Goal: Task Accomplishment & Management: Manage account settings

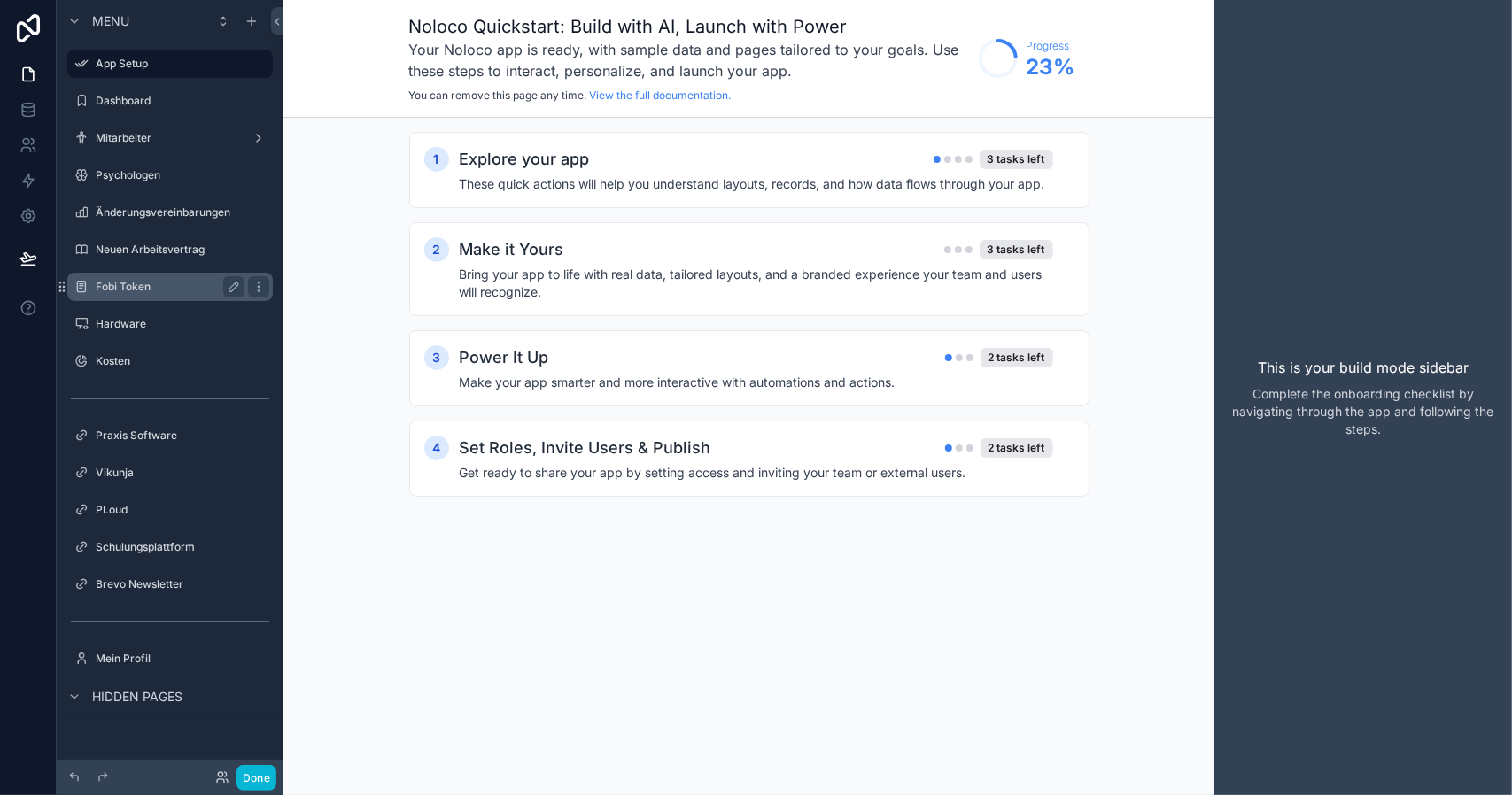
click at [114, 300] on div "Fobi Token" at bounding box center [169, 286] width 198 height 28
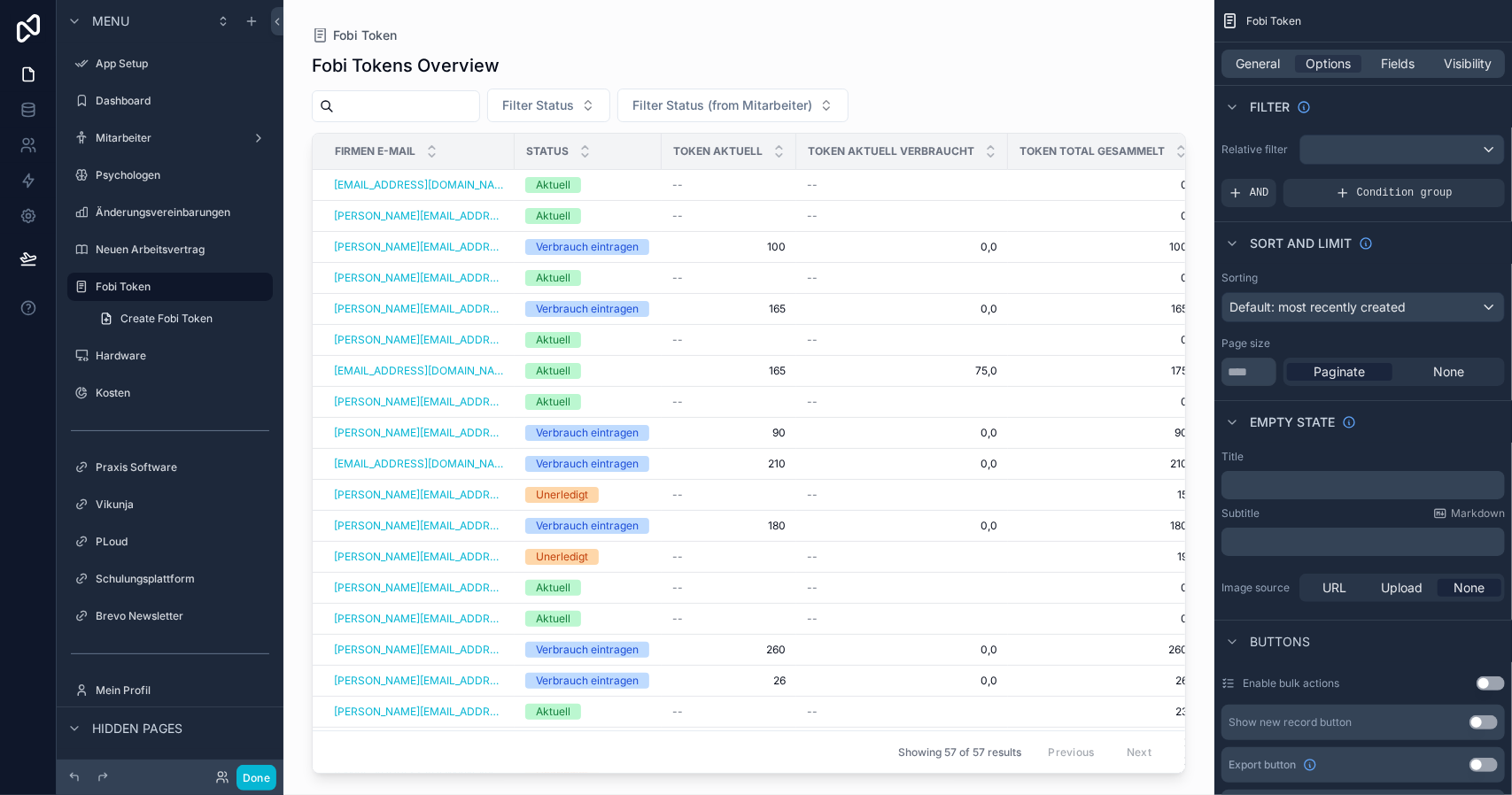
drag, startPoint x: 1179, startPoint y: 217, endPoint x: 1181, endPoint y: 241, distance: 24.1
click at [1181, 241] on div "scrollable content" at bounding box center [748, 387] width 931 height 773
click at [248, 768] on button "Done" at bounding box center [256, 777] width 39 height 25
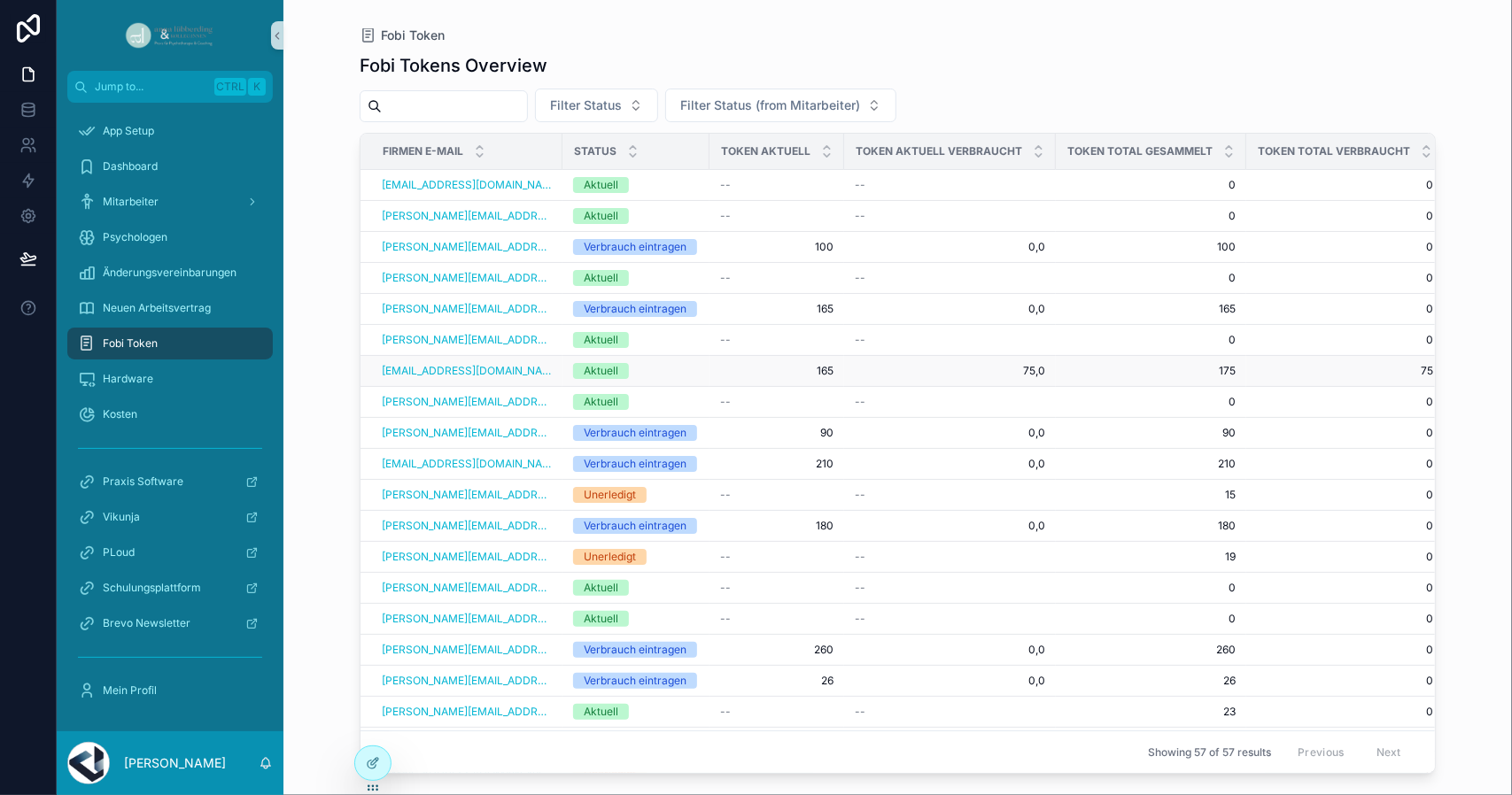
click at [779, 375] on td "165 165" at bounding box center [776, 371] width 134 height 31
click at [793, 369] on span "165" at bounding box center [777, 371] width 114 height 14
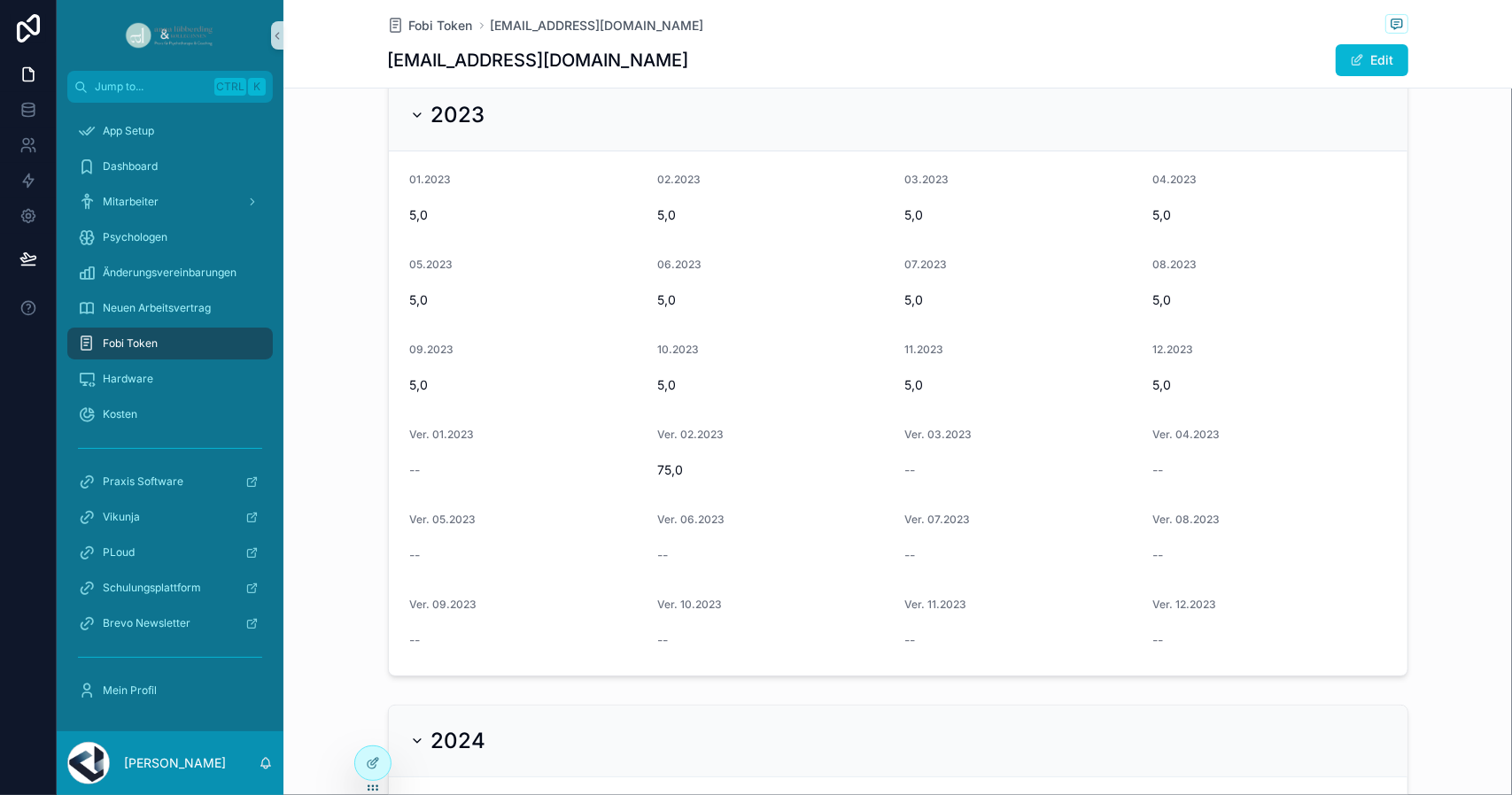
scroll to position [531, 0]
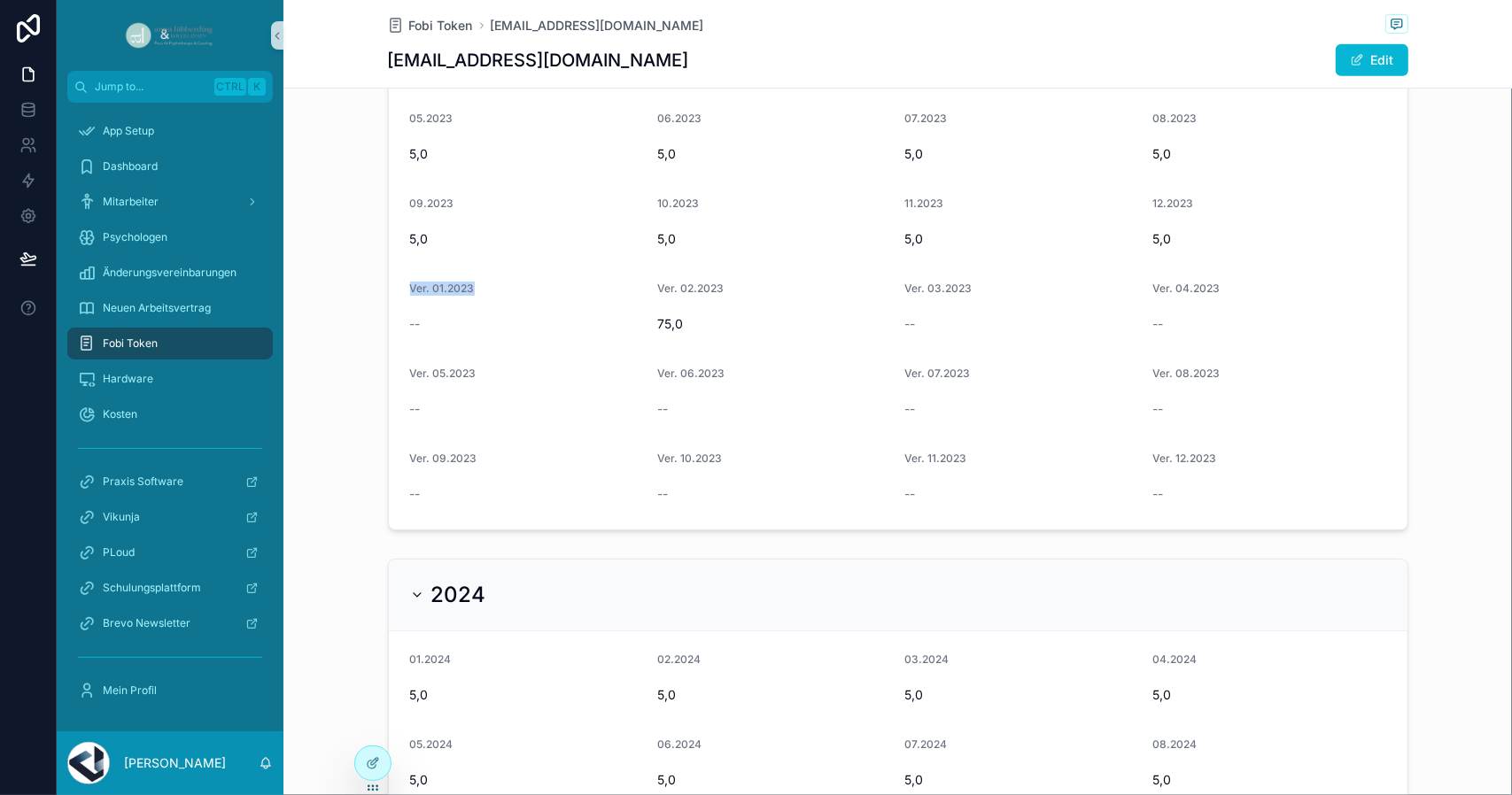
drag, startPoint x: 395, startPoint y: 286, endPoint x: 471, endPoint y: 298, distance: 76.9
click at [471, 298] on form "01.2023 5,0 02.2023 5,0 03.2023 5,0 04.2023 5,0 05.2023 5,0 06.2023 5,0 07.2023…" at bounding box center [898, 268] width 1019 height 524
drag, startPoint x: 682, startPoint y: 291, endPoint x: 696, endPoint y: 288, distance: 14.3
click at [696, 288] on span "Ver. 02.2023" at bounding box center [690, 288] width 67 height 13
click at [657, 327] on span "75,0" at bounding box center [774, 324] width 234 height 18
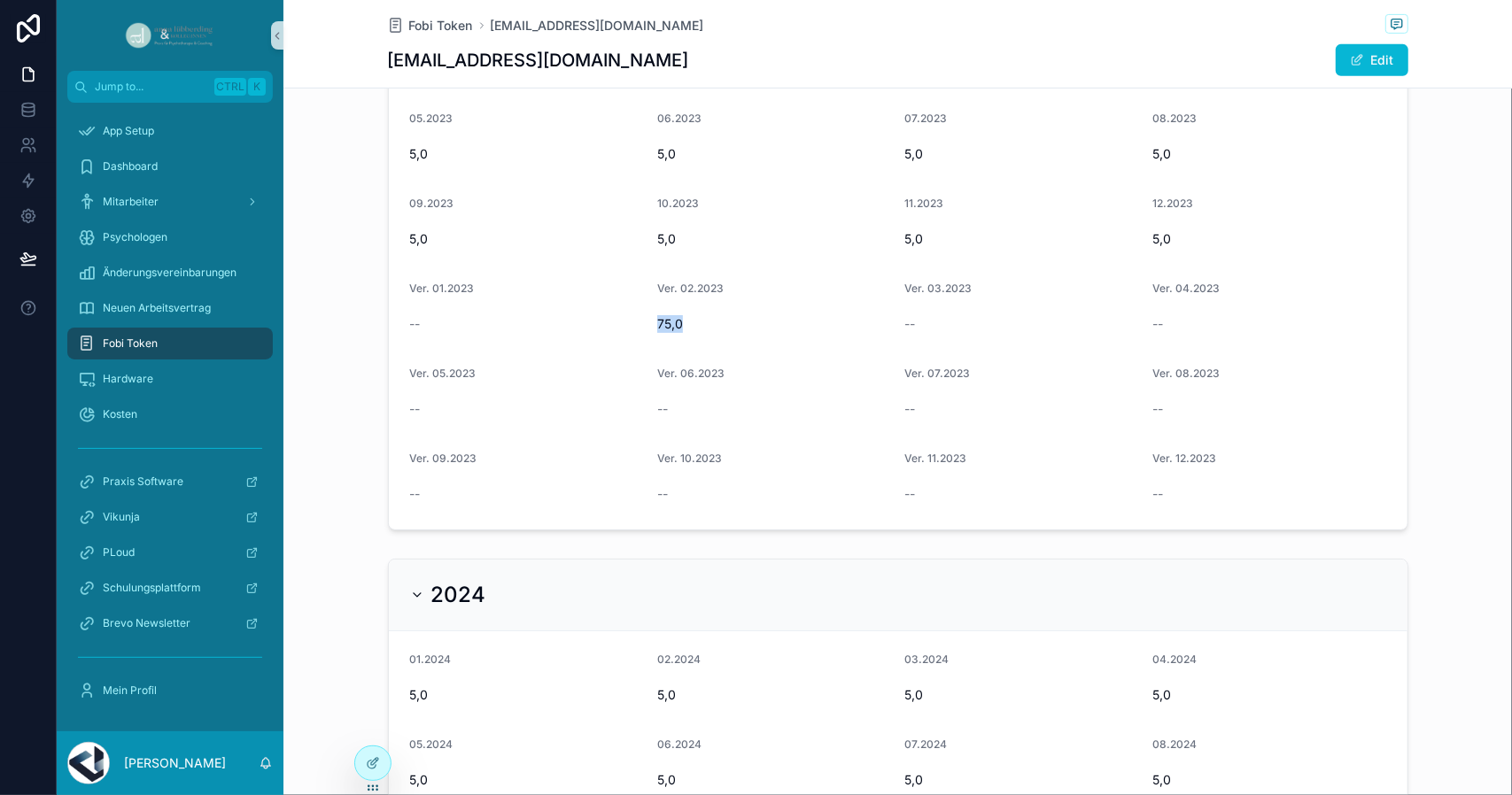
click at [657, 327] on span "75,0" at bounding box center [774, 324] width 234 height 18
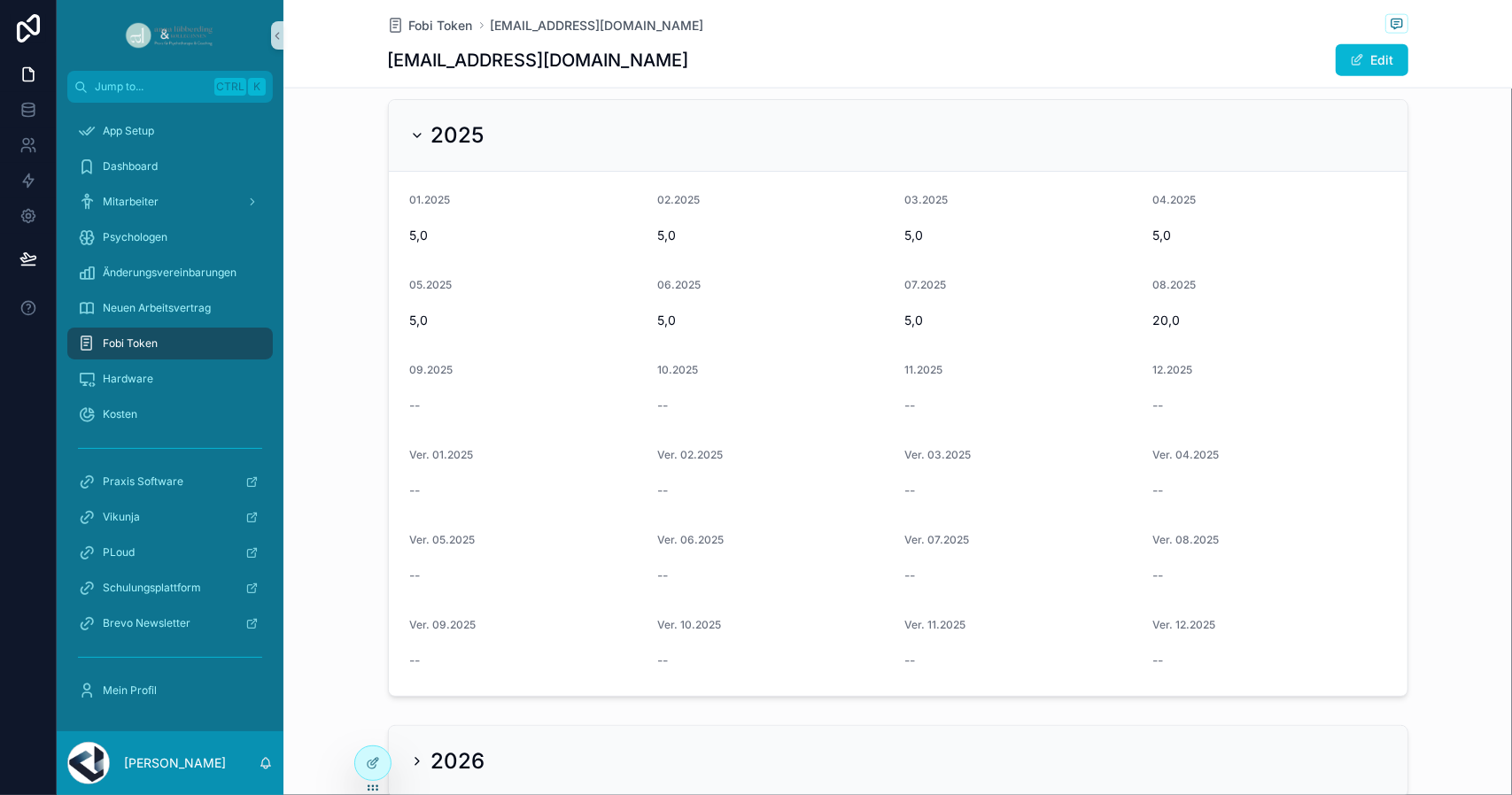
scroll to position [1594, 0]
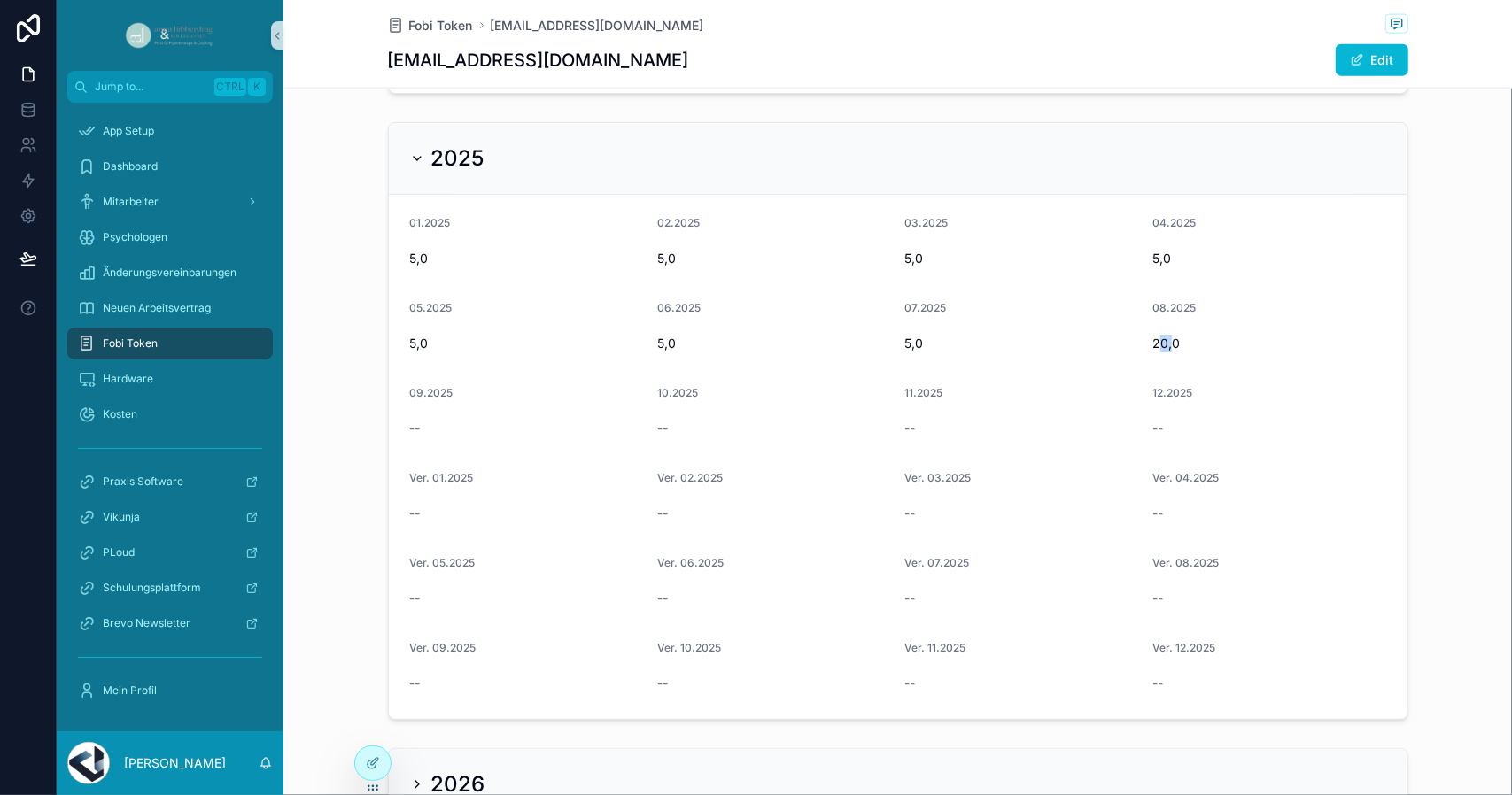
drag, startPoint x: 1149, startPoint y: 343, endPoint x: 1166, endPoint y: 343, distance: 17.0
click at [1166, 343] on span "20,0" at bounding box center [1269, 343] width 234 height 18
click at [1206, 352] on div "20,0" at bounding box center [1269, 344] width 234 height 28
drag, startPoint x: 1185, startPoint y: 347, endPoint x: 1108, endPoint y: 348, distance: 77.0
click at [1108, 348] on form "01.2025 5,0 02.2025 5,0 03.2025 5,0 04.2025 5,0 05.2025 5,0 06.2025 5,0 07.2025…" at bounding box center [898, 456] width 1019 height 524
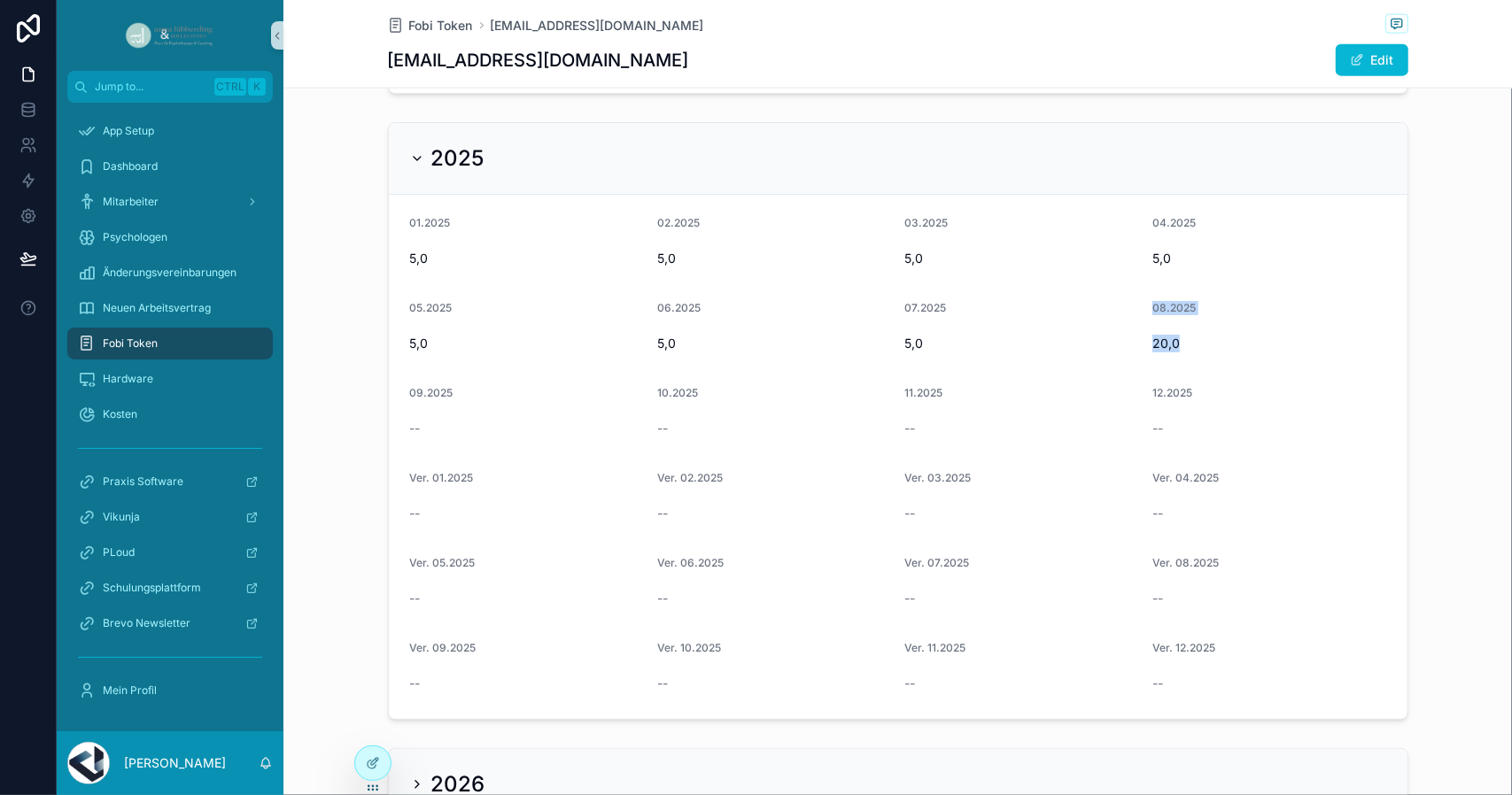
click at [1127, 359] on form "01.2025 5,0 02.2025 5,0 03.2025 5,0 04.2025 5,0 05.2025 5,0 06.2025 5,0 07.2025…" at bounding box center [898, 456] width 1019 height 524
click at [1152, 353] on div "20,0" at bounding box center [1269, 344] width 234 height 28
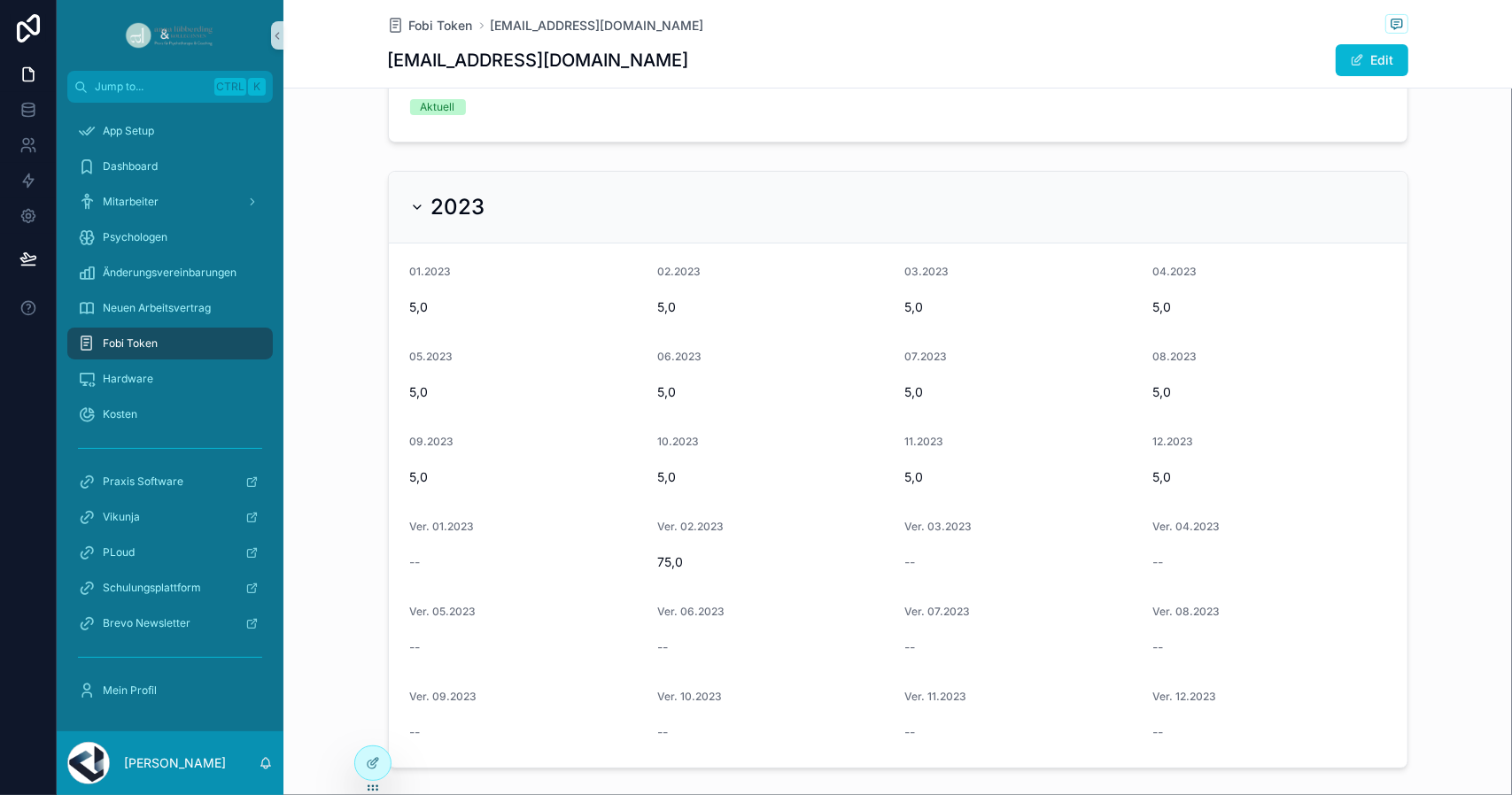
scroll to position [266, 0]
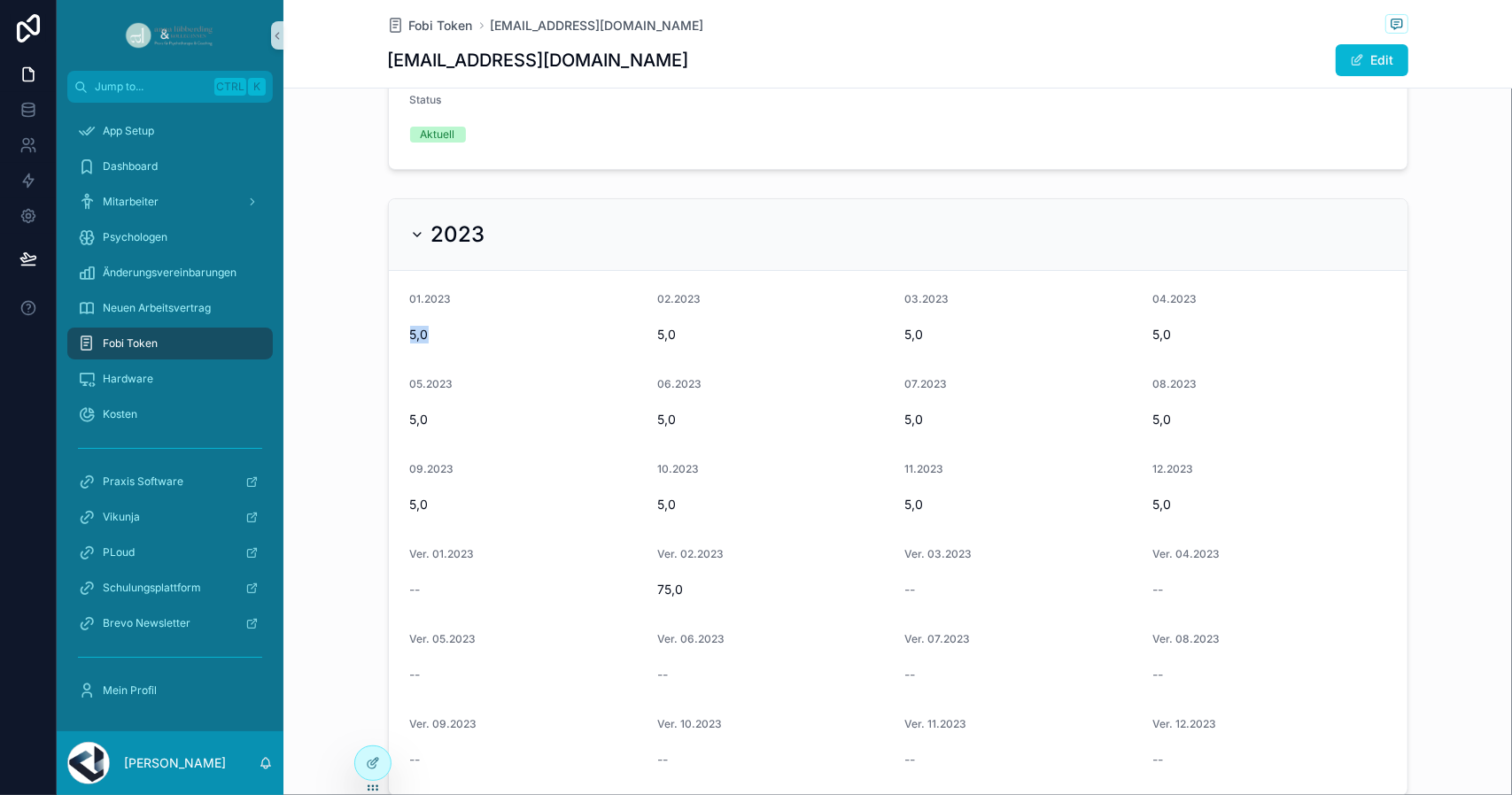
drag, startPoint x: 400, startPoint y: 334, endPoint x: 420, endPoint y: 337, distance: 20.2
click at [417, 337] on form "01.2023 5,0 02.2023 5,0 03.2023 5,0 04.2023 5,0 05.2023 5,0 06.2023 5,0 07.2023…" at bounding box center [898, 533] width 1019 height 524
click at [657, 334] on span "5,0" at bounding box center [774, 334] width 234 height 18
drag, startPoint x: 590, startPoint y: 335, endPoint x: 573, endPoint y: 374, distance: 42.5
click at [389, 335] on form "01.2023 5,0 02.2023 5,0 03.2023 5,0 04.2023 5,0 05.2023 5,0 06.2023 5,0 07.2023…" at bounding box center [898, 533] width 1019 height 524
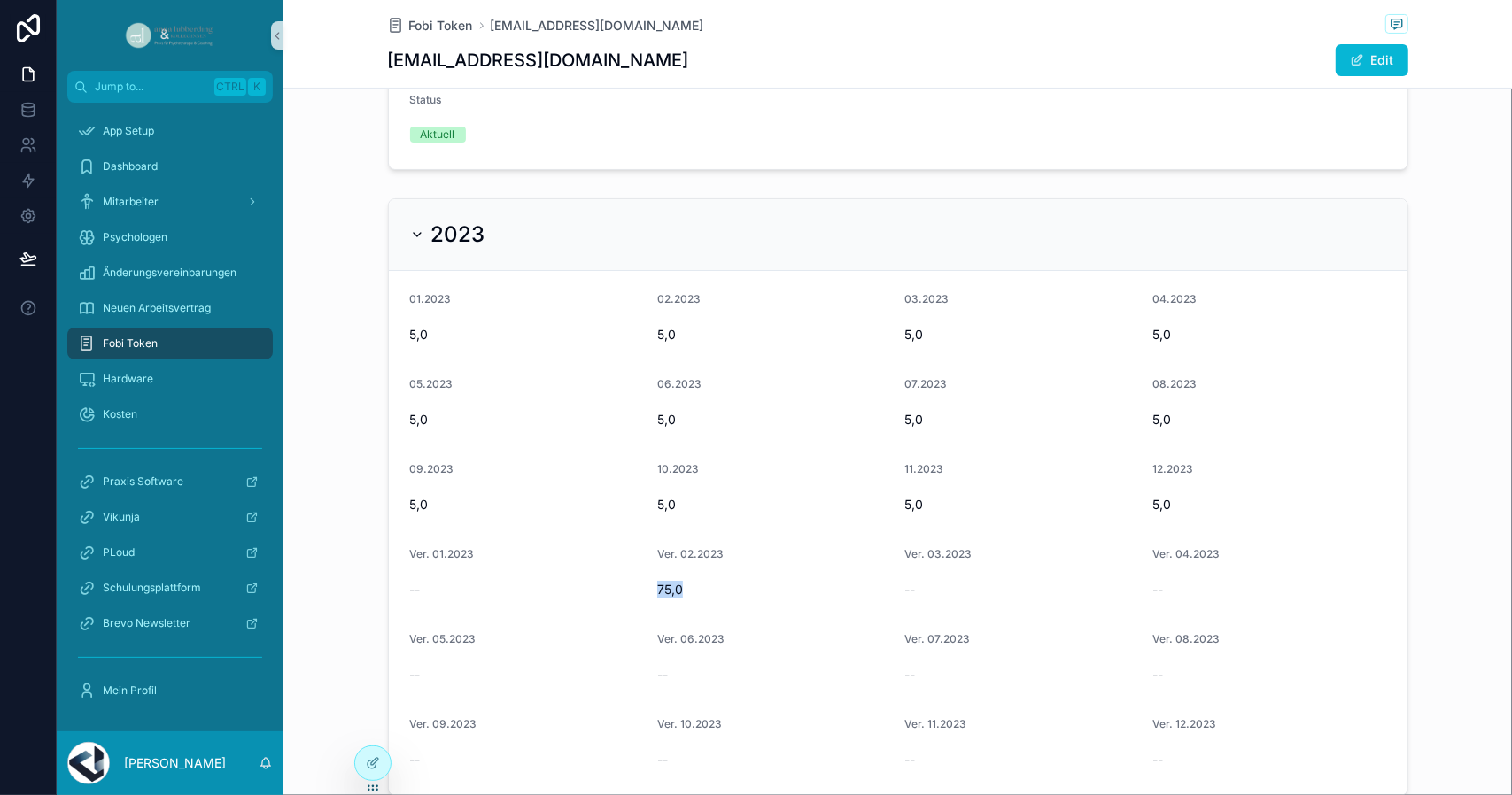
drag, startPoint x: 648, startPoint y: 585, endPoint x: 676, endPoint y: 587, distance: 28.1
click at [676, 587] on form "01.2023 5,0 02.2023 5,0 03.2023 5,0 04.2023 5,0 05.2023 5,0 06.2023 5,0 07.2023…" at bounding box center [898, 533] width 1019 height 524
click at [657, 581] on span "75,0" at bounding box center [774, 589] width 234 height 18
drag, startPoint x: 422, startPoint y: 336, endPoint x: 396, endPoint y: 339, distance: 26.2
click at [396, 339] on form "01.2023 5,0 02.2023 5,0 03.2023 5,0 04.2023 5,0 05.2023 5,0 06.2023 5,0 07.2023…" at bounding box center [898, 533] width 1019 height 524
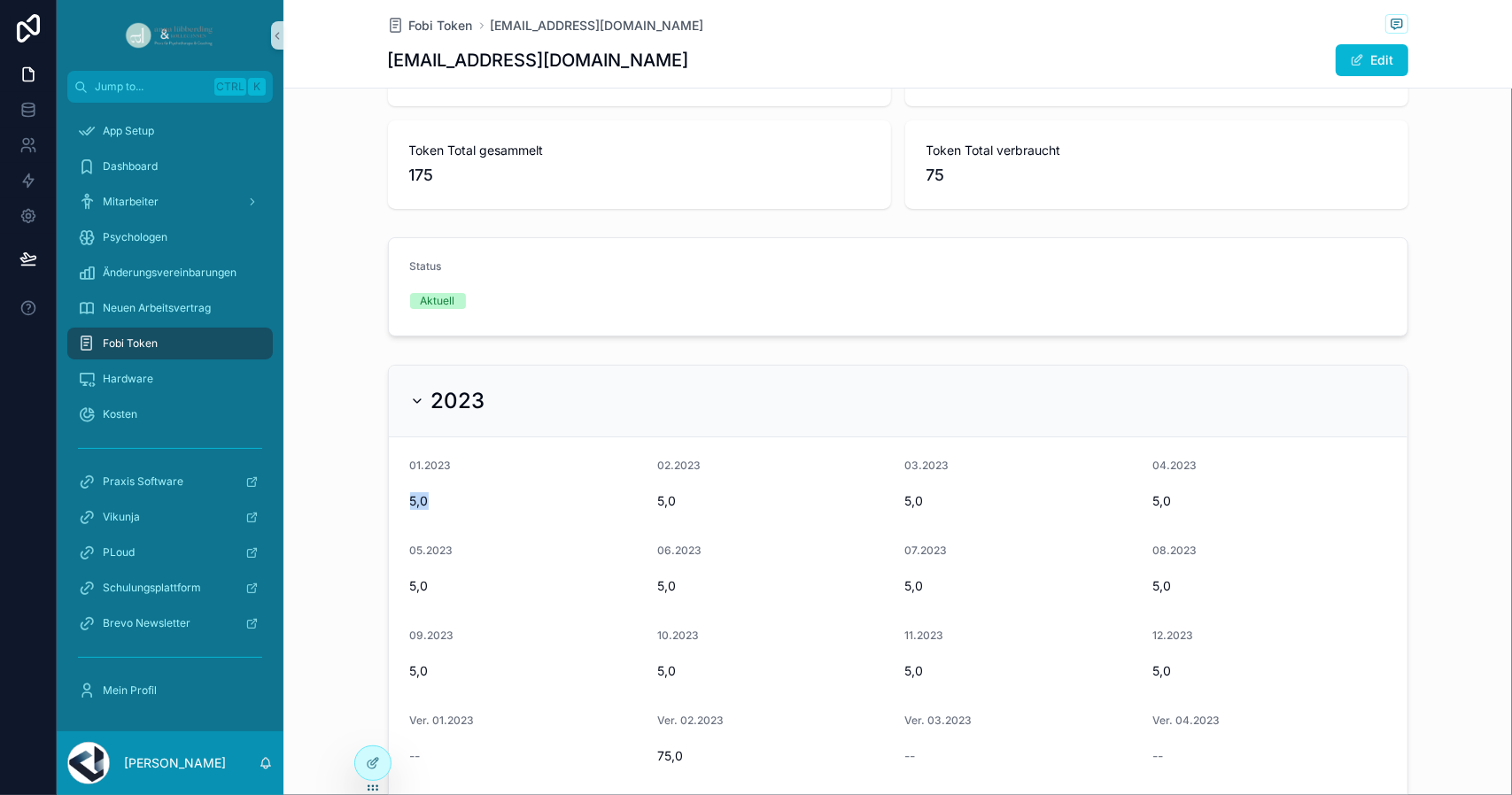
scroll to position [0, 0]
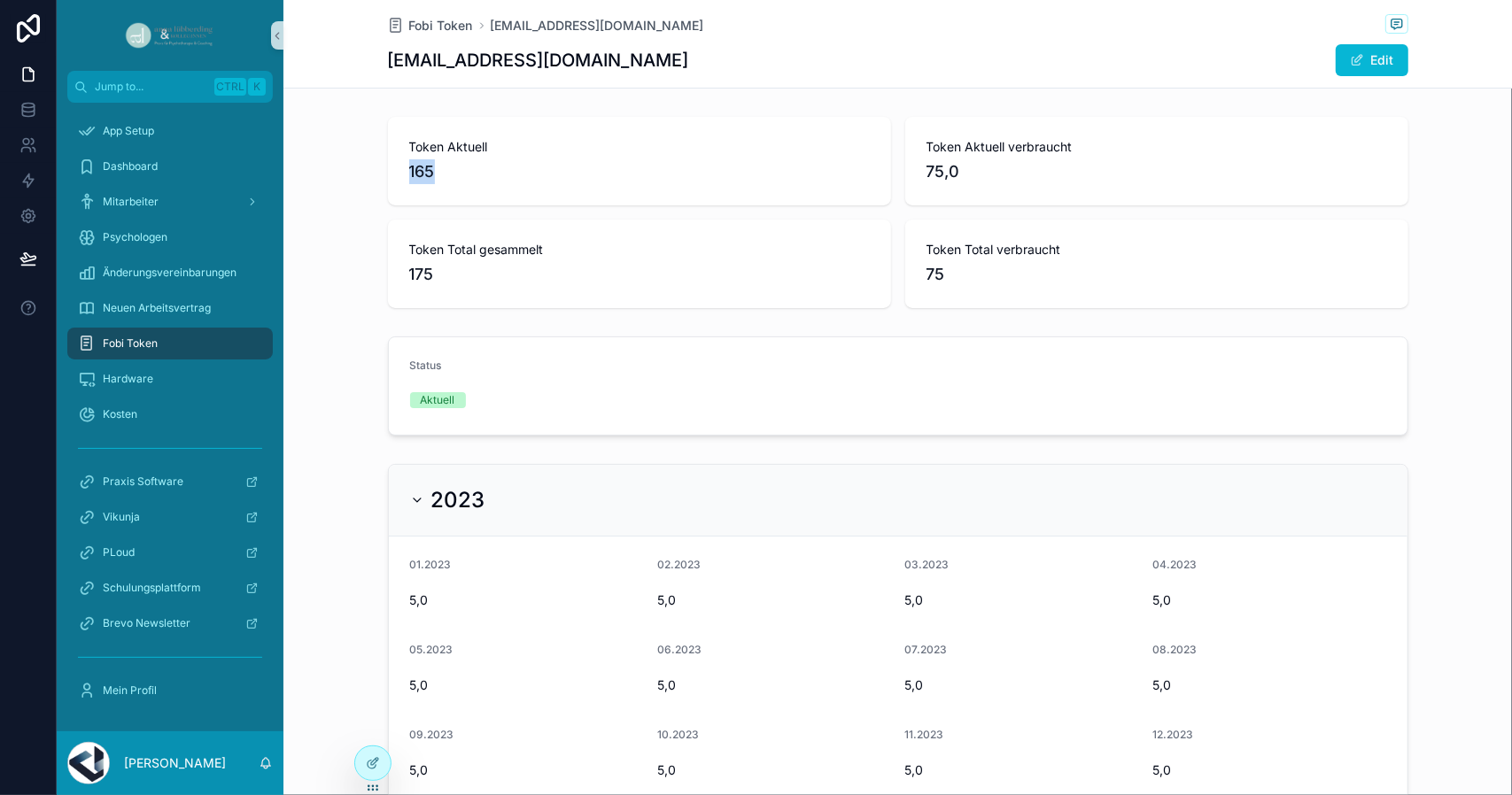
drag, startPoint x: 404, startPoint y: 169, endPoint x: 442, endPoint y: 174, distance: 38.3
click at [442, 174] on span "165" at bounding box center [640, 172] width 460 height 24
drag, startPoint x: 971, startPoint y: 176, endPoint x: 912, endPoint y: 171, distance: 59.2
click at [912, 171] on div "Token Aktuell verbraucht 75,0" at bounding box center [1157, 161] width 503 height 88
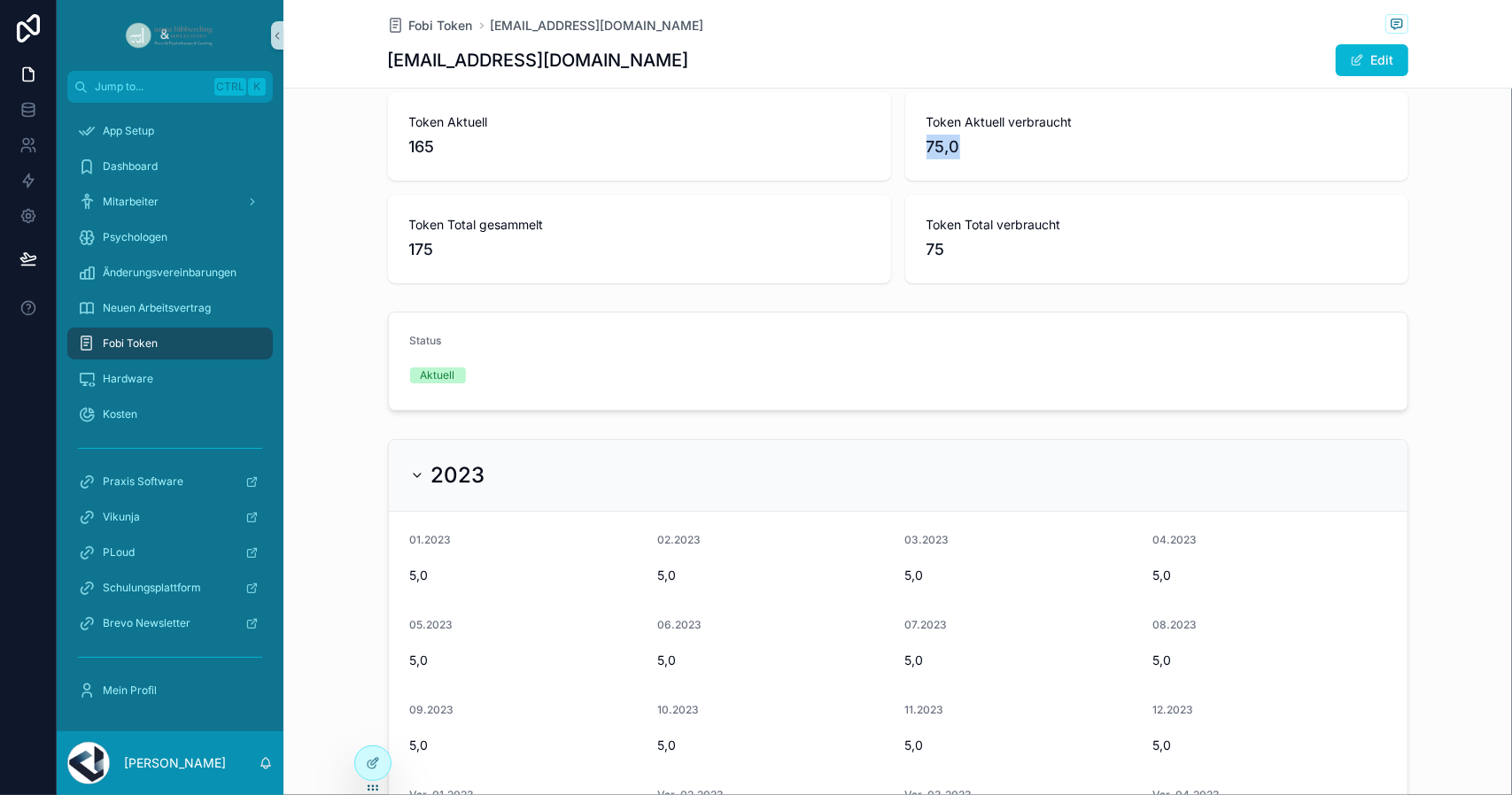
scroll to position [88, 0]
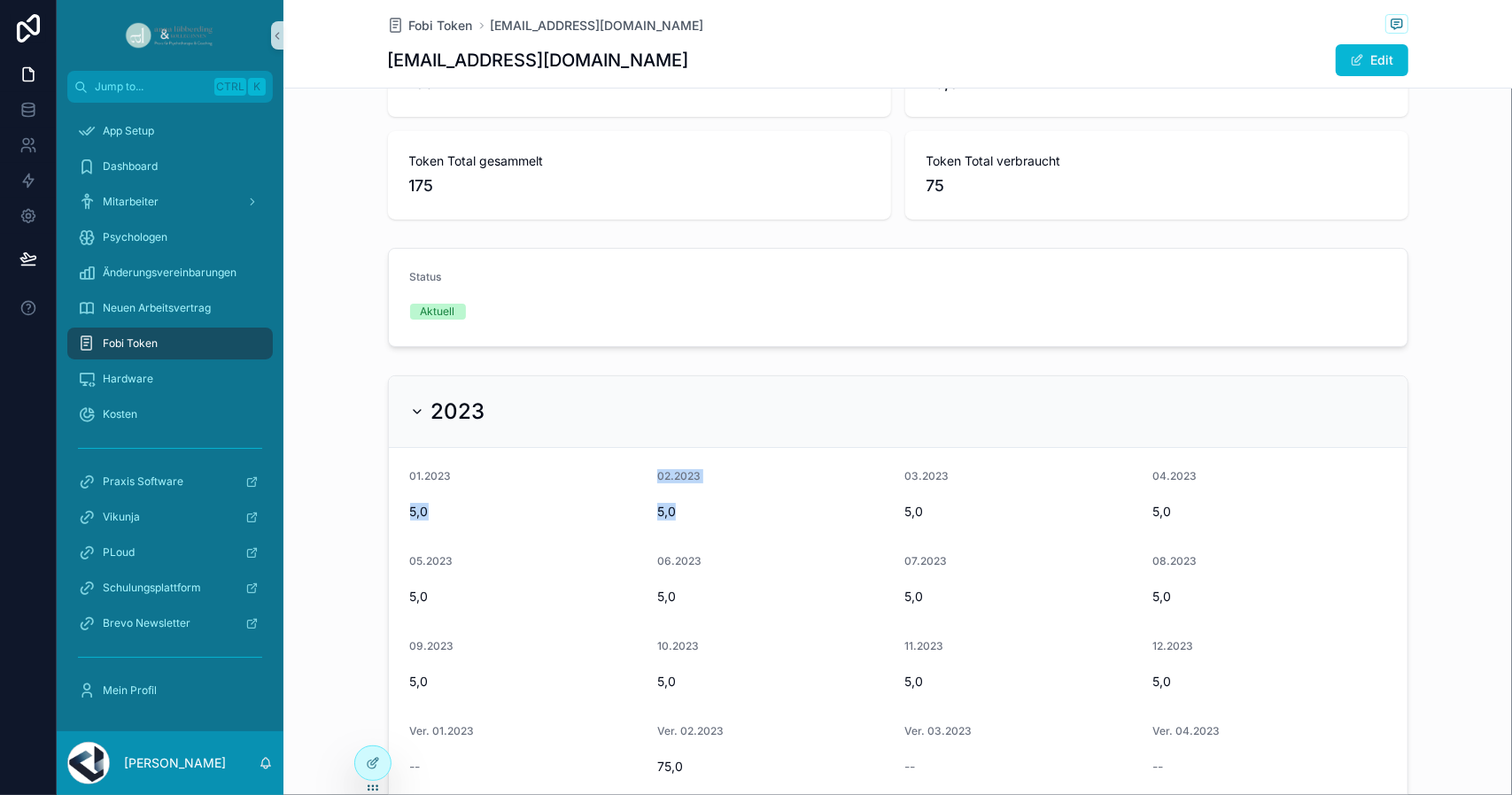
drag, startPoint x: 686, startPoint y: 509, endPoint x: 388, endPoint y: 505, distance: 298.0
click at [389, 505] on form "01.2023 5,0 02.2023 5,0 03.2023 5,0 04.2023 5,0 05.2023 5,0 06.2023 5,0 07.2023…" at bounding box center [898, 710] width 1019 height 524
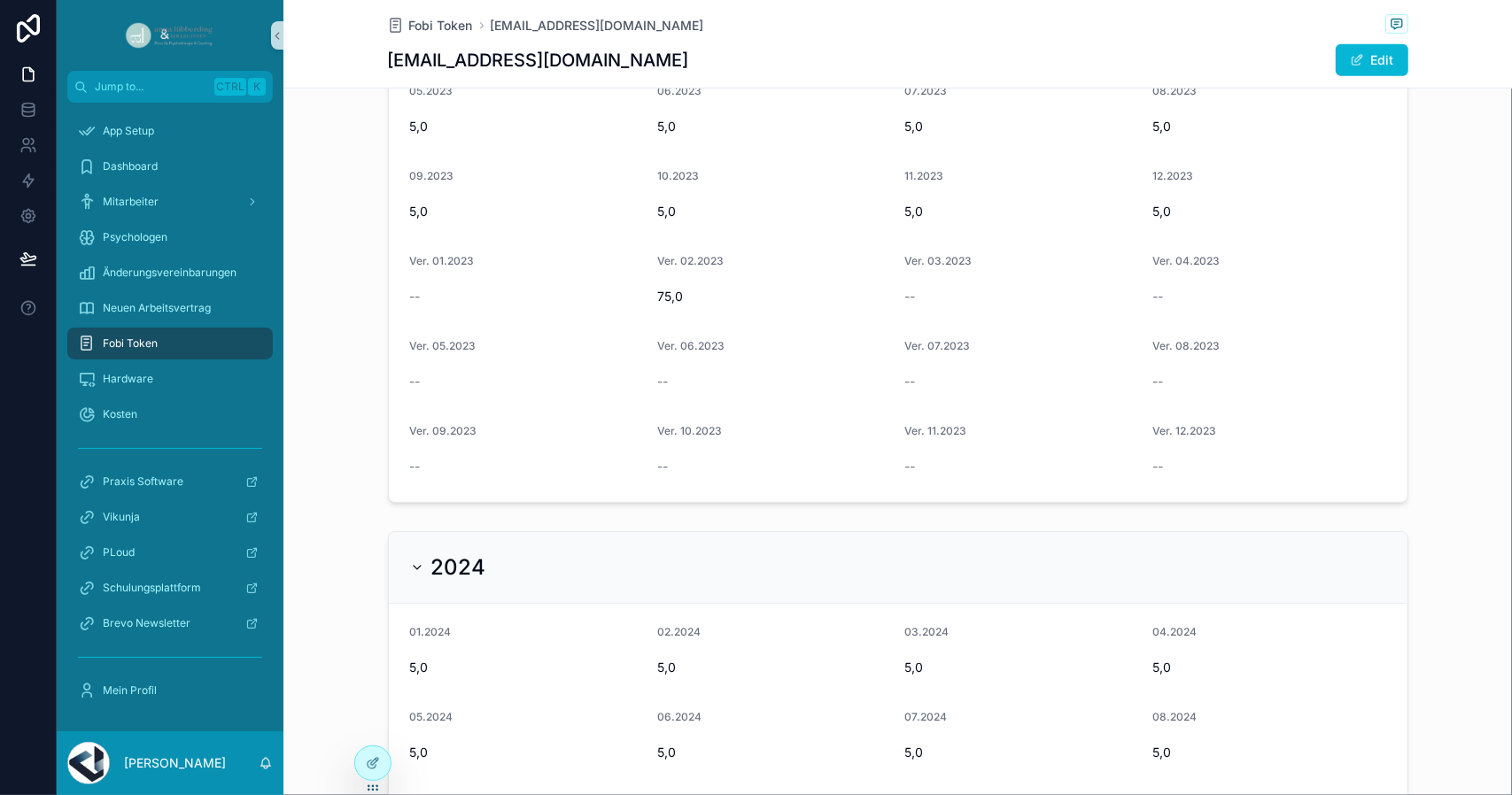
scroll to position [531, 0]
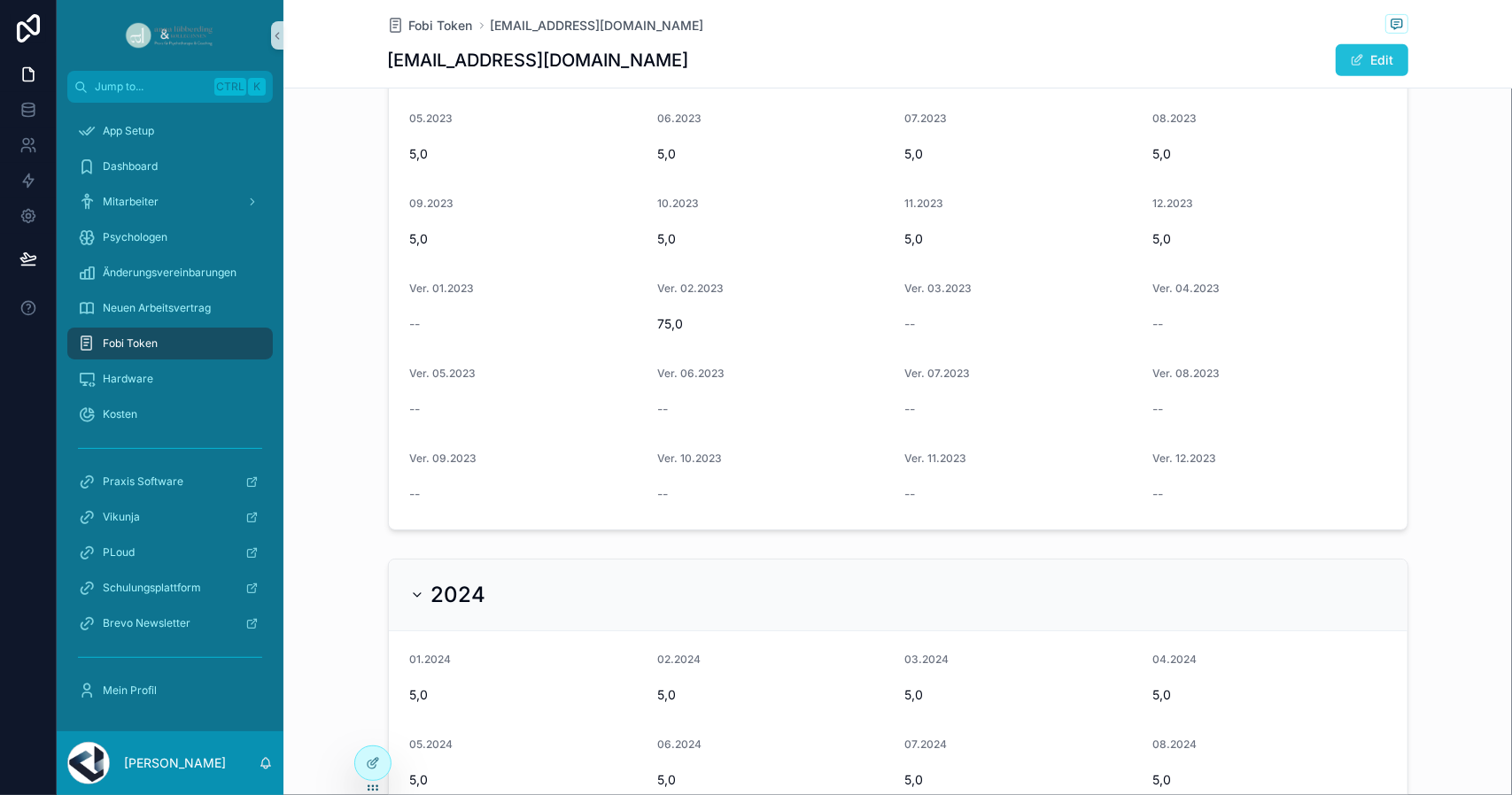
click at [1374, 69] on button "Edit" at bounding box center [1371, 60] width 72 height 32
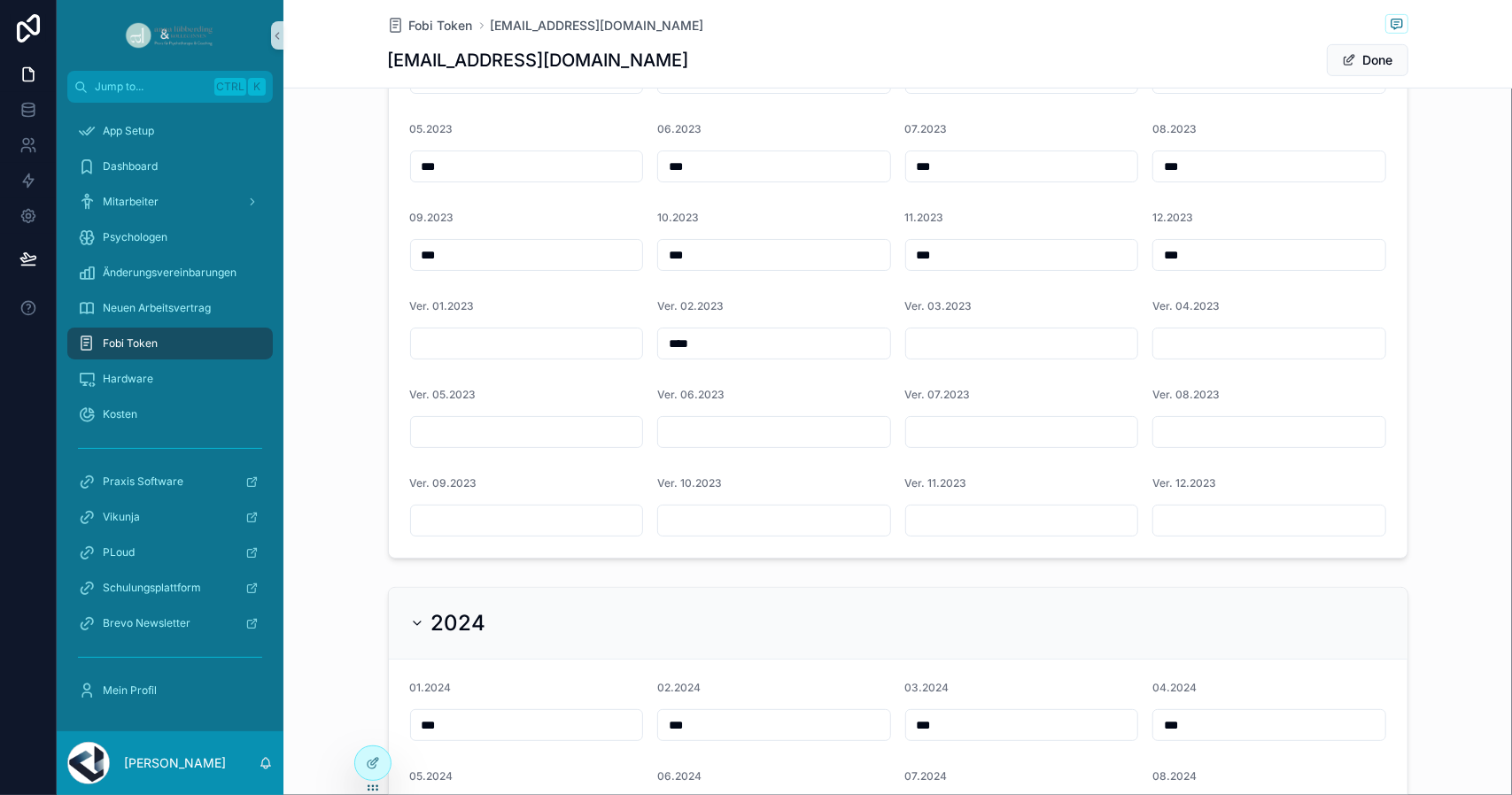
scroll to position [537, 0]
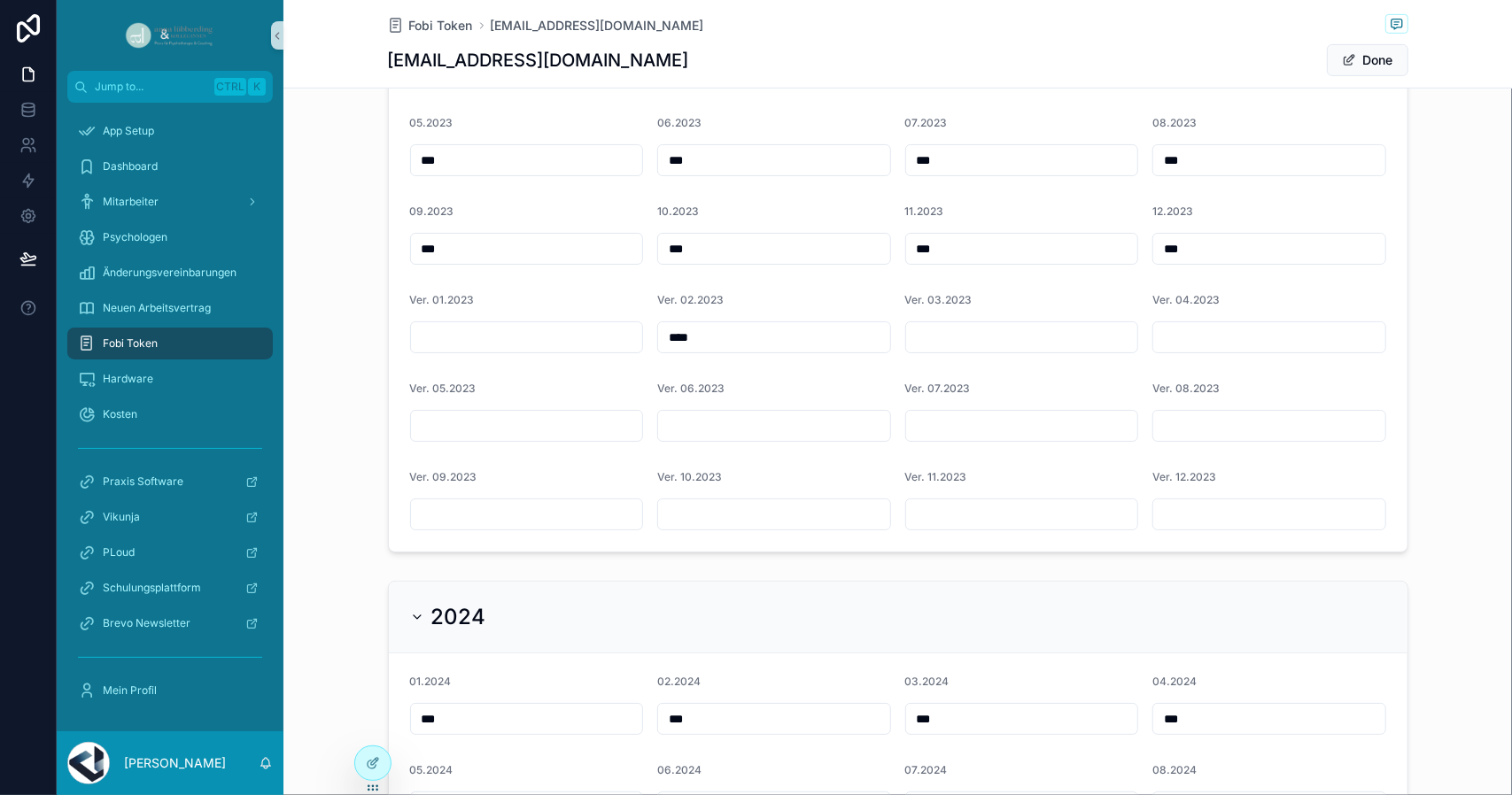
drag, startPoint x: 702, startPoint y: 346, endPoint x: 648, endPoint y: 343, distance: 54.1
click at [648, 343] on form "01.2023 *** 02.2023 *** 03.2023 *** 04.2023 *** 05.2023 *** 06.2023 *** 07.2023…" at bounding box center [898, 279] width 1019 height 545
type input "***"
click at [1211, 498] on div "scrollable content" at bounding box center [1269, 514] width 234 height 32
click at [1177, 502] on input "scrollable content" at bounding box center [1269, 514] width 232 height 24
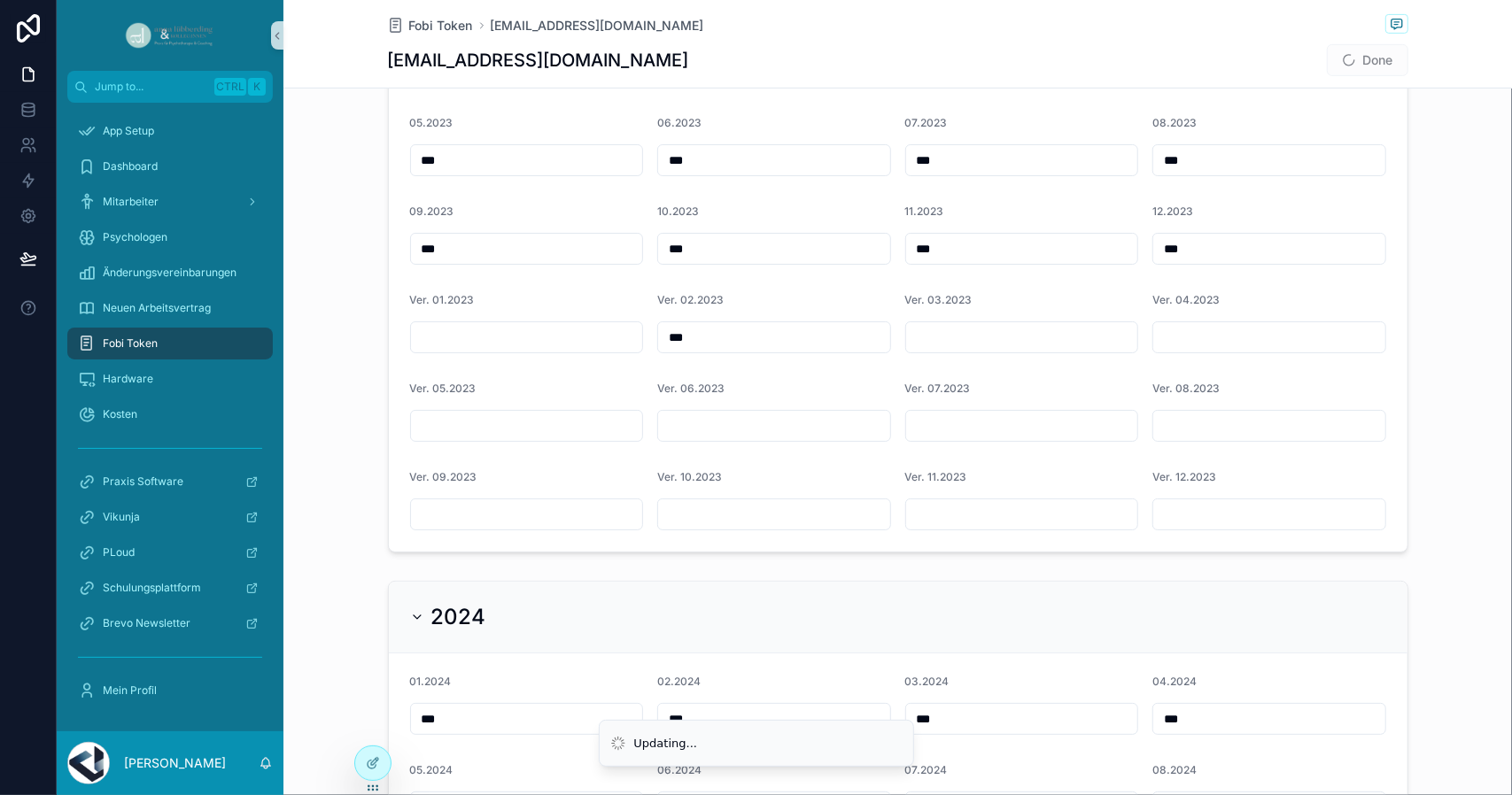
paste input "****"
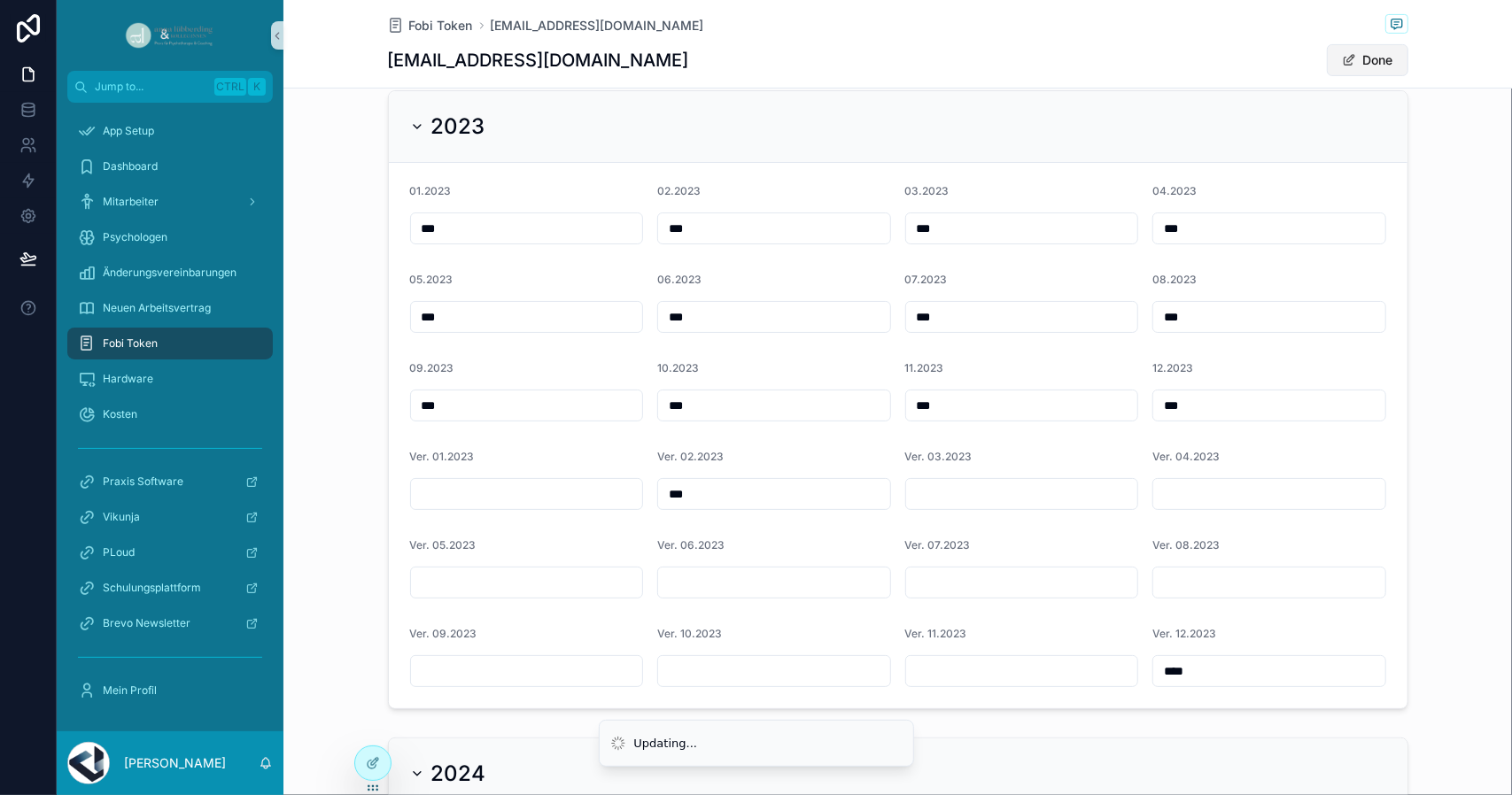
scroll to position [360, 0]
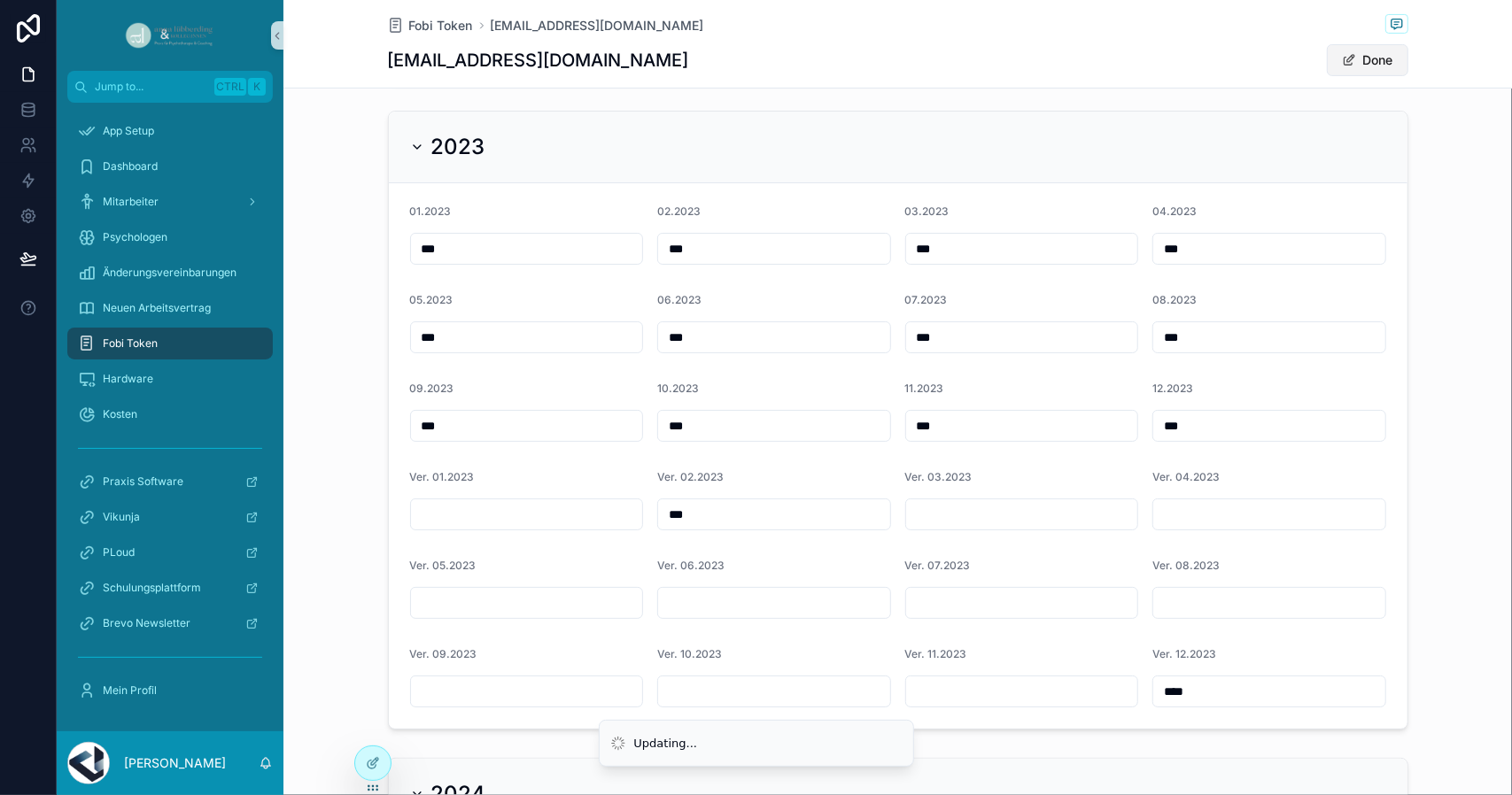
type input "****"
click at [1353, 67] on button "Done" at bounding box center [1367, 60] width 82 height 32
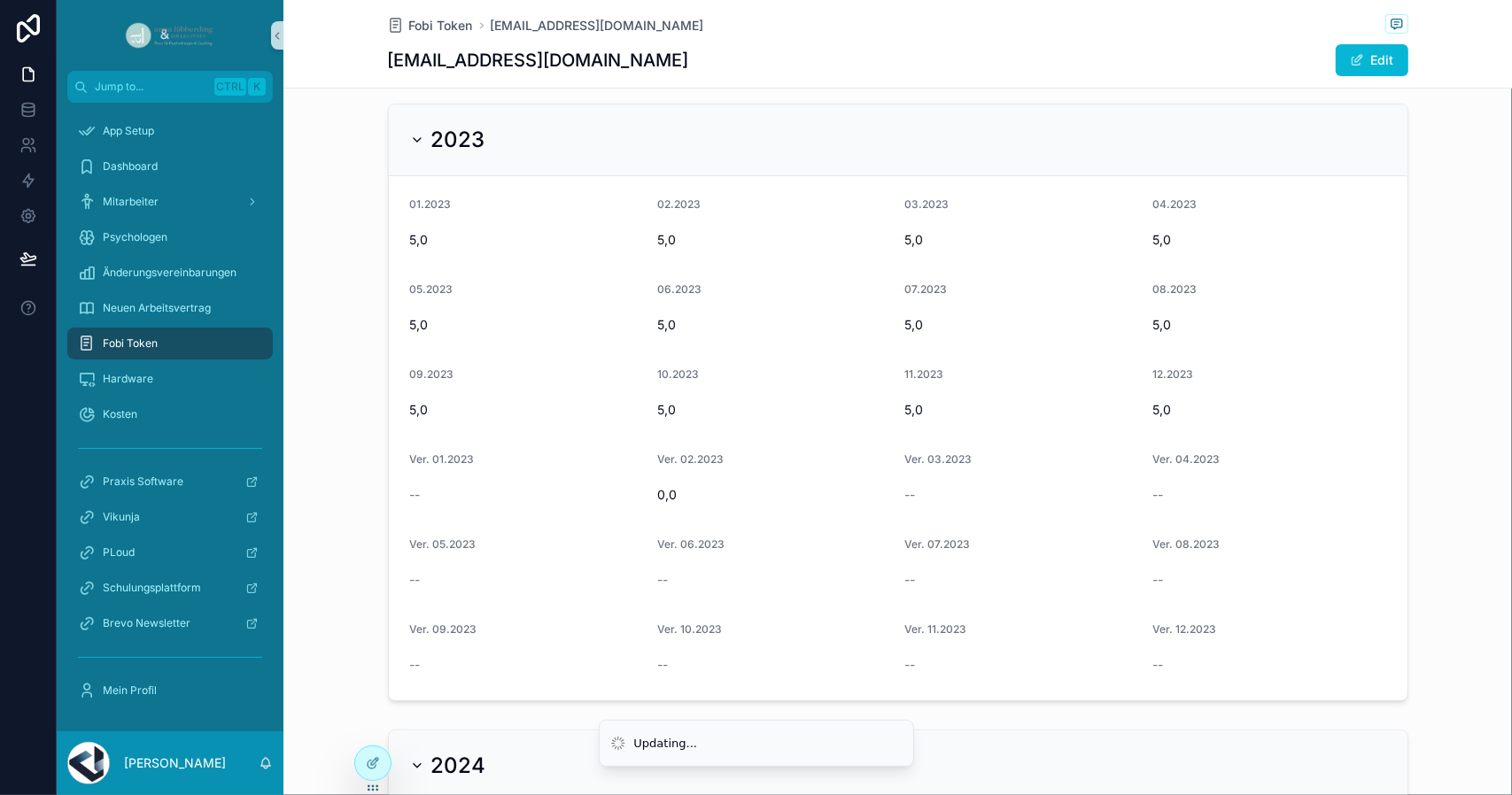
scroll to position [0, 0]
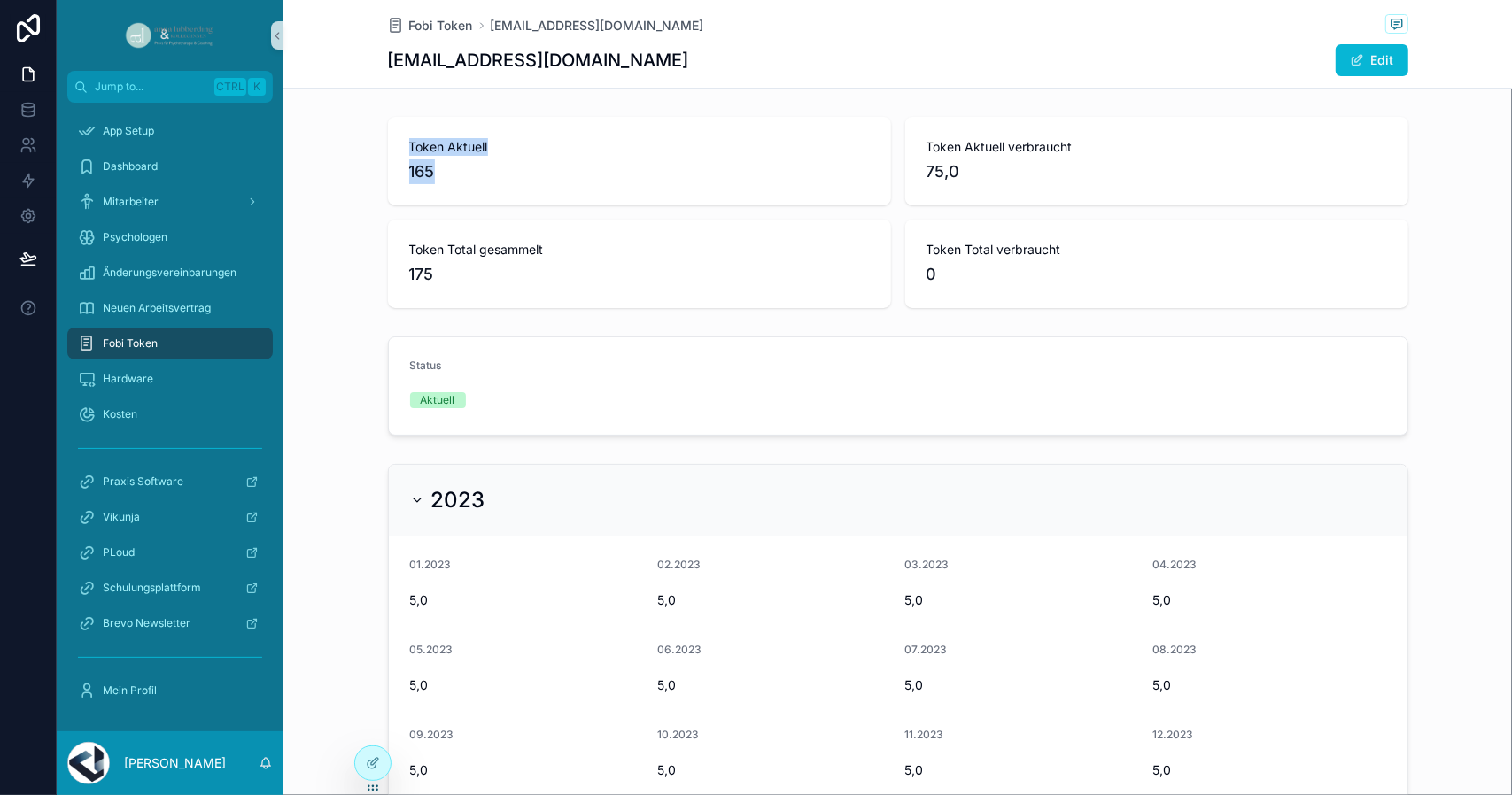
drag, startPoint x: 476, startPoint y: 187, endPoint x: 392, endPoint y: 156, distance: 89.5
click at [392, 156] on div "Token Aktuell 165" at bounding box center [640, 161] width 503 height 88
drag, startPoint x: 952, startPoint y: 277, endPoint x: 918, endPoint y: 246, distance: 46.0
click at [918, 246] on div "Token Total verbraucht 0" at bounding box center [1157, 264] width 503 height 88
click at [958, 272] on span "75" at bounding box center [1156, 274] width 460 height 24
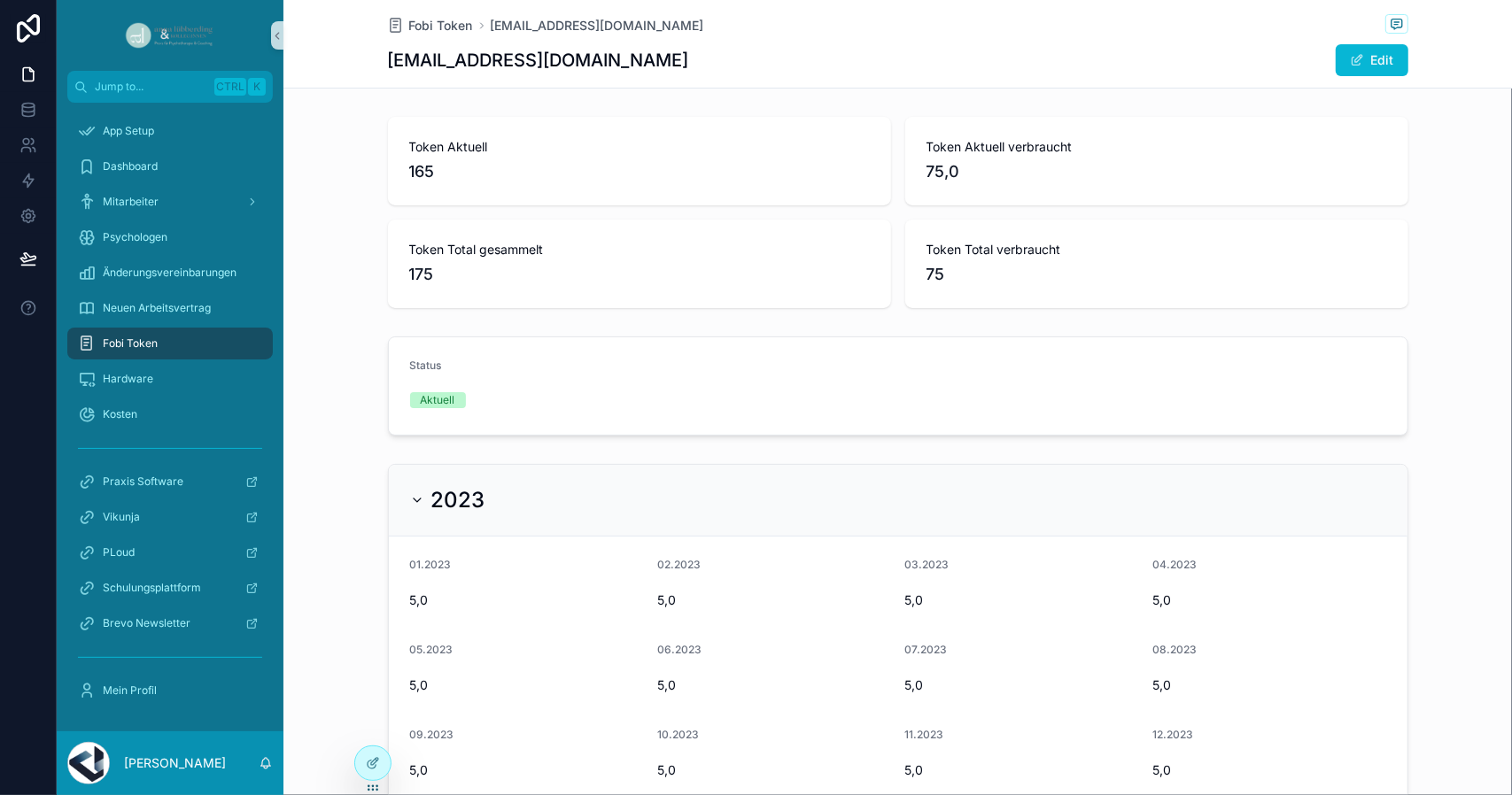
click at [437, 164] on span "165" at bounding box center [640, 172] width 460 height 24
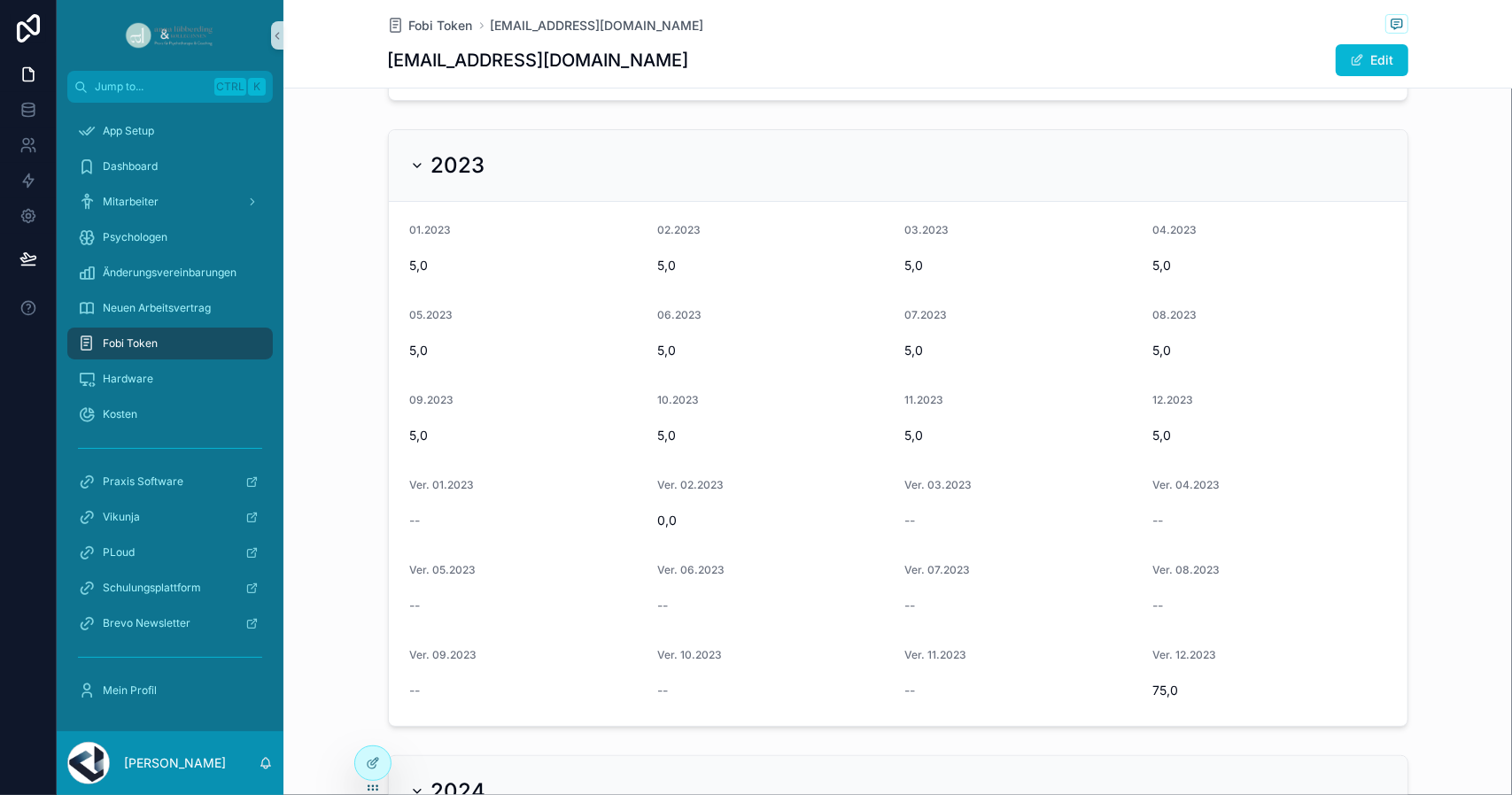
scroll to position [531, 0]
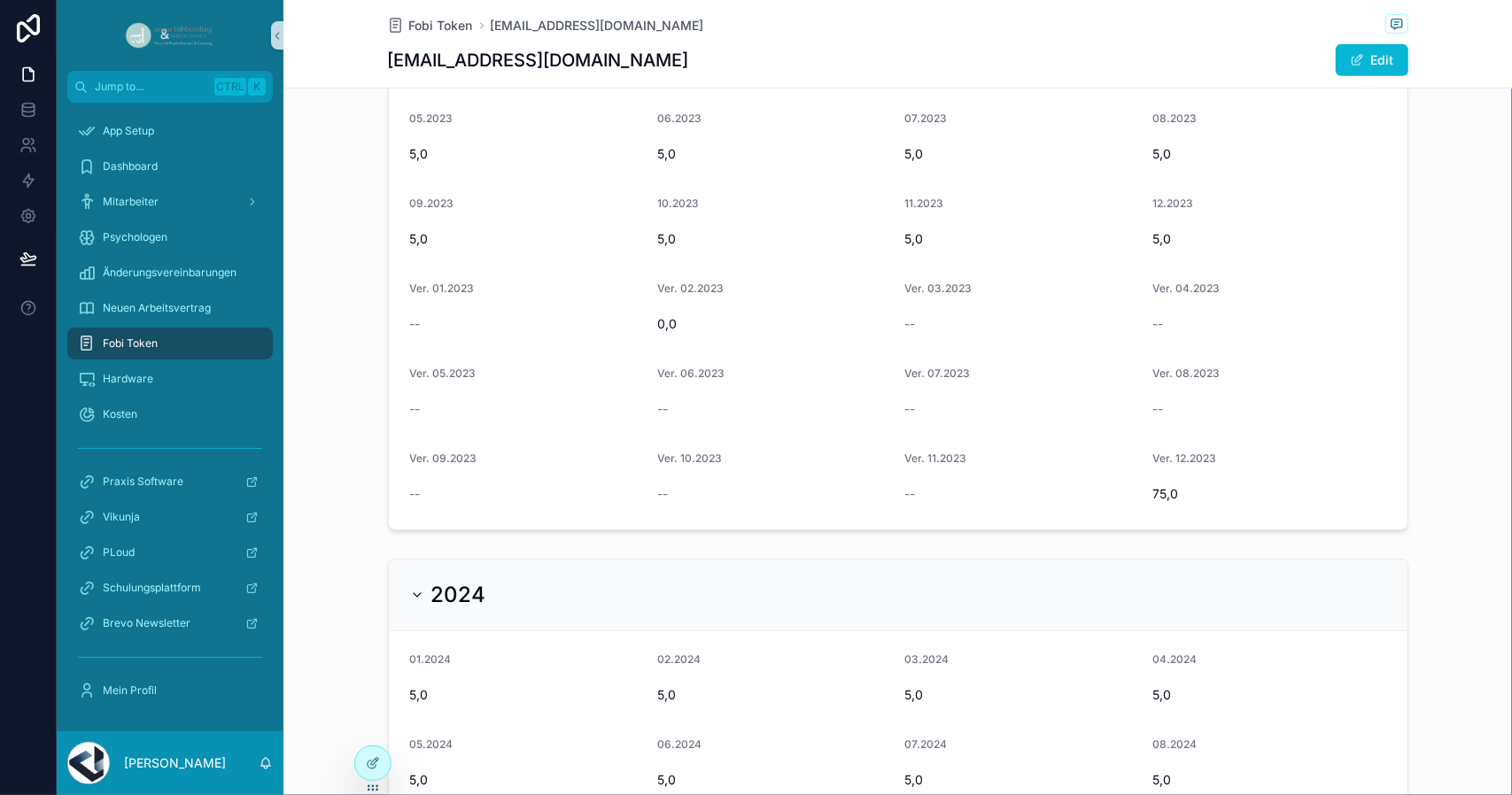
click at [147, 349] on span "Fobi Token" at bounding box center [130, 343] width 54 height 14
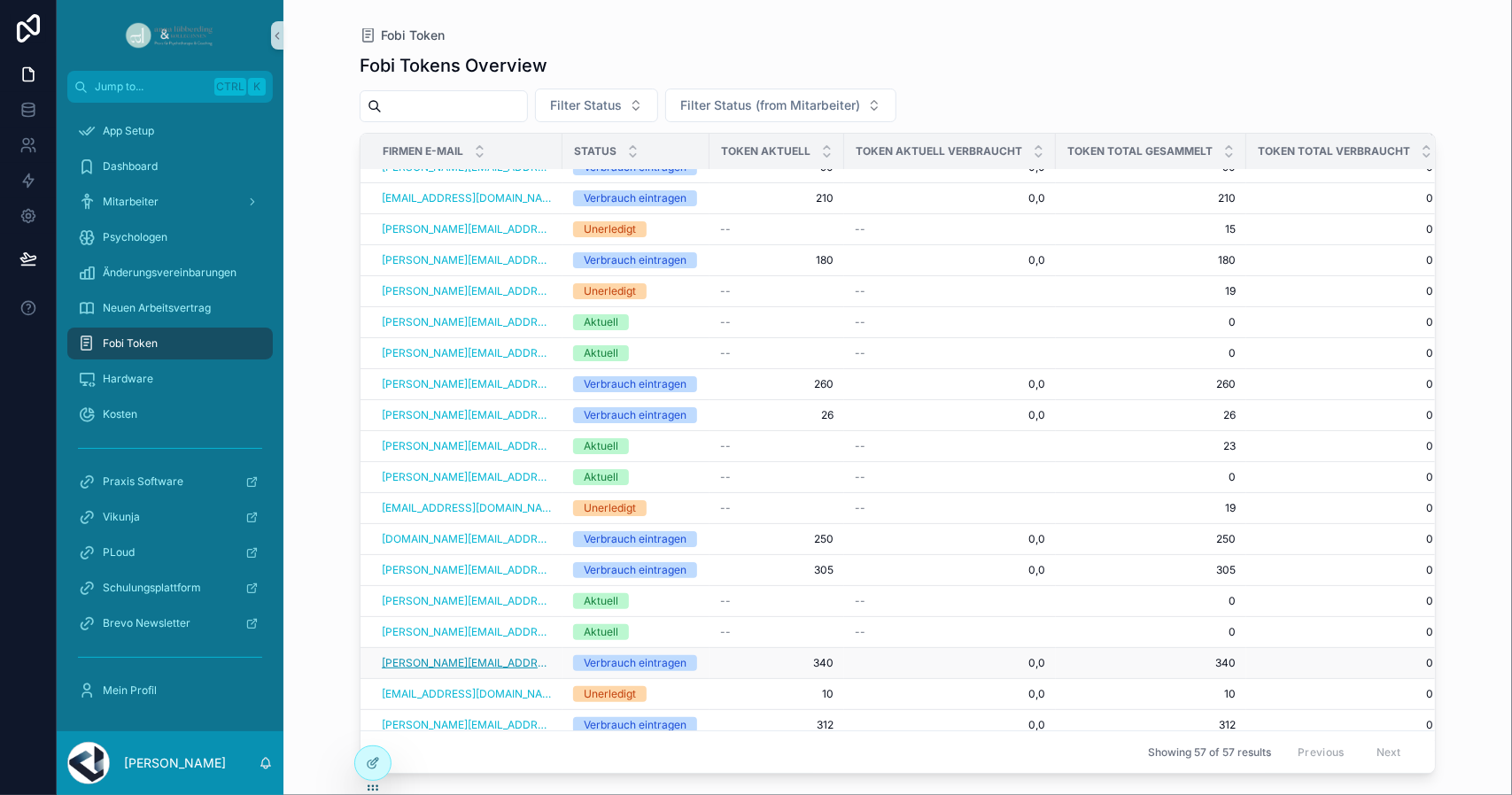
scroll to position [443, 0]
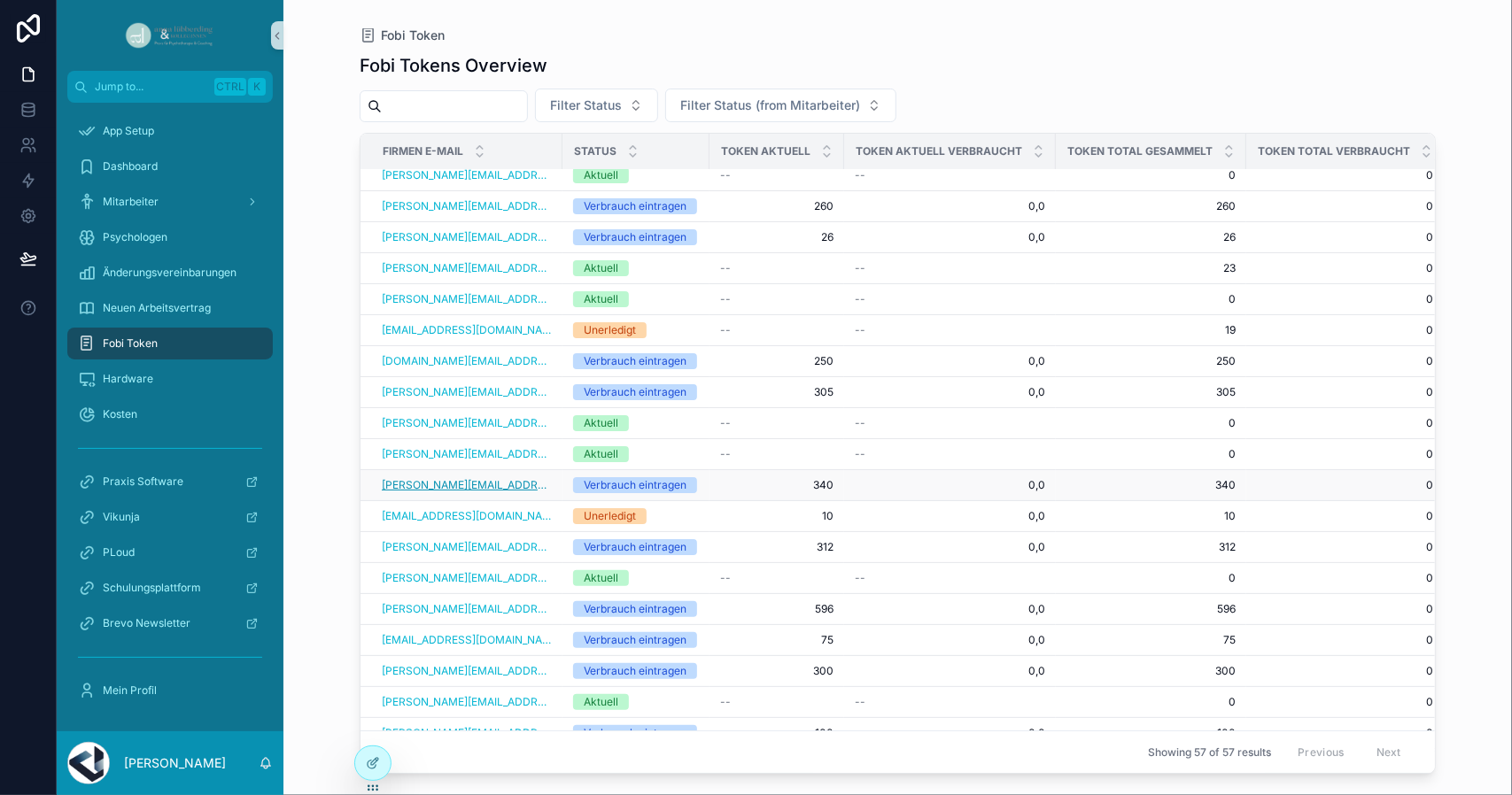
click at [493, 483] on link "[PERSON_NAME][EMAIL_ADDRESS][DOMAIN_NAME]" at bounding box center [466, 484] width 170 height 14
click at [678, 477] on div "Verbrauch eintragen" at bounding box center [635, 484] width 102 height 16
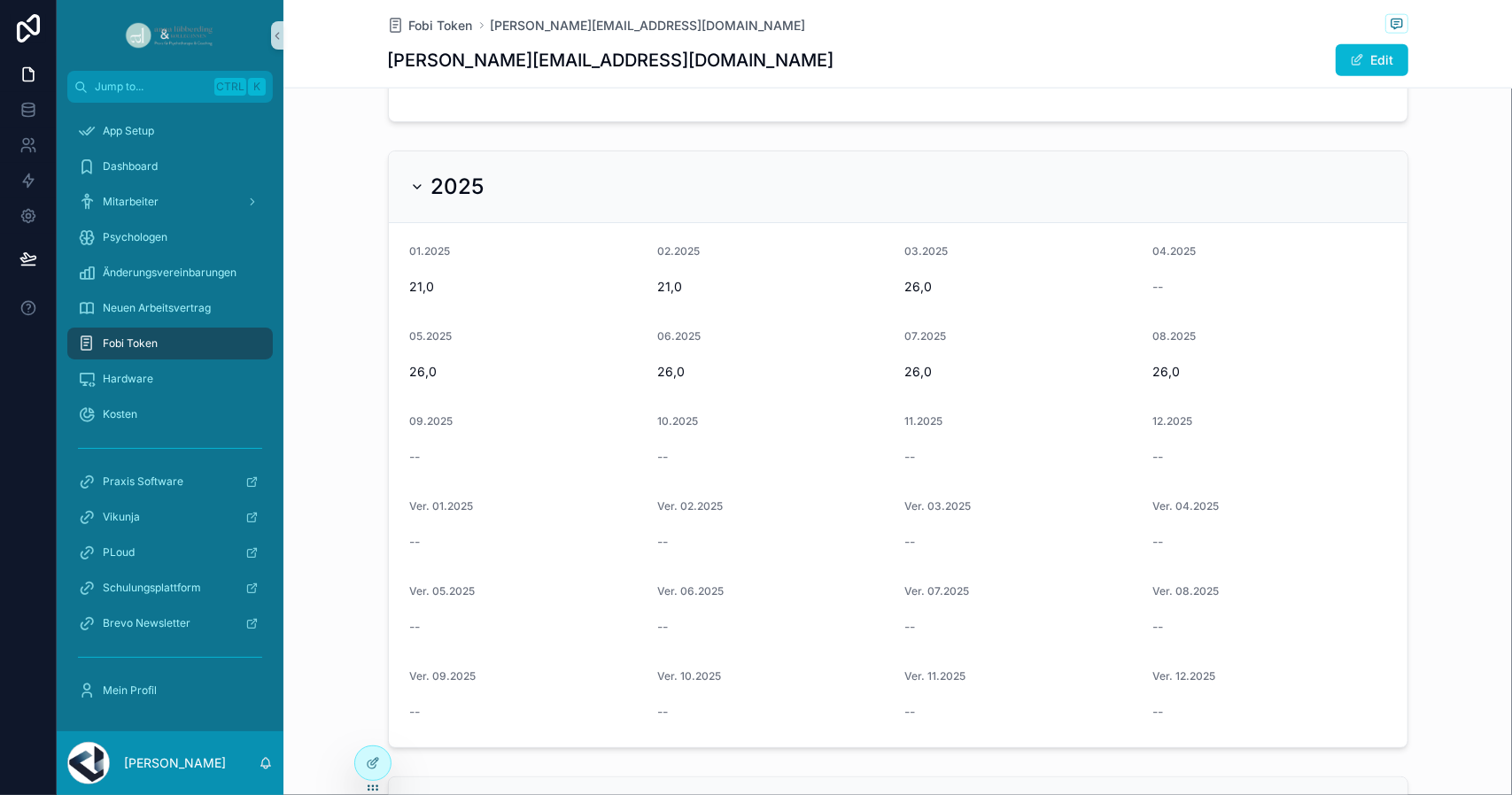
scroll to position [1594, 0]
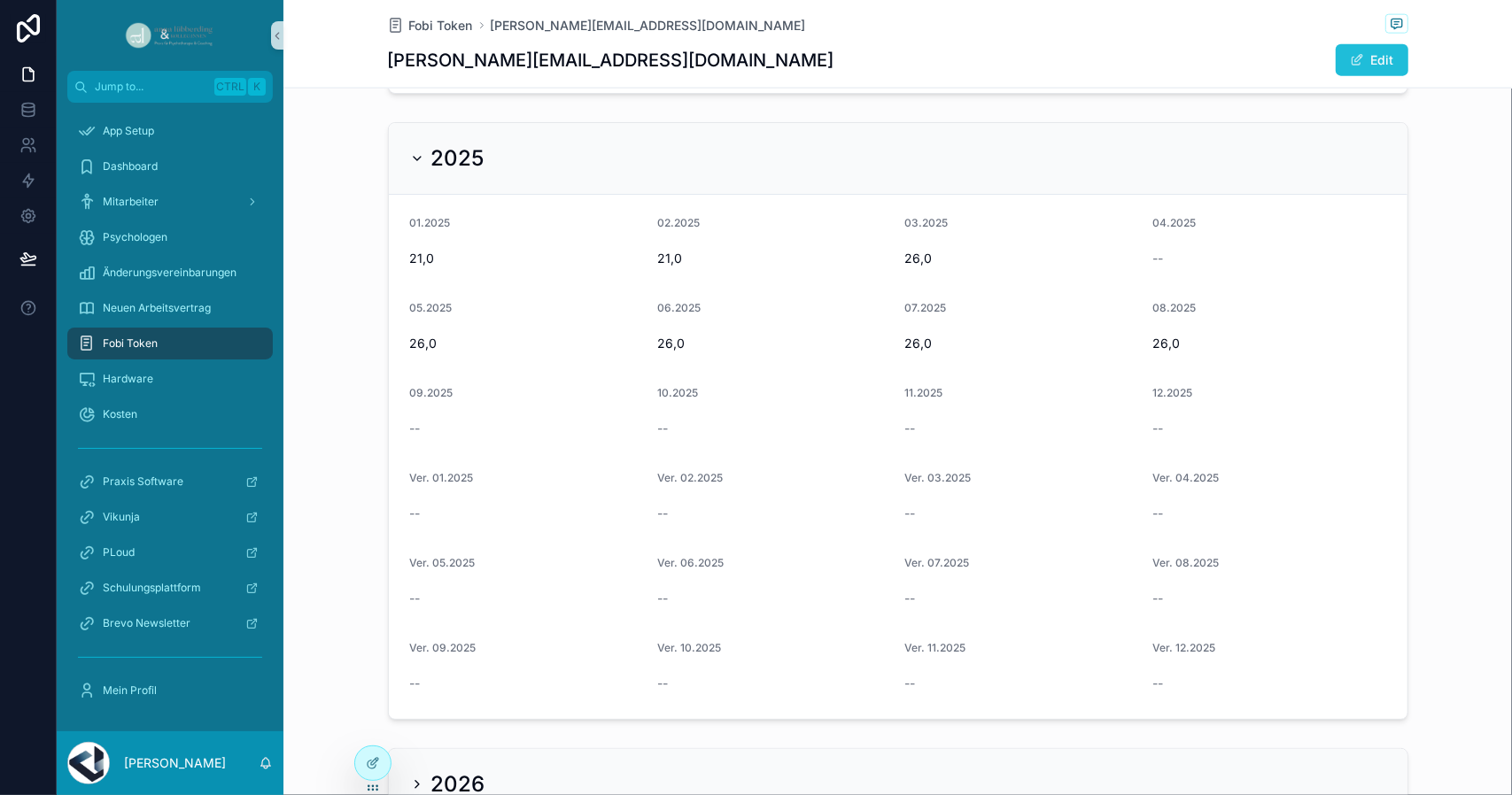
click at [1357, 67] on span "scrollable content" at bounding box center [1356, 60] width 14 height 14
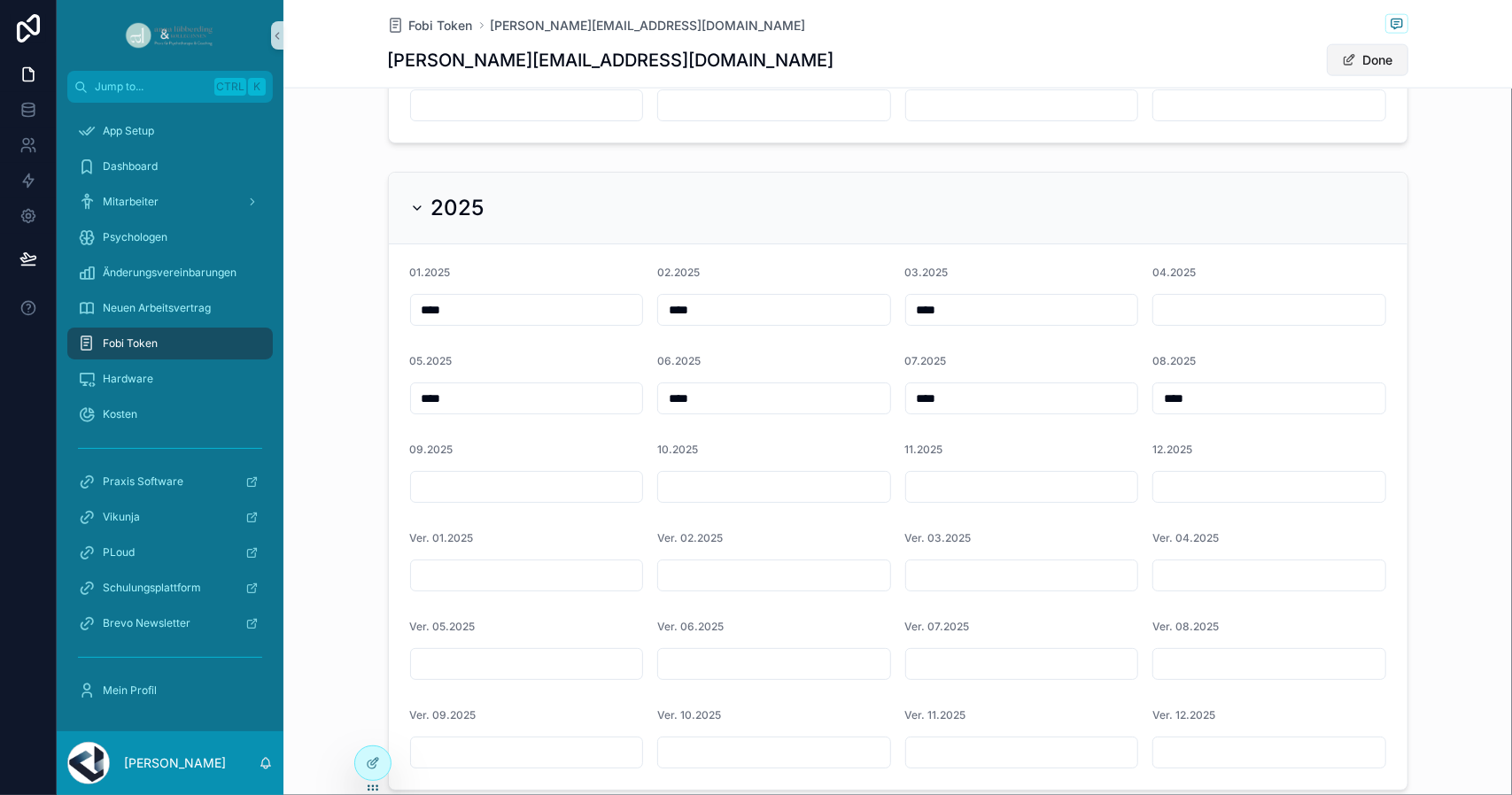
scroll to position [1639, 0]
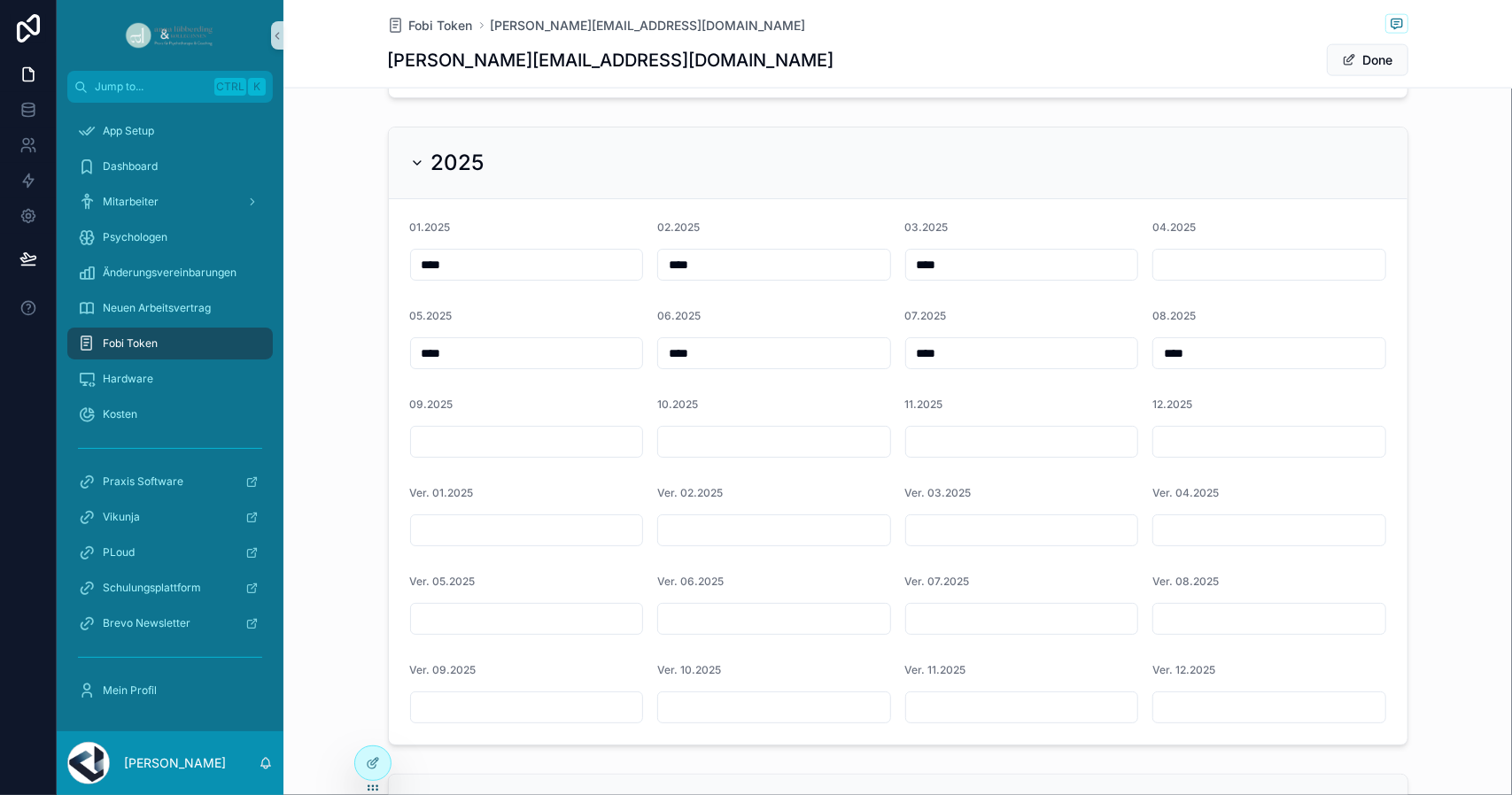
click at [1233, 275] on div "scrollable content" at bounding box center [1269, 265] width 234 height 32
click at [1267, 265] on input "scrollable content" at bounding box center [1269, 265] width 232 height 24
type input "****"
click at [1243, 465] on form "01.2025 **** 02.2025 **** 03.2025 **** 04.2025 **** 05.2025 **** 06.2025 **** 0…" at bounding box center [898, 471] width 1019 height 545
click at [1384, 52] on button "Done" at bounding box center [1367, 60] width 82 height 32
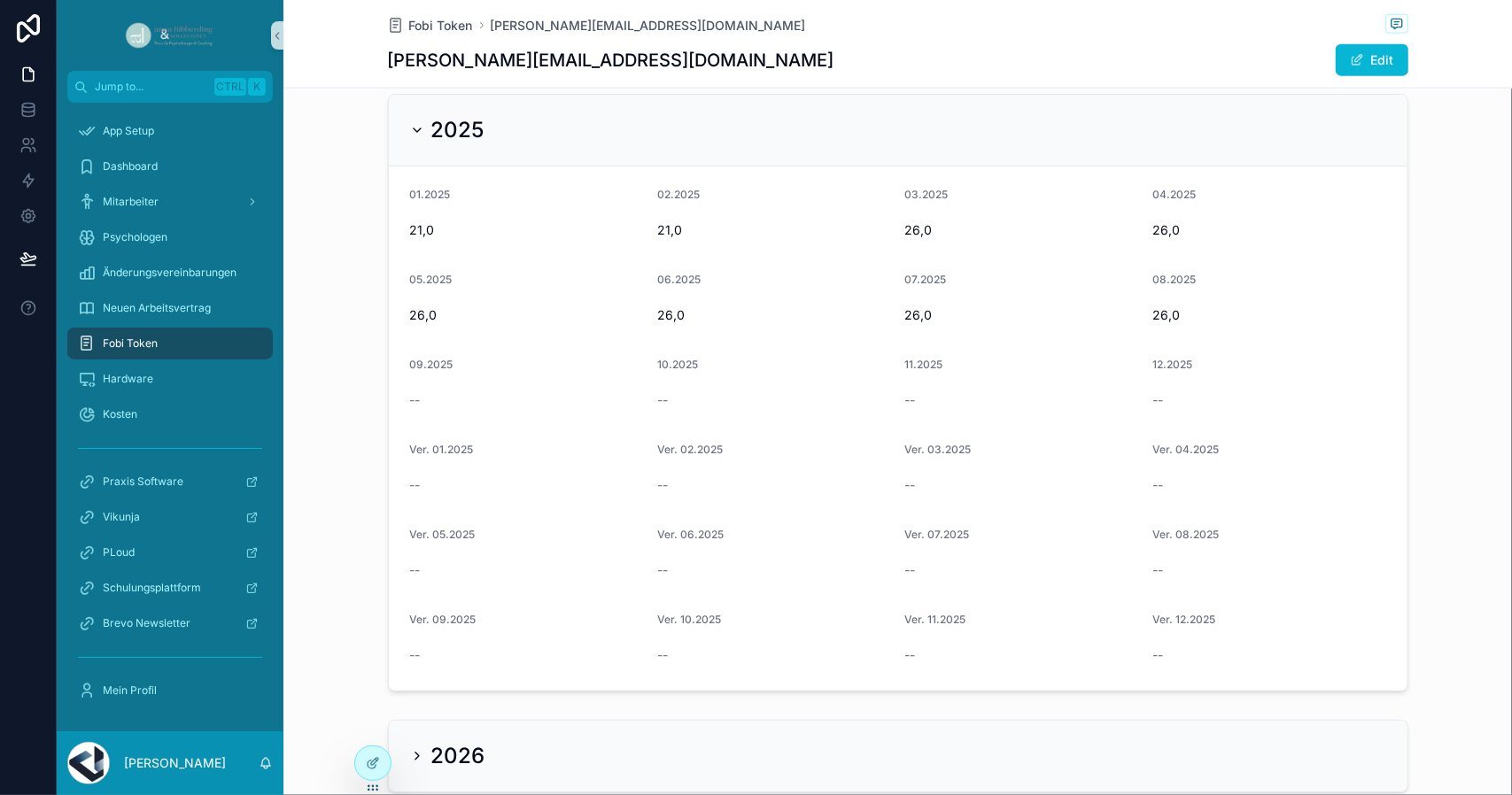
scroll to position [1735, 0]
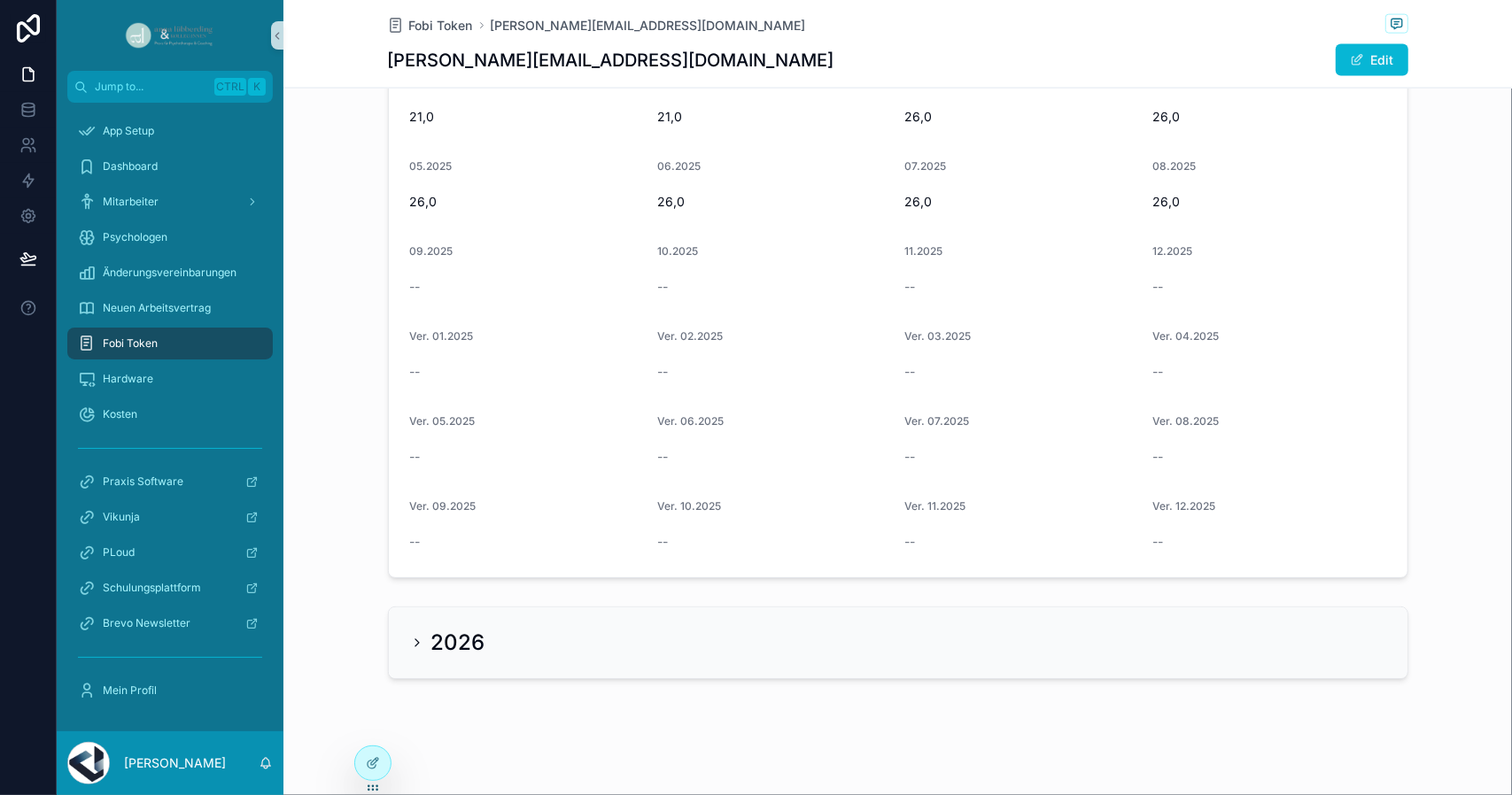
click at [410, 646] on div "2026" at bounding box center [448, 643] width 75 height 28
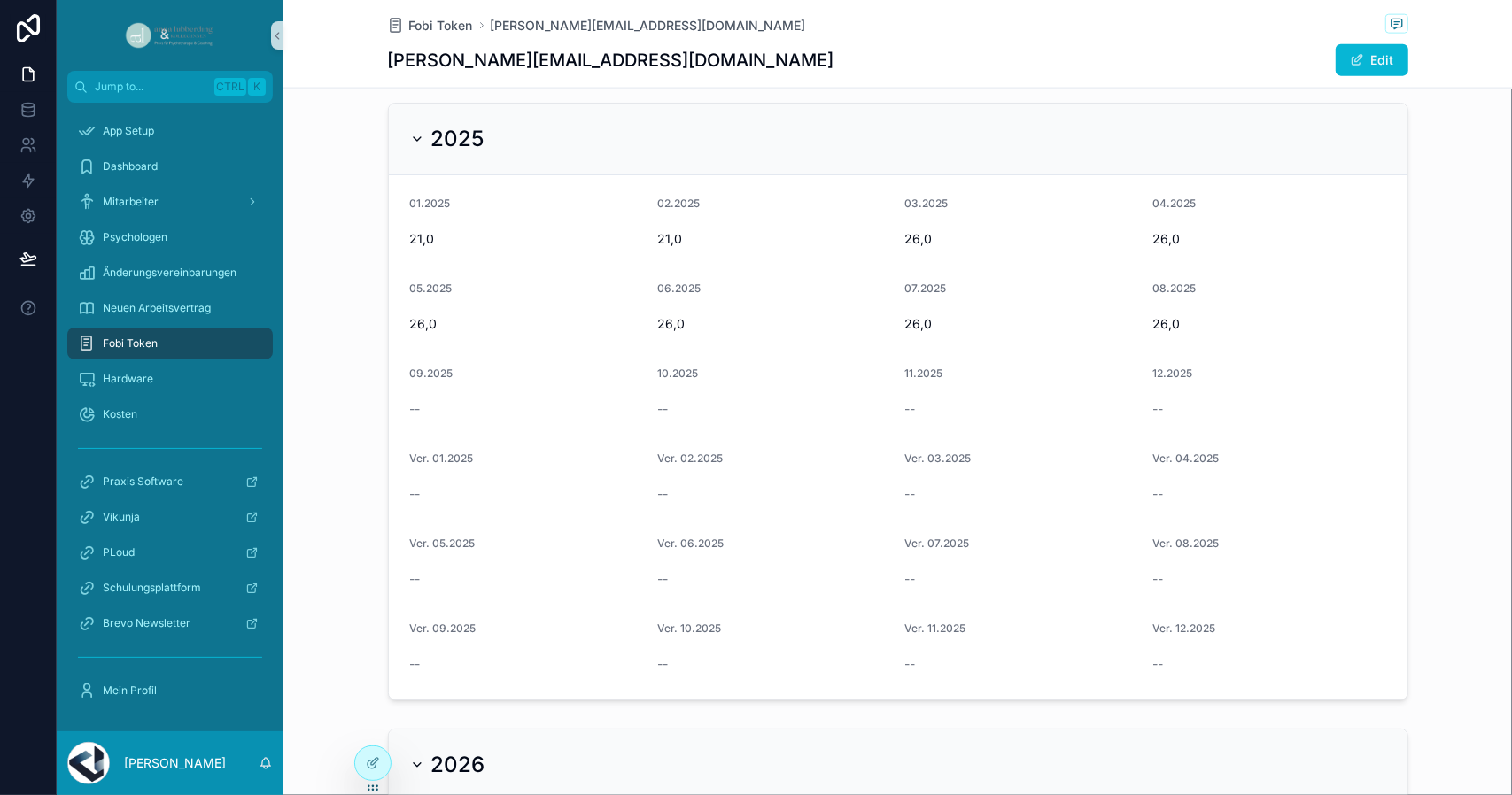
scroll to position [1641, 0]
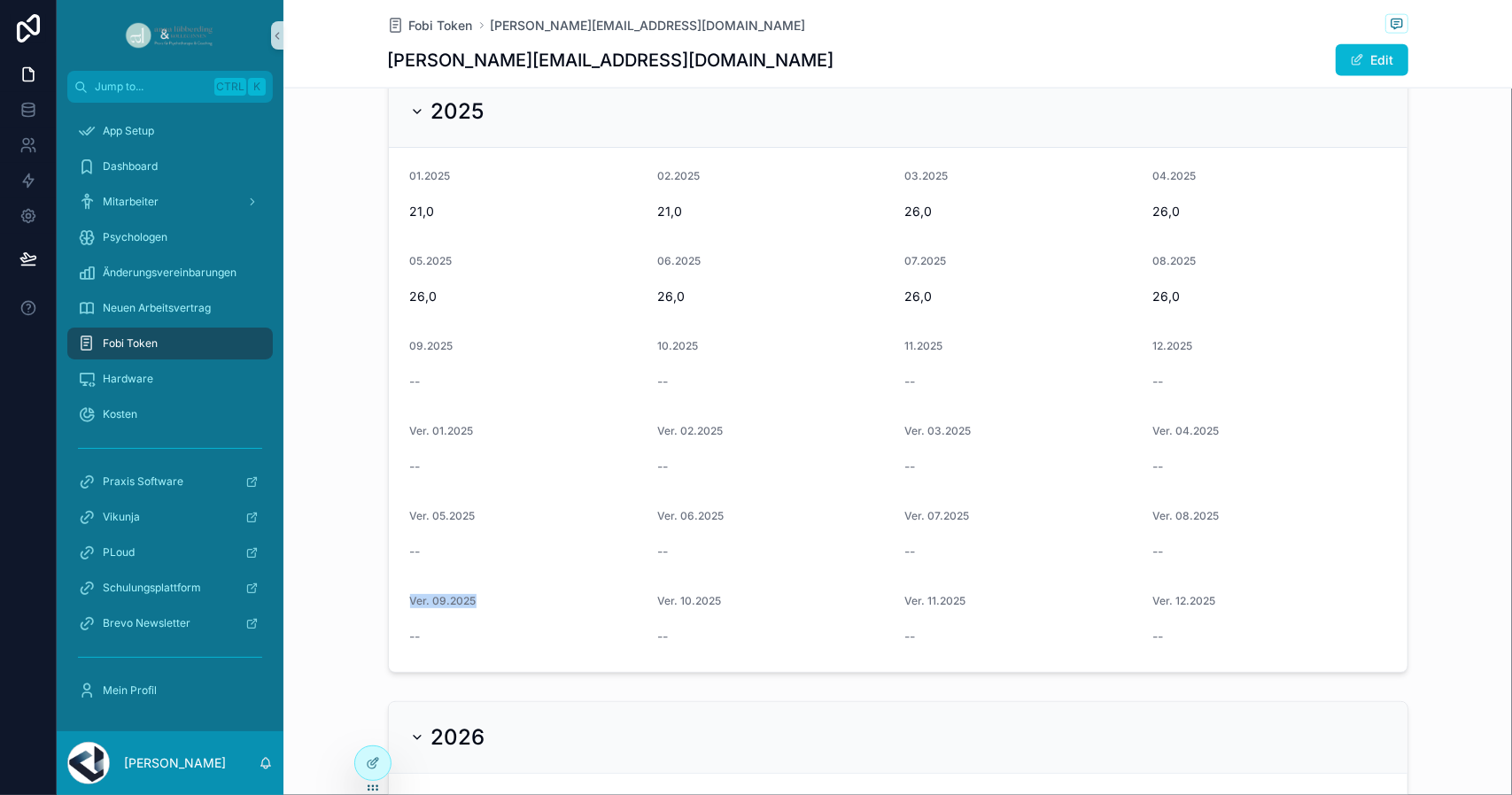
drag, startPoint x: 386, startPoint y: 600, endPoint x: 481, endPoint y: 596, distance: 95.1
click at [481, 596] on form "01.2025 21,0 02.2025 21,0 03.2025 26,0 04.2025 26,0 05.2025 26,0 06.2025 26,0 0…" at bounding box center [898, 409] width 1019 height 524
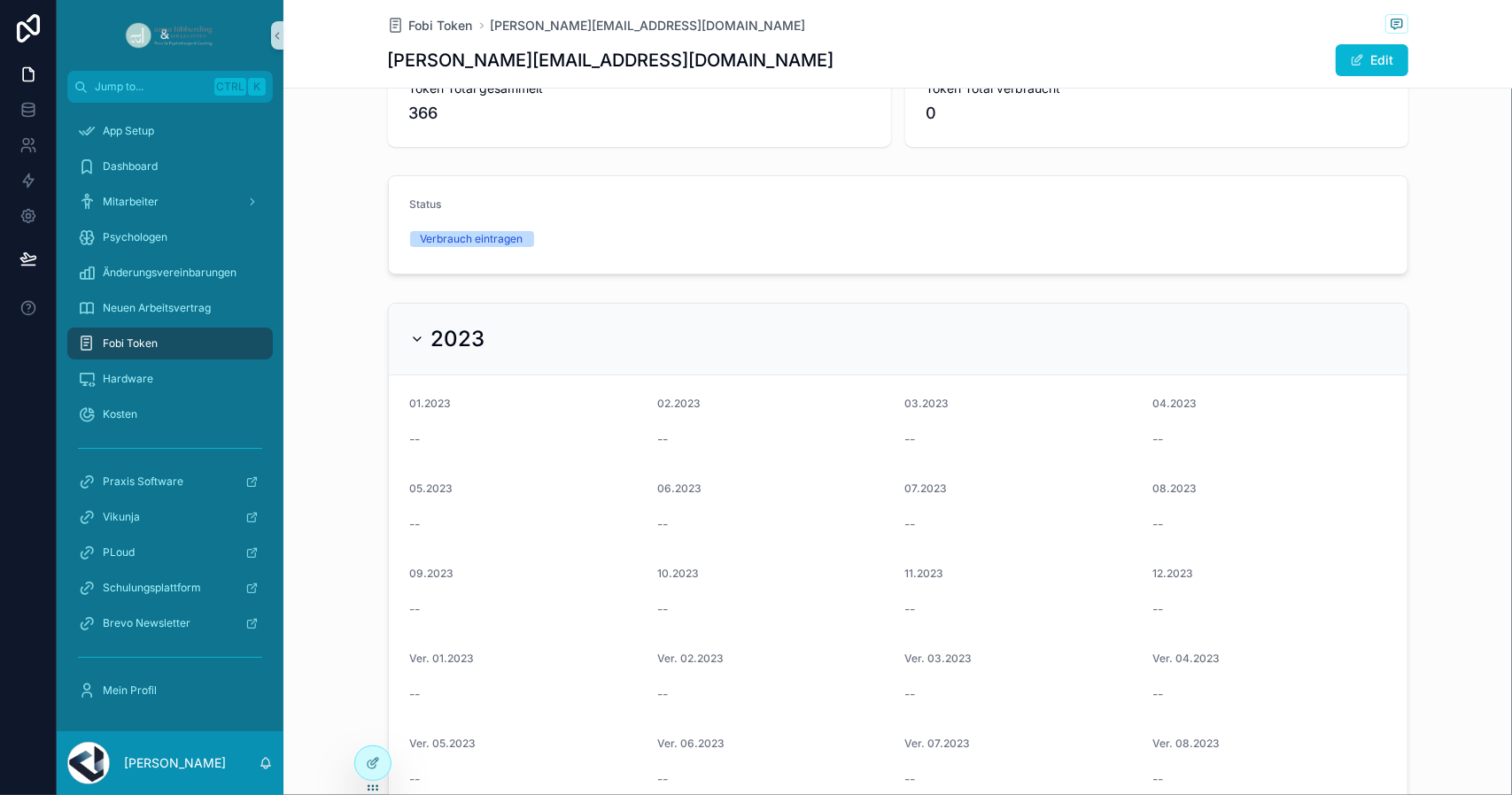
scroll to position [0, 0]
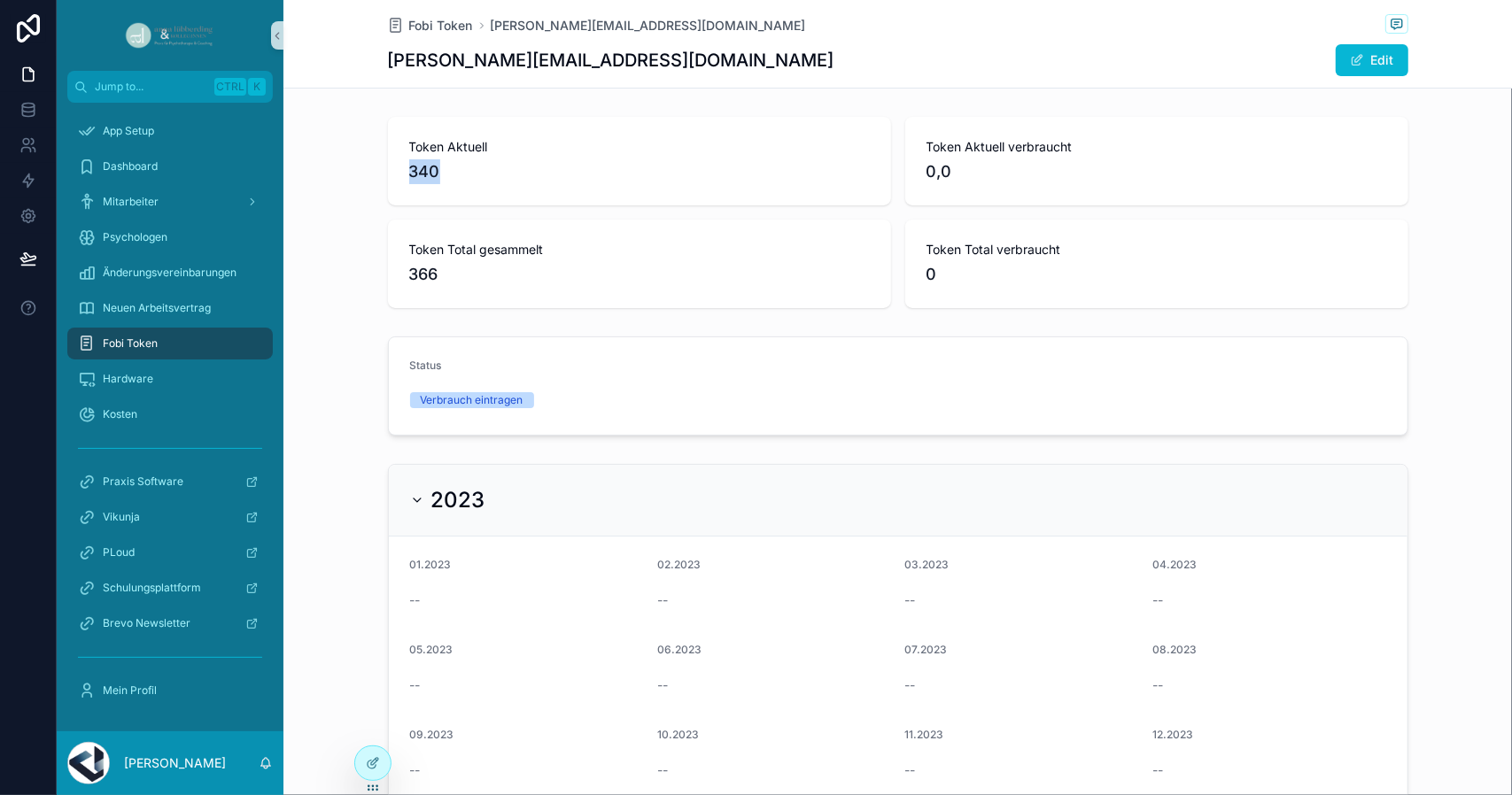
drag, startPoint x: 443, startPoint y: 173, endPoint x: 400, endPoint y: 169, distance: 43.2
click at [400, 169] on div "Token Aktuell 340" at bounding box center [640, 161] width 503 height 88
drag, startPoint x: 964, startPoint y: 176, endPoint x: 903, endPoint y: 163, distance: 62.4
click at [905, 163] on div "Token Aktuell verbraucht 0,0" at bounding box center [1157, 161] width 503 height 88
drag, startPoint x: 416, startPoint y: 245, endPoint x: 402, endPoint y: 246, distance: 14.0
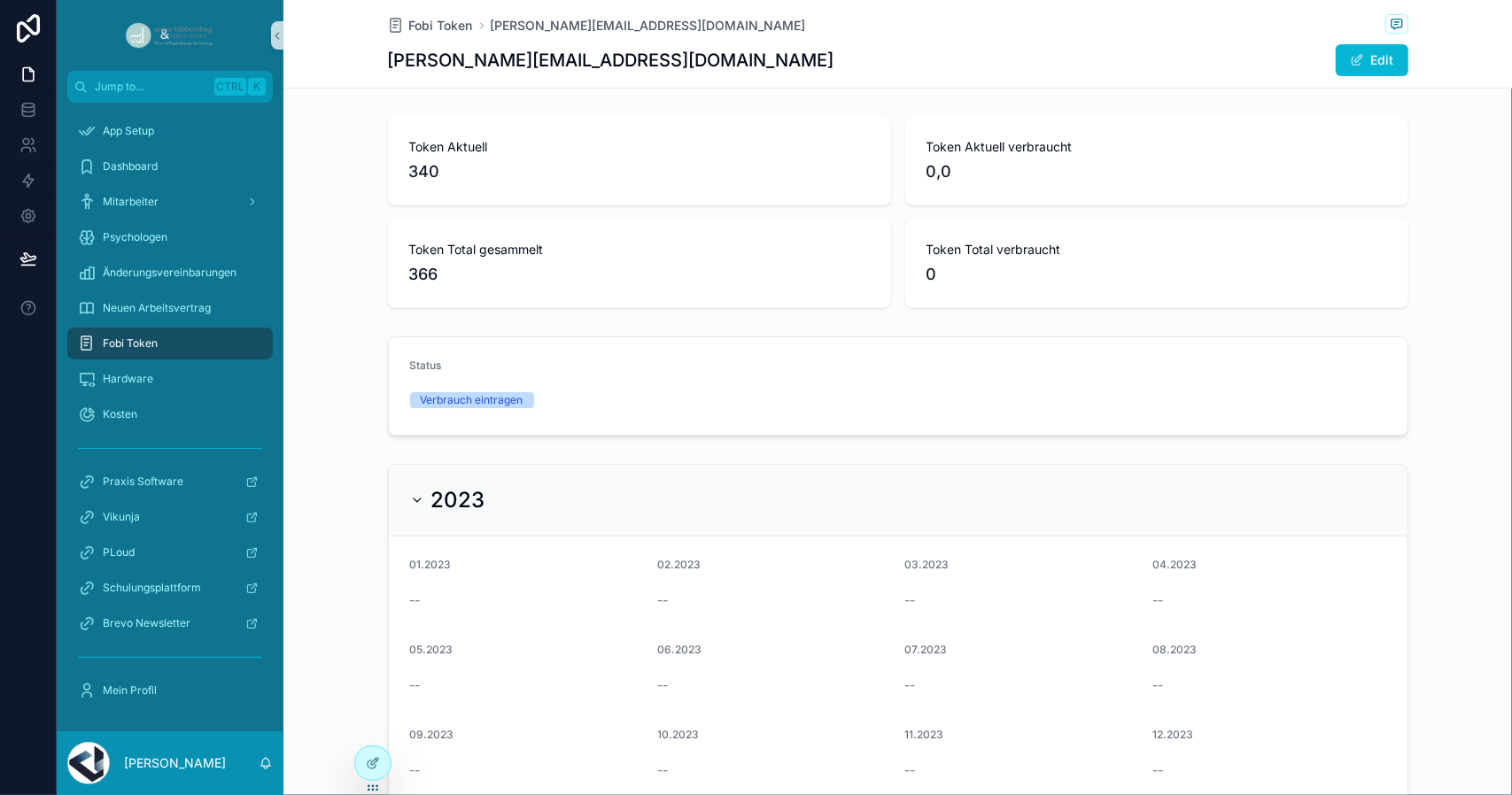
click at [409, 245] on span "Token Total gesammelt" at bounding box center [640, 250] width 460 height 18
click at [397, 250] on div "Token Total gesammelt 366" at bounding box center [640, 264] width 503 height 88
drag, startPoint x: 402, startPoint y: 251, endPoint x: 533, endPoint y: 249, distance: 131.0
click at [533, 249] on span "Token Total gesammelt" at bounding box center [640, 250] width 460 height 18
click at [447, 275] on span "366" at bounding box center [640, 274] width 460 height 24
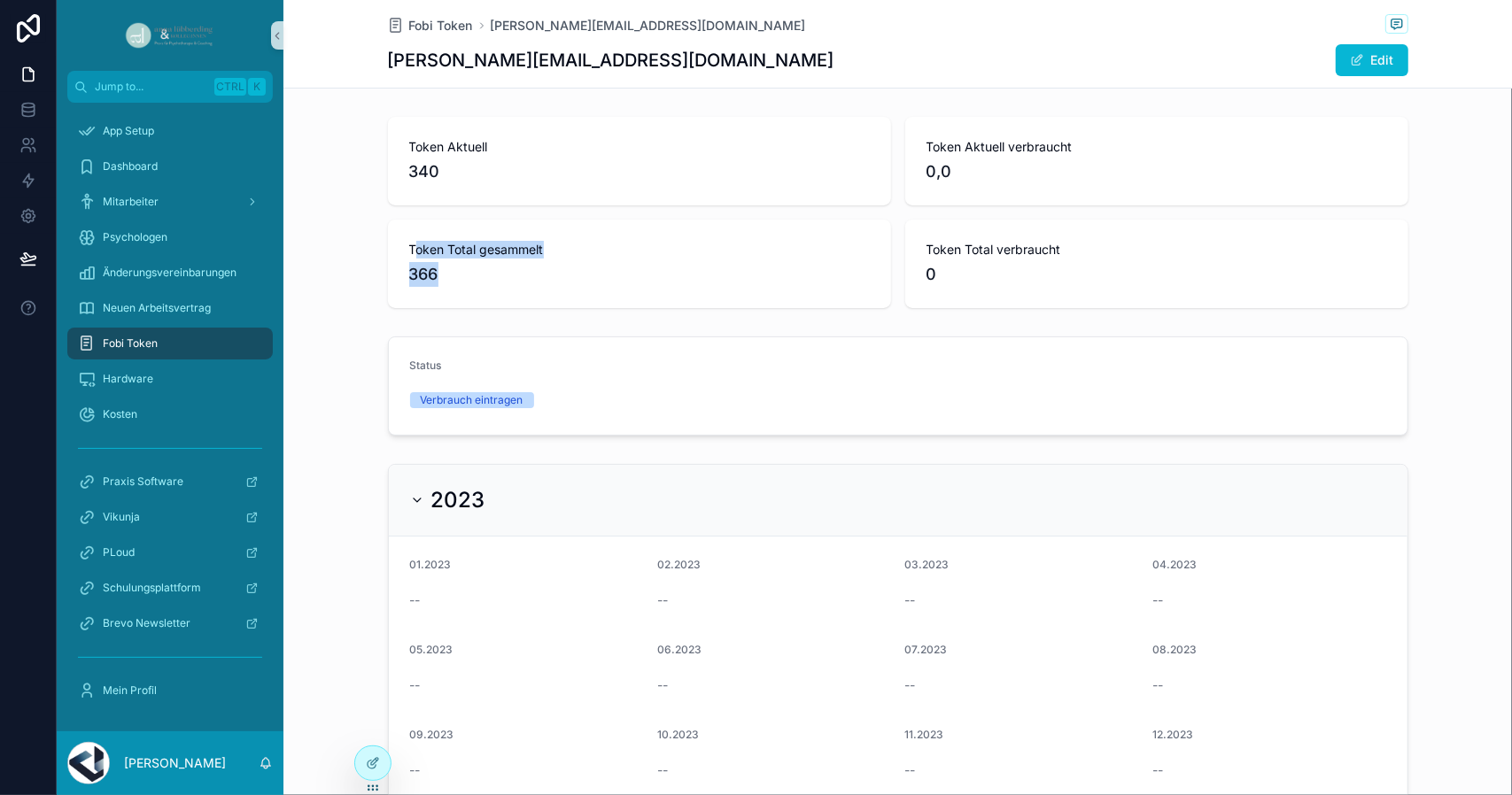
drag, startPoint x: 408, startPoint y: 245, endPoint x: 549, endPoint y: 278, distance: 144.8
click at [549, 278] on div "Token Total gesammelt 366" at bounding box center [640, 264] width 460 height 46
click at [544, 276] on span "366" at bounding box center [640, 274] width 460 height 24
drag, startPoint x: 408, startPoint y: 140, endPoint x: 799, endPoint y: 154, distance: 391.3
click at [1117, 166] on div "Token Aktuell 340 Token Aktuell verbraucht 0,0 Token Total gesammelt 366 Token …" at bounding box center [898, 212] width 1020 height 191
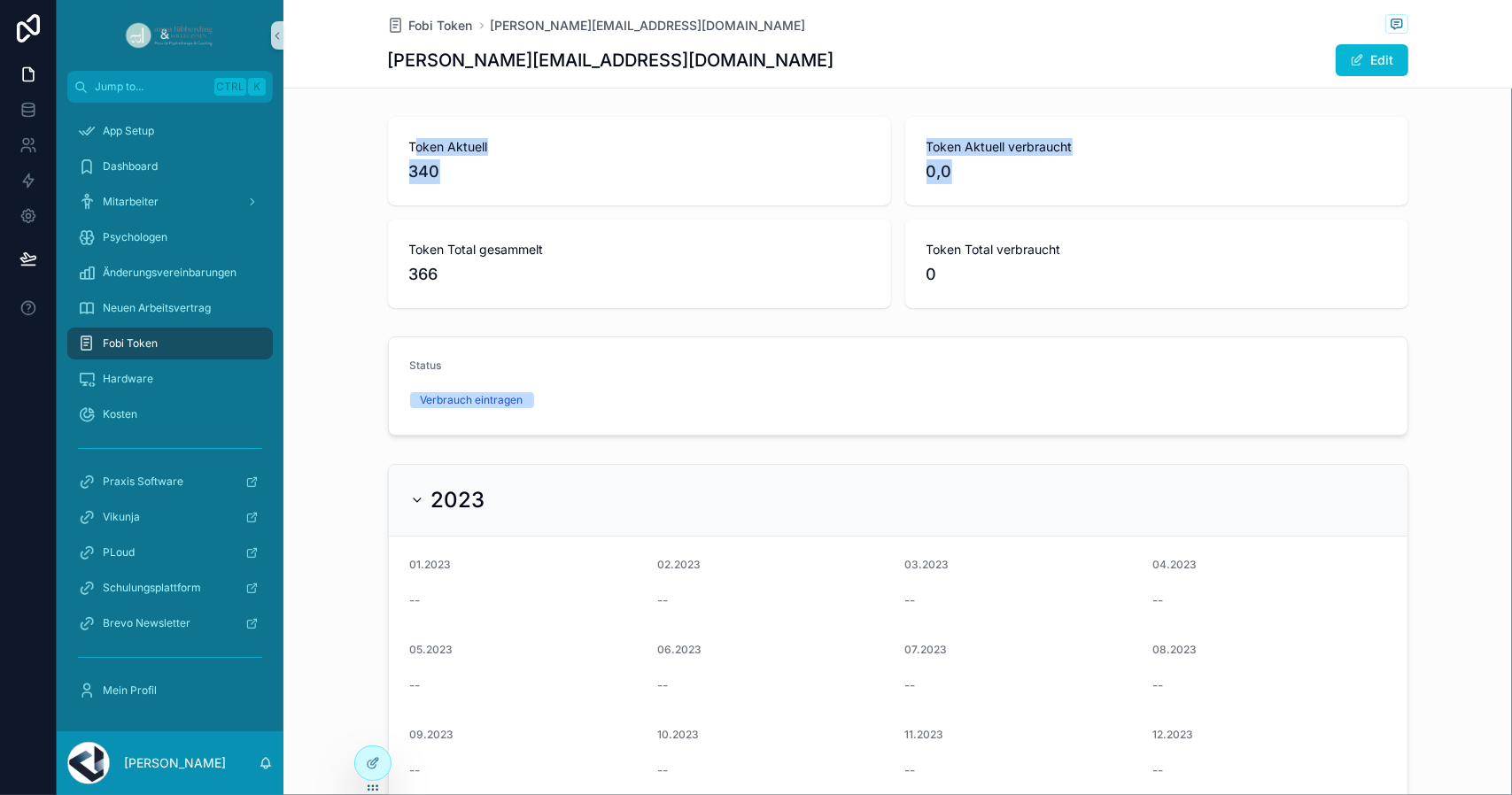
click at [573, 143] on span "Token Aktuell" at bounding box center [640, 146] width 460 height 18
click at [422, 169] on span "340" at bounding box center [640, 172] width 460 height 24
click at [156, 341] on span "Fobi Token" at bounding box center [130, 343] width 54 height 14
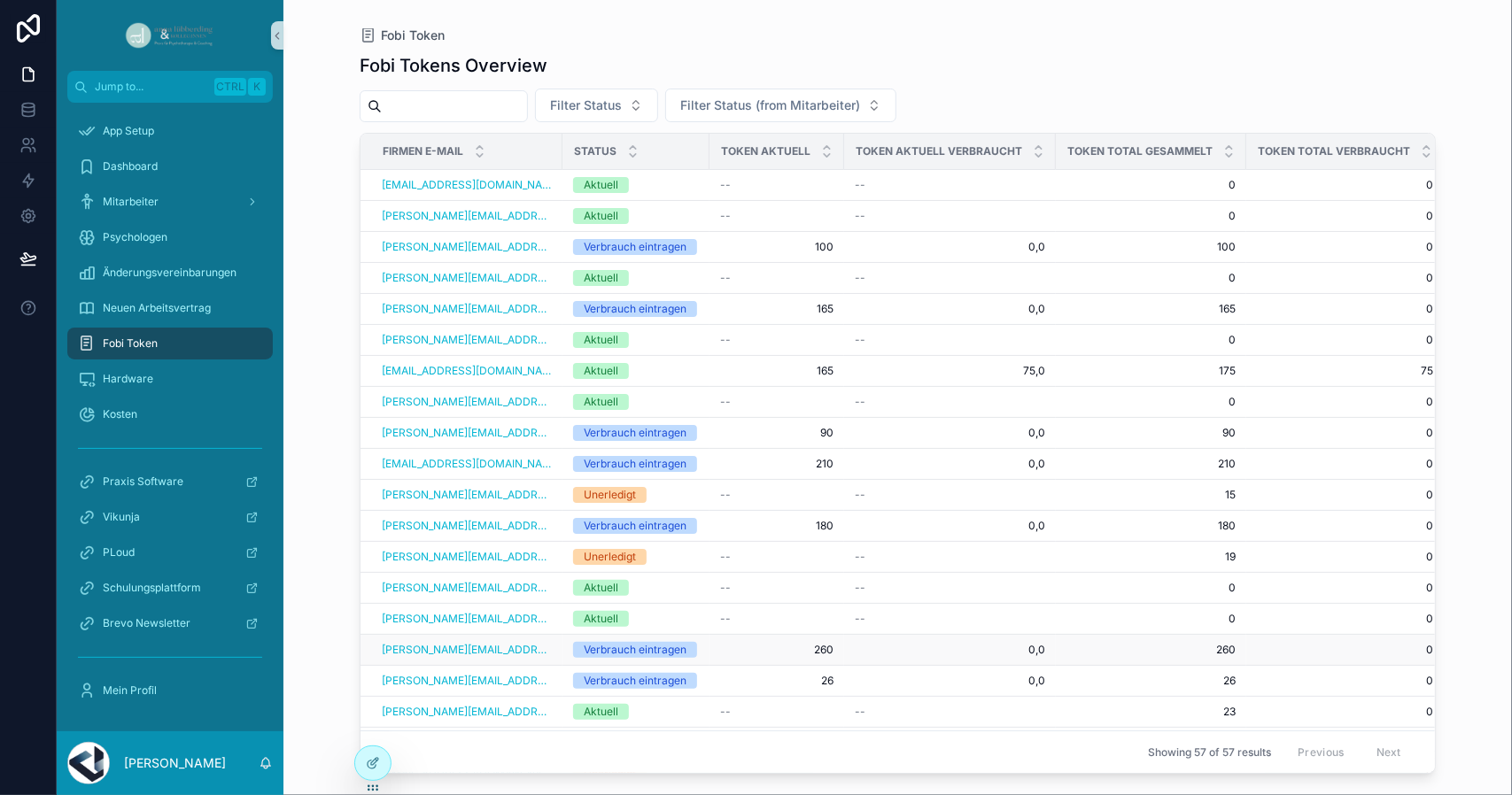
scroll to position [266, 0]
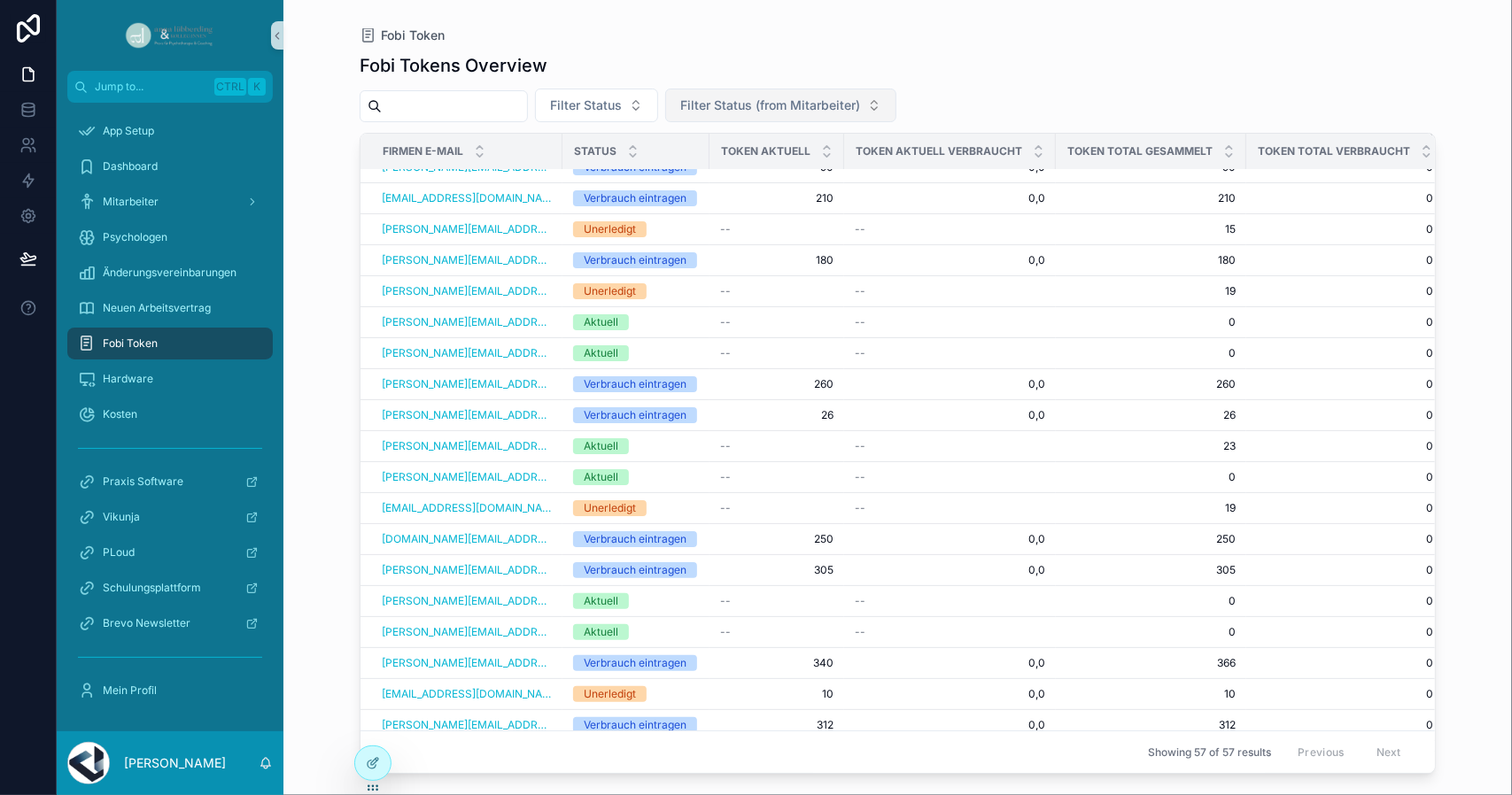
click at [783, 109] on span "Filter Status (from Mitarbeiter)" at bounding box center [769, 105] width 179 height 18
click at [748, 173] on div "Aktiv" at bounding box center [818, 176] width 222 height 28
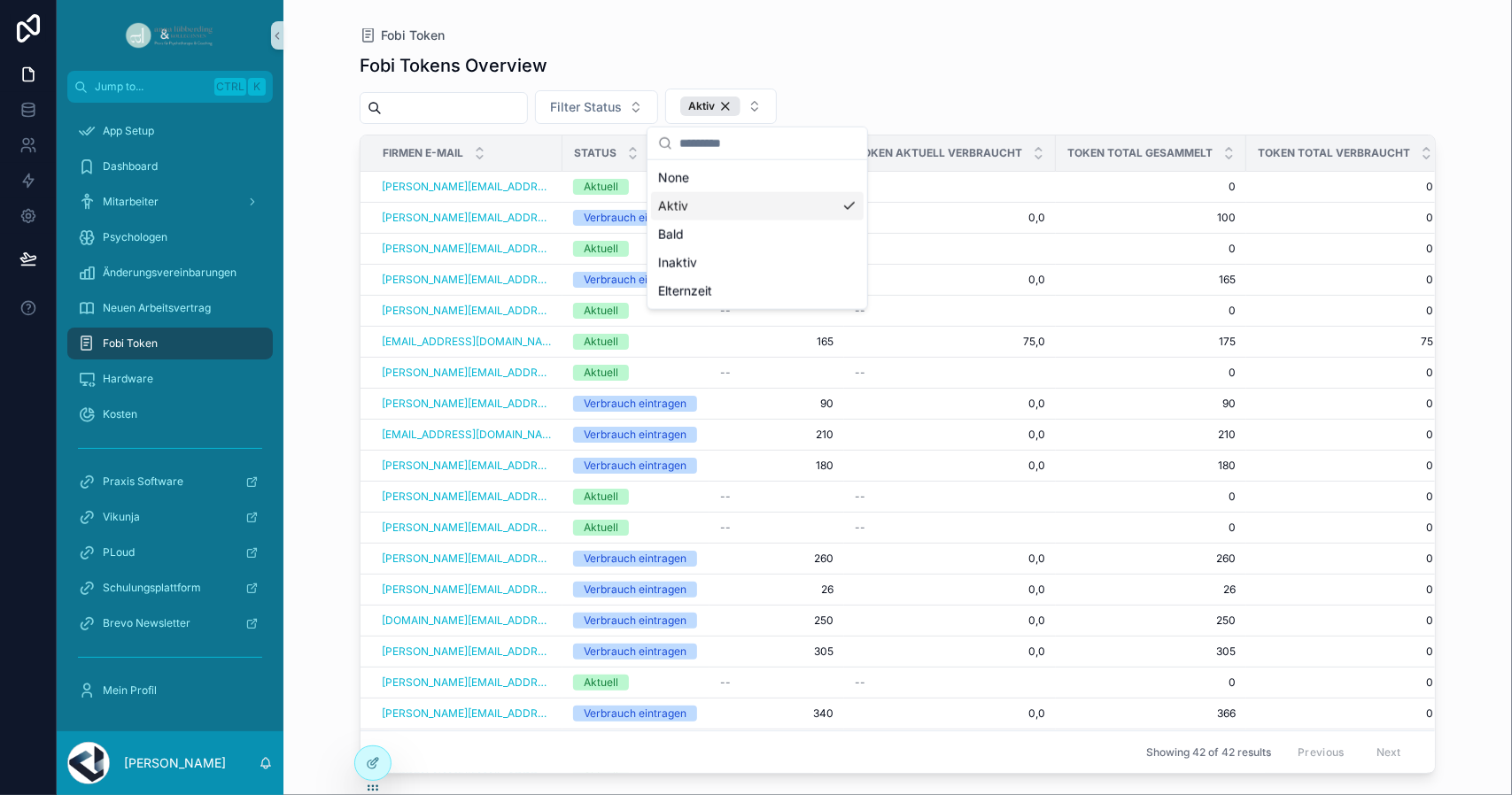
click at [967, 85] on div "Fobi Tokens Overview Filter Status Aktiv Firmen E-Mail Status Token Aktuell Tok…" at bounding box center [898, 407] width 1076 height 731
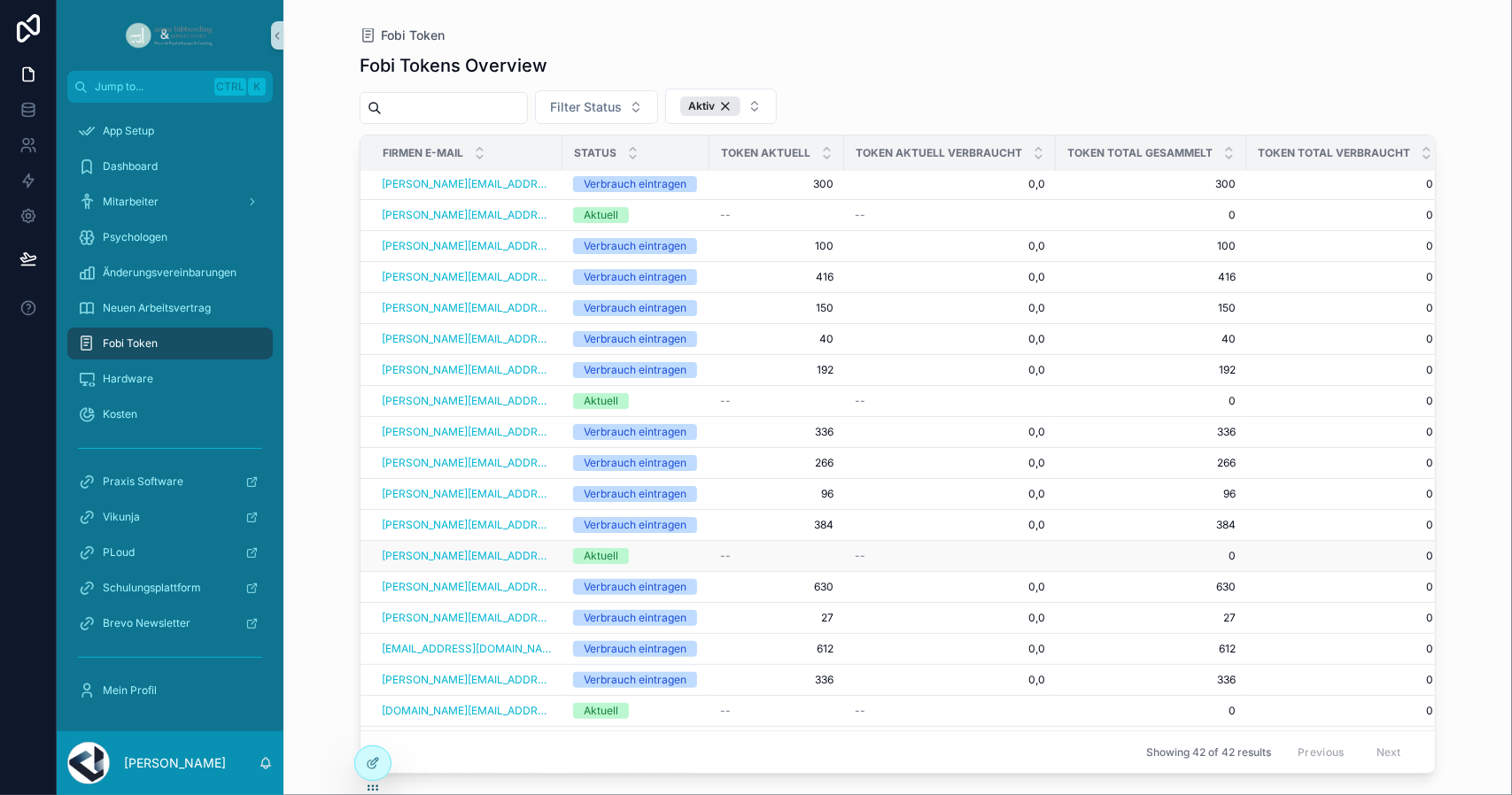
scroll to position [678, 0]
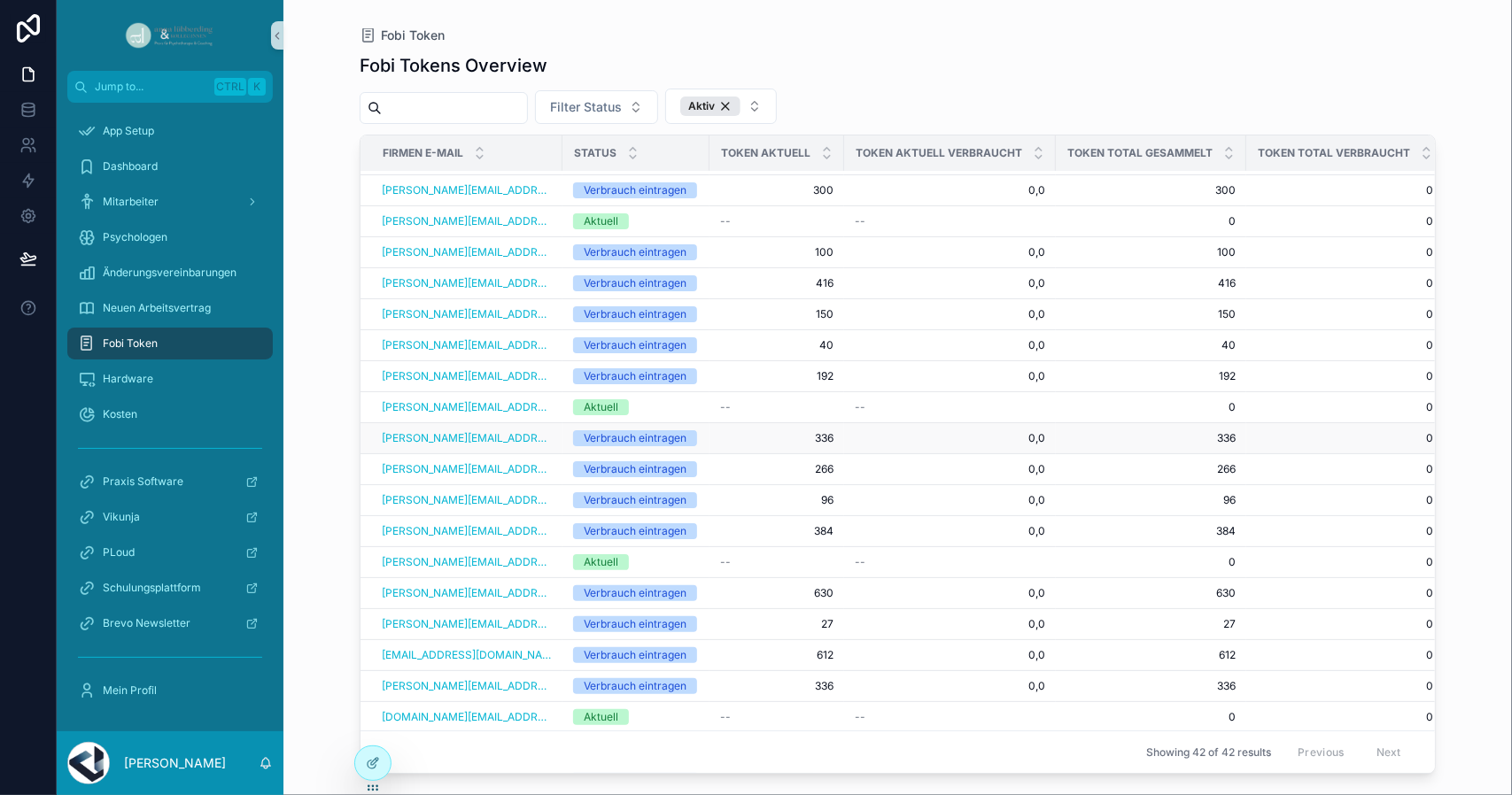
click at [648, 430] on div "Verbrauch eintragen" at bounding box center [635, 437] width 102 height 16
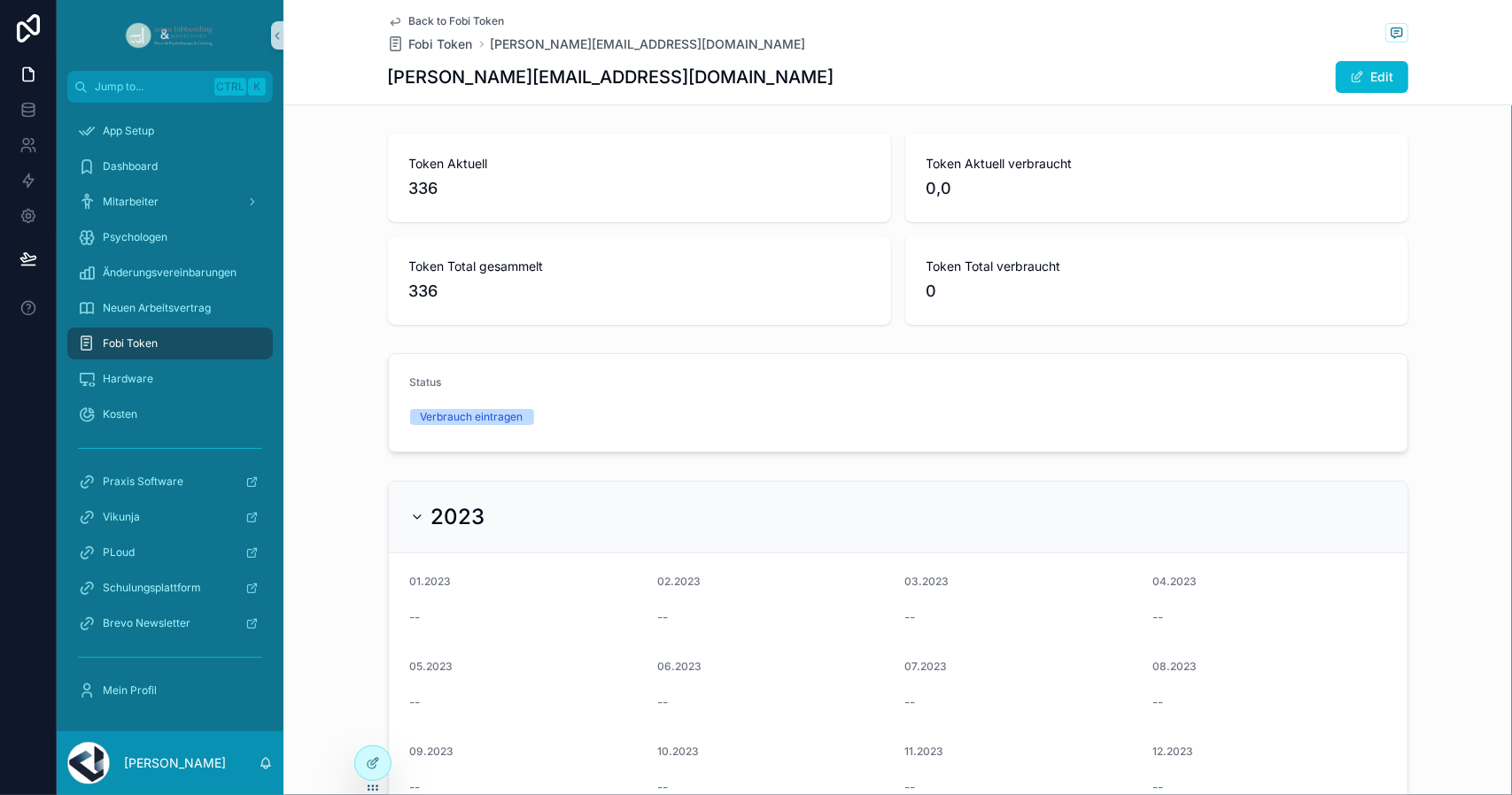
click at [503, 422] on div "Verbrauch eintragen" at bounding box center [471, 417] width 102 height 16
click at [1354, 381] on form "Status Verbrauch eintragen" at bounding box center [898, 403] width 1019 height 98
click at [1376, 72] on button "Edit" at bounding box center [1371, 77] width 72 height 32
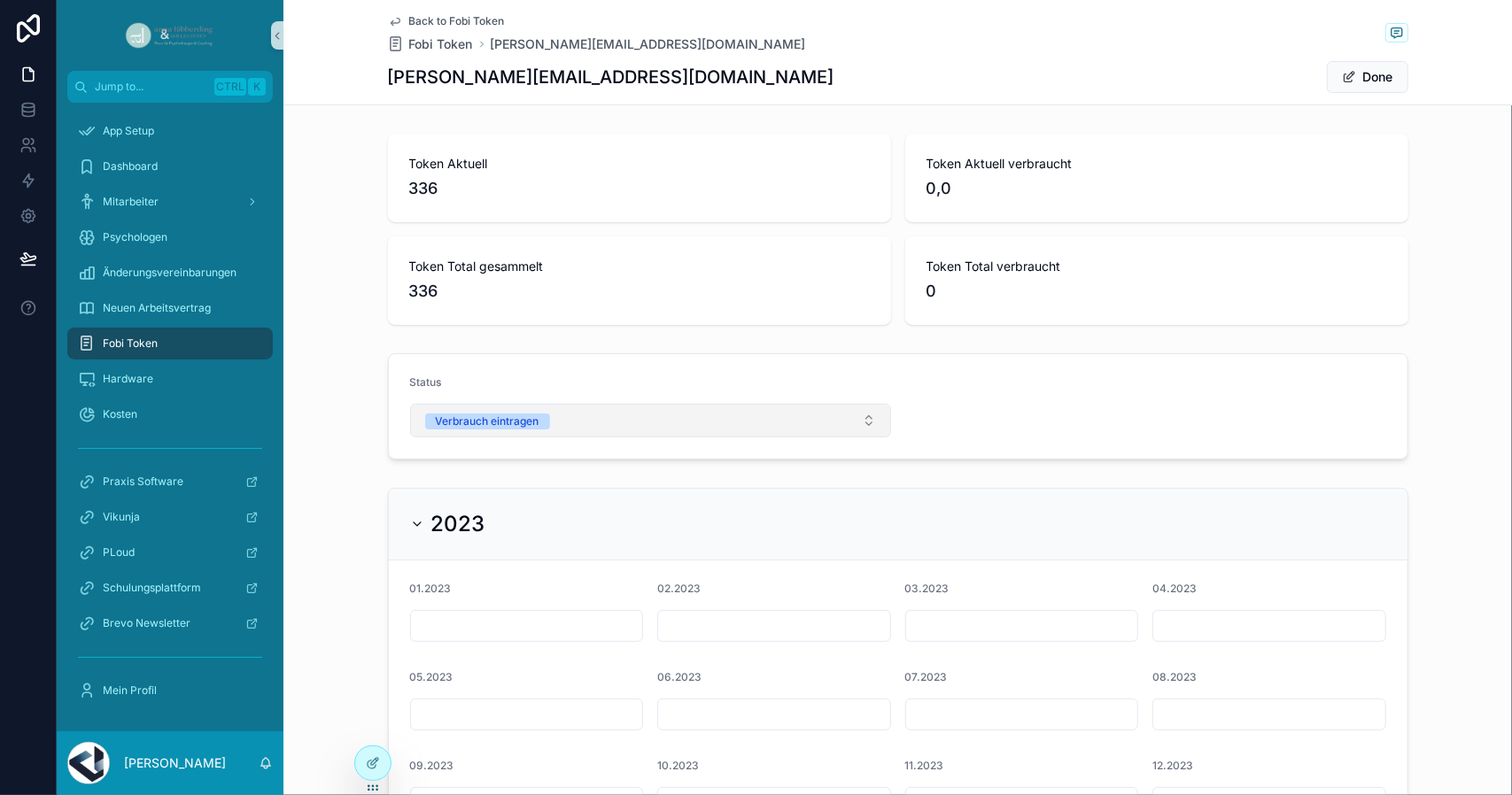
click at [721, 419] on button "Verbrauch eintragen" at bounding box center [651, 420] width 481 height 34
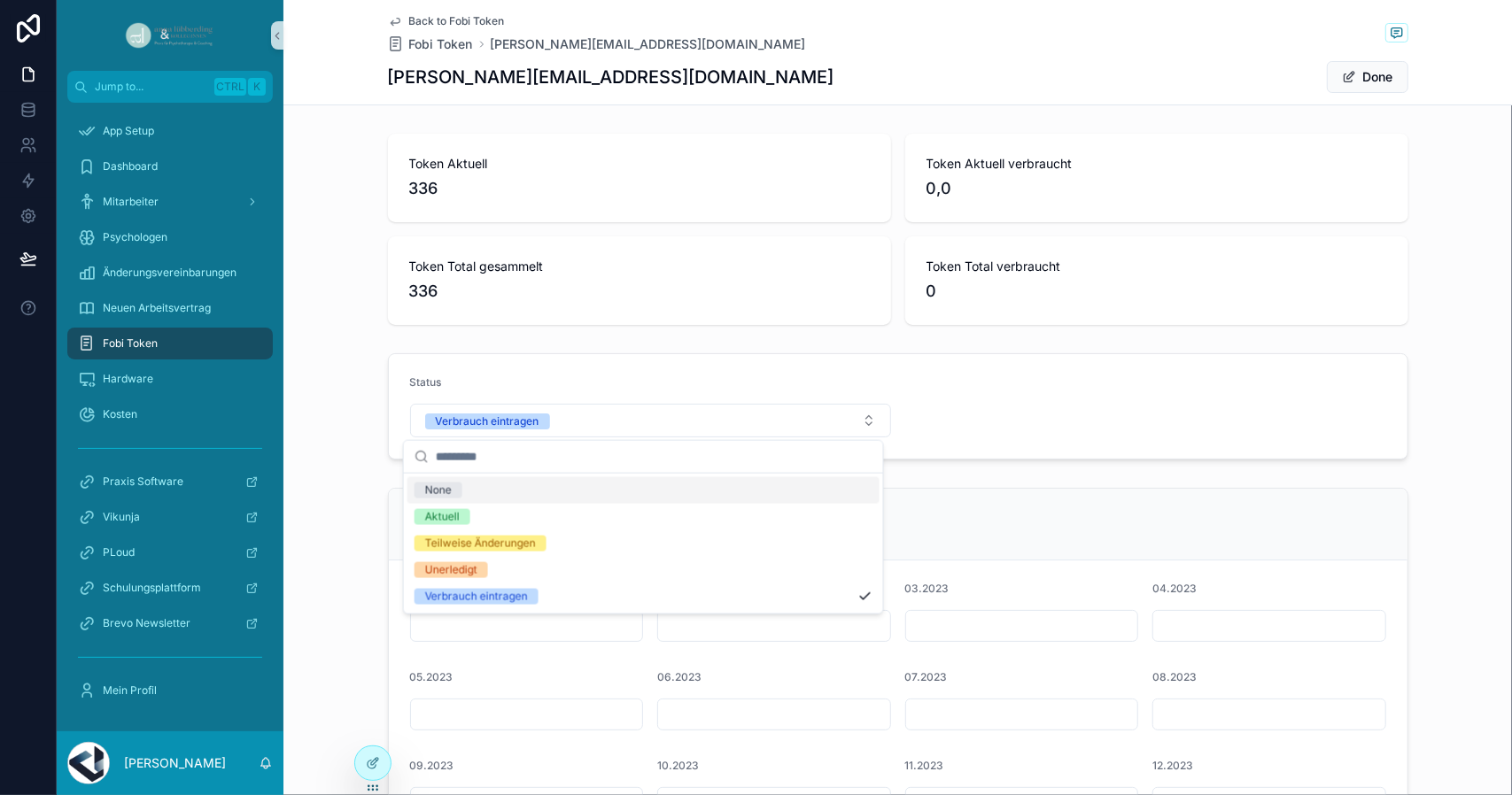
drag, startPoint x: 1008, startPoint y: 426, endPoint x: 989, endPoint y: 420, distance: 19.9
click at [1006, 426] on form "Status Verbrauch eintragen" at bounding box center [898, 405] width 1019 height 104
click at [1390, 65] on button "Done" at bounding box center [1367, 77] width 82 height 32
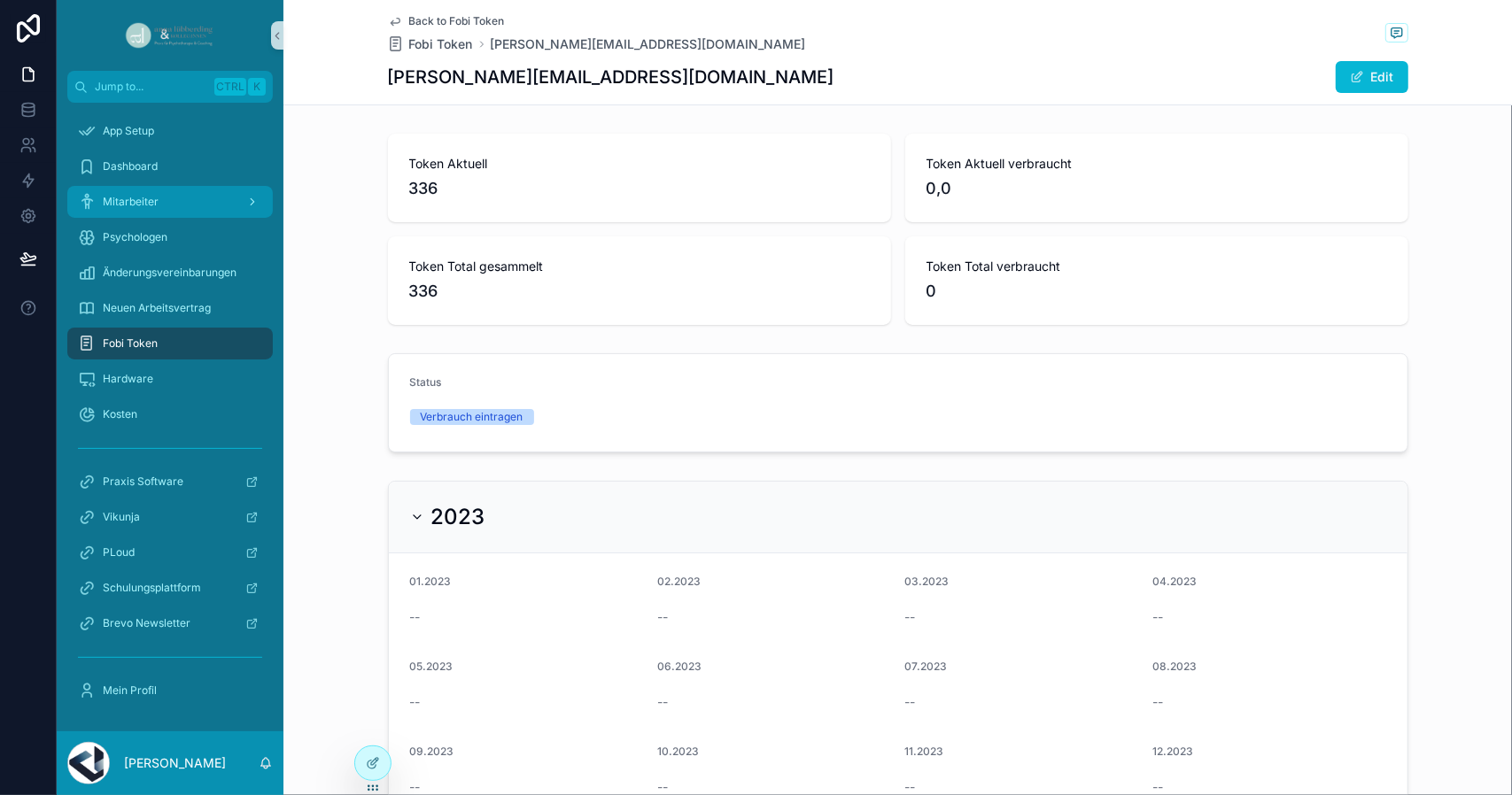
click at [140, 194] on span "Mitarbeiter" at bounding box center [130, 201] width 55 height 14
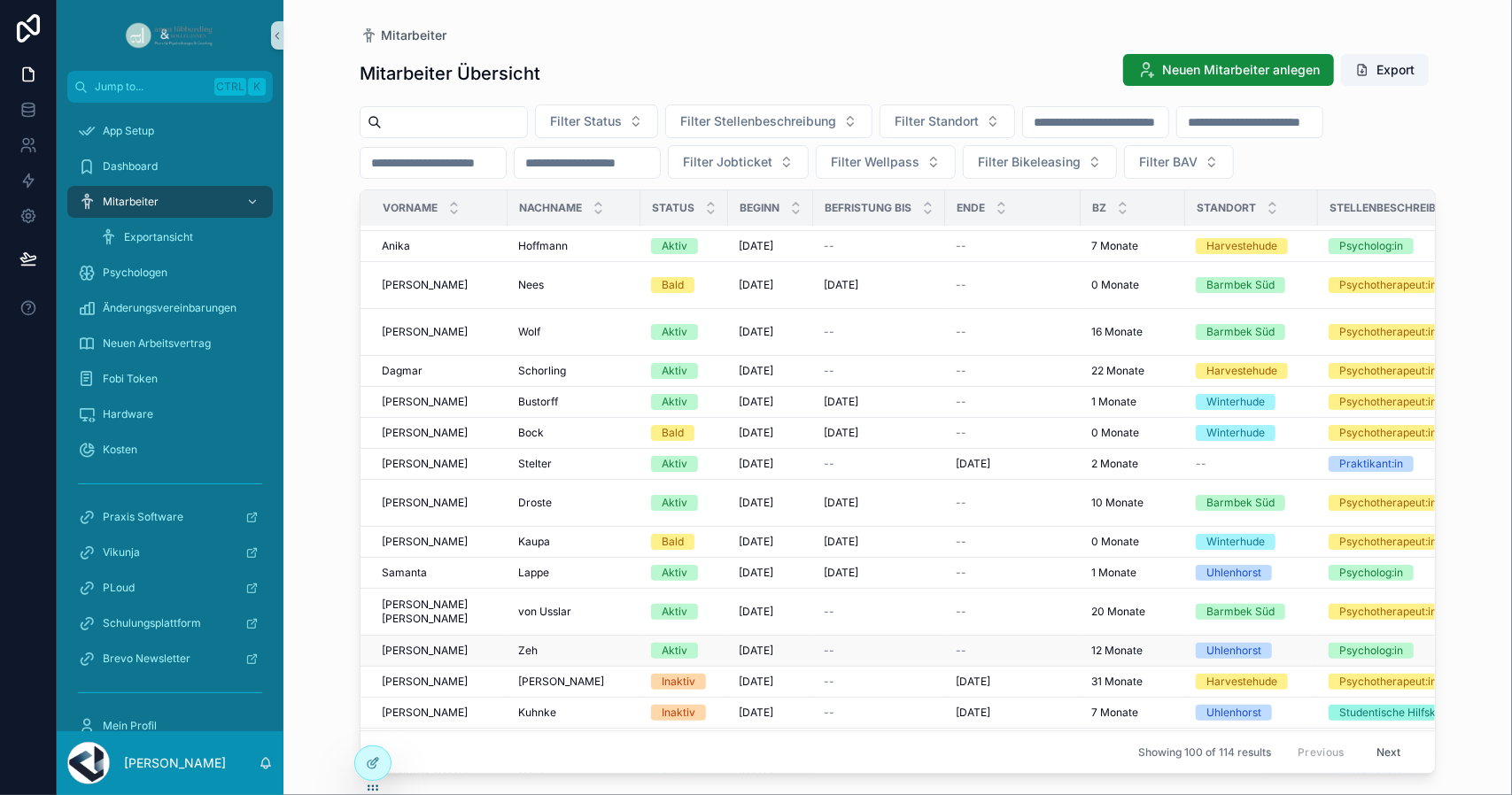
scroll to position [266, 0]
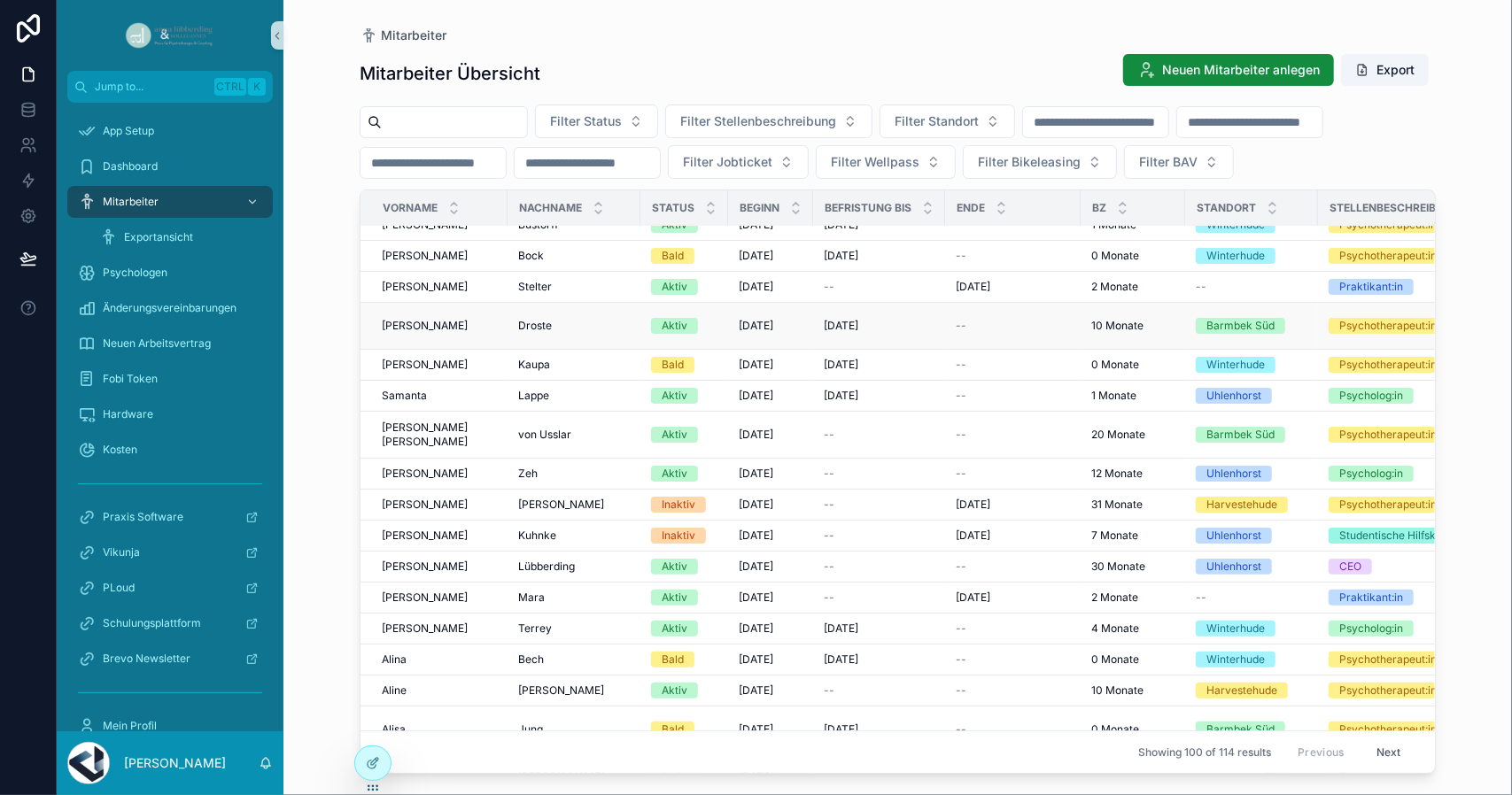
click at [546, 319] on span "Droste" at bounding box center [535, 326] width 34 height 14
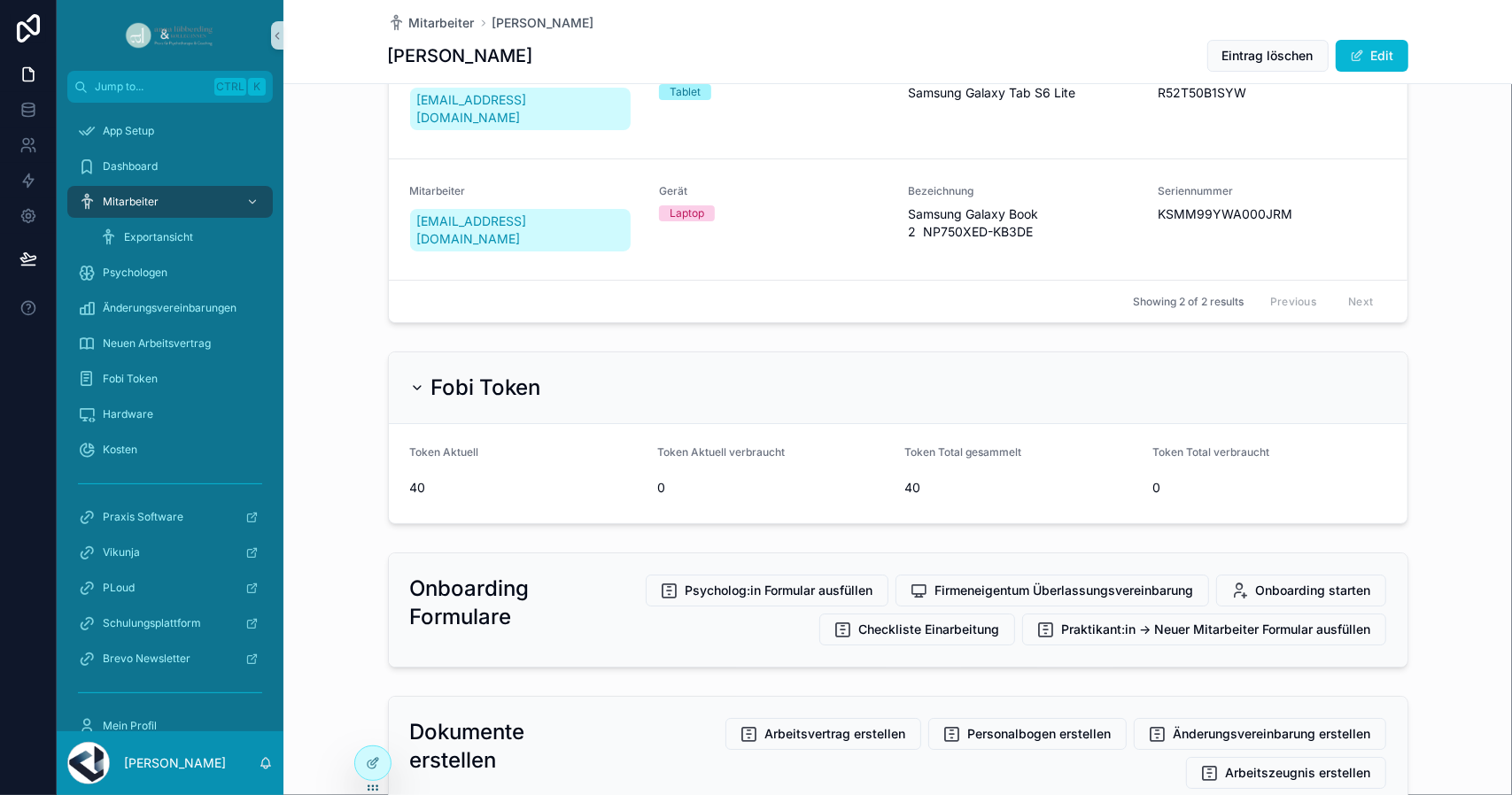
scroll to position [3983, 0]
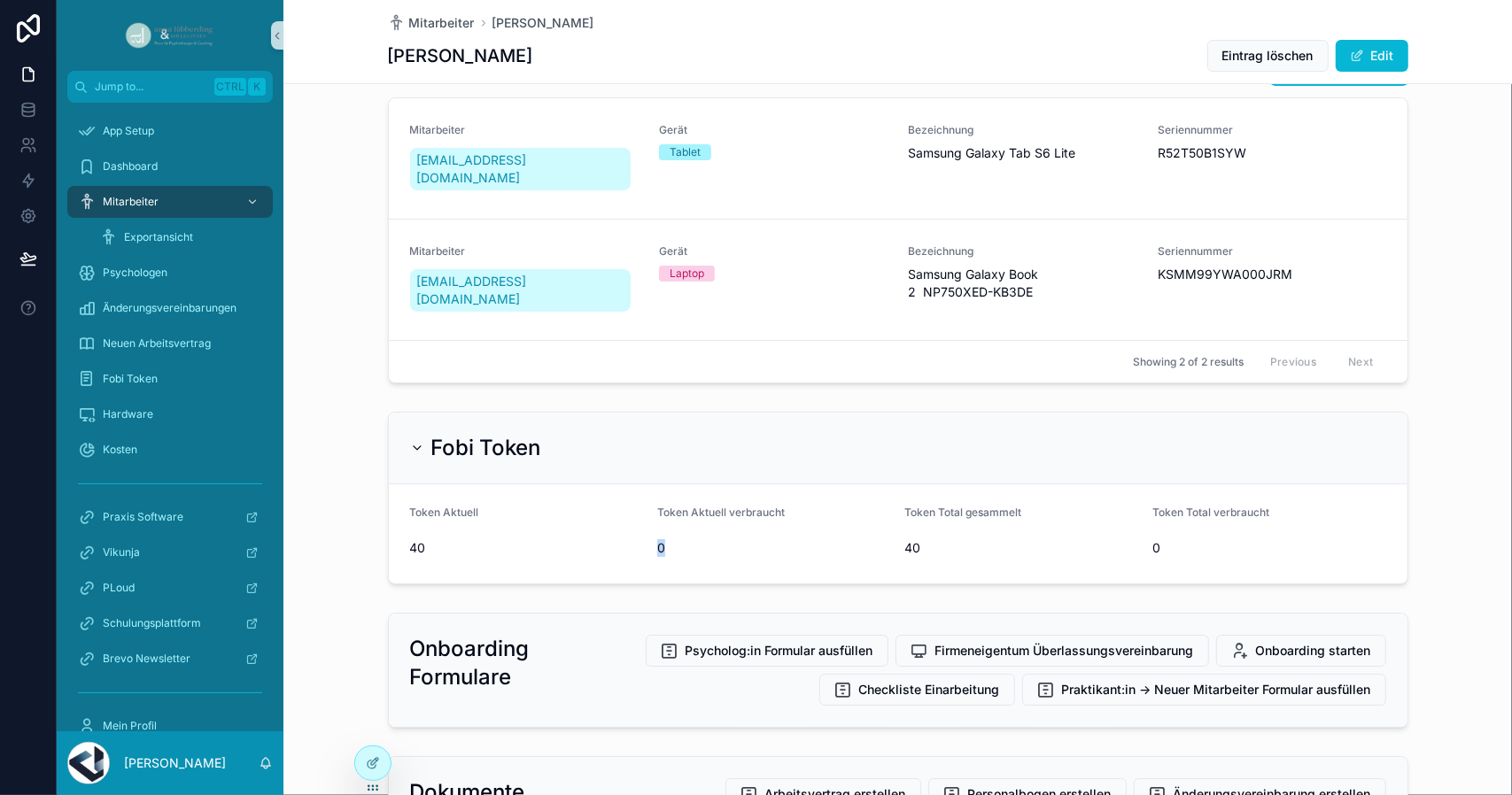
drag, startPoint x: 658, startPoint y: 527, endPoint x: 647, endPoint y: 526, distance: 11.0
click at [647, 526] on form "Token Aktuell 40 Token Aktuell verbraucht 0 Token Total gesammelt 40 Token Tota…" at bounding box center [898, 534] width 1019 height 99
click at [146, 377] on span "Fobi Token" at bounding box center [130, 378] width 54 height 14
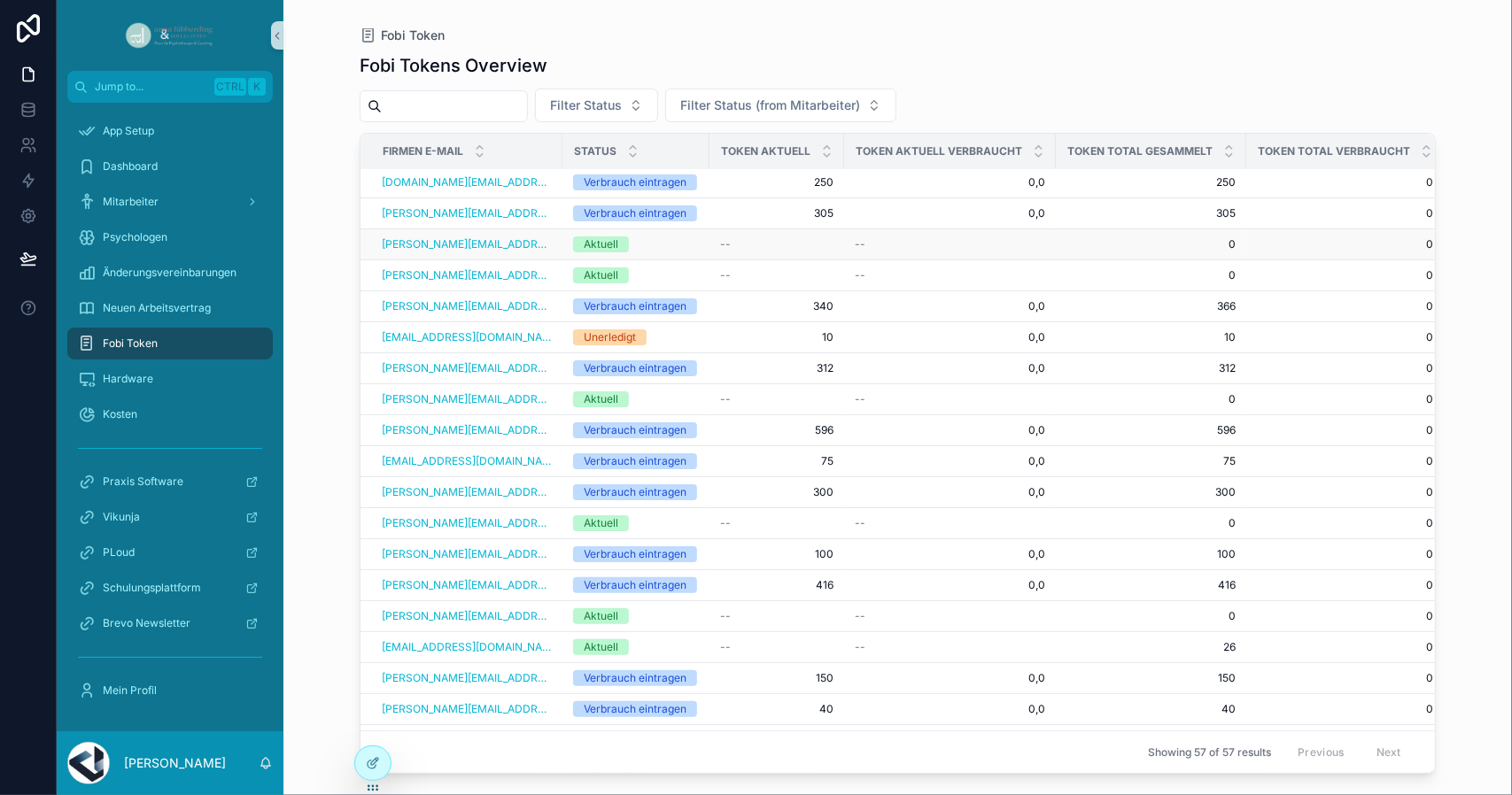
scroll to position [622, 0]
click at [480, 146] on icon "scrollable content" at bounding box center [479, 147] width 7 height 3
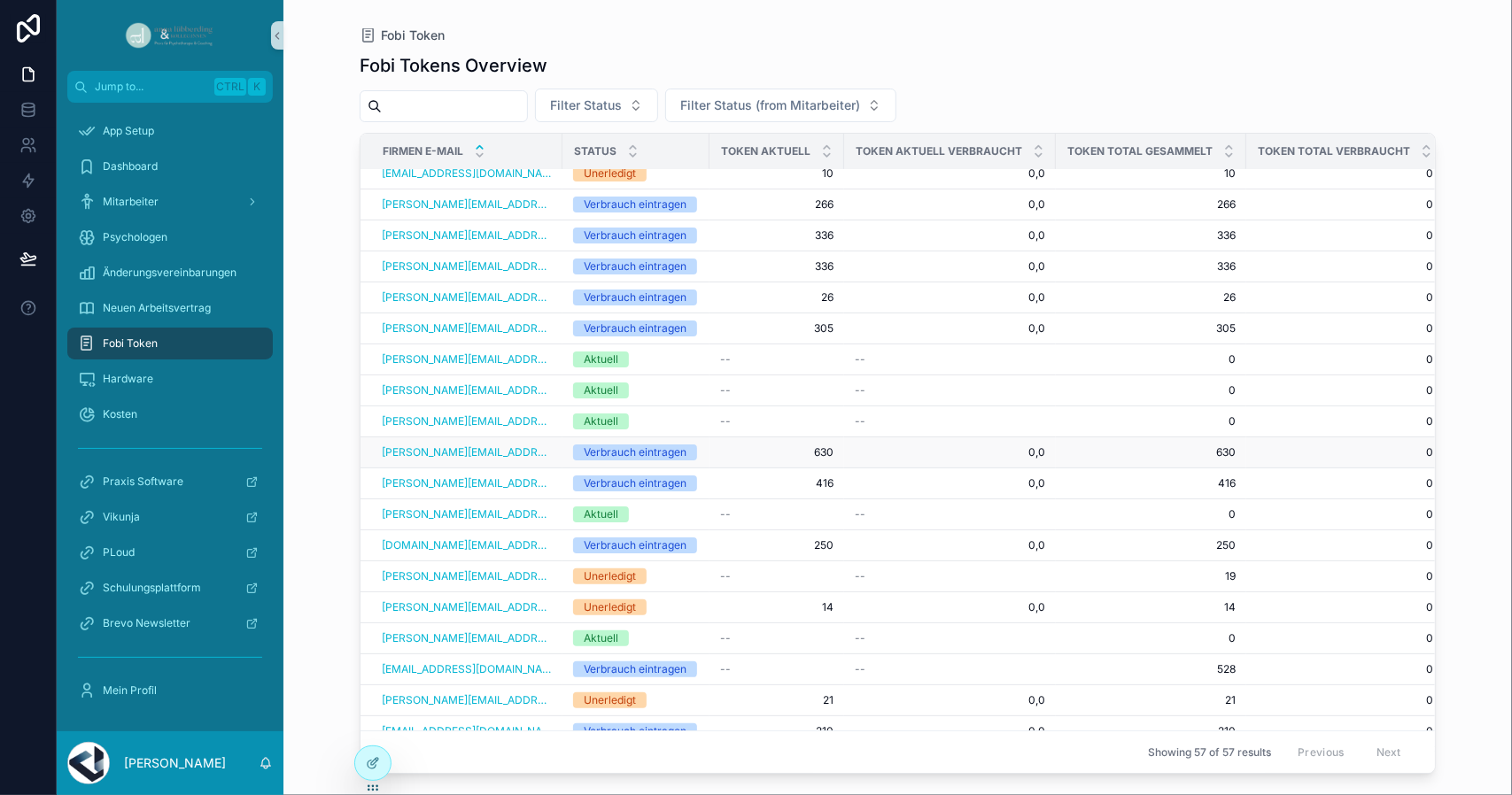
scroll to position [1069, 0]
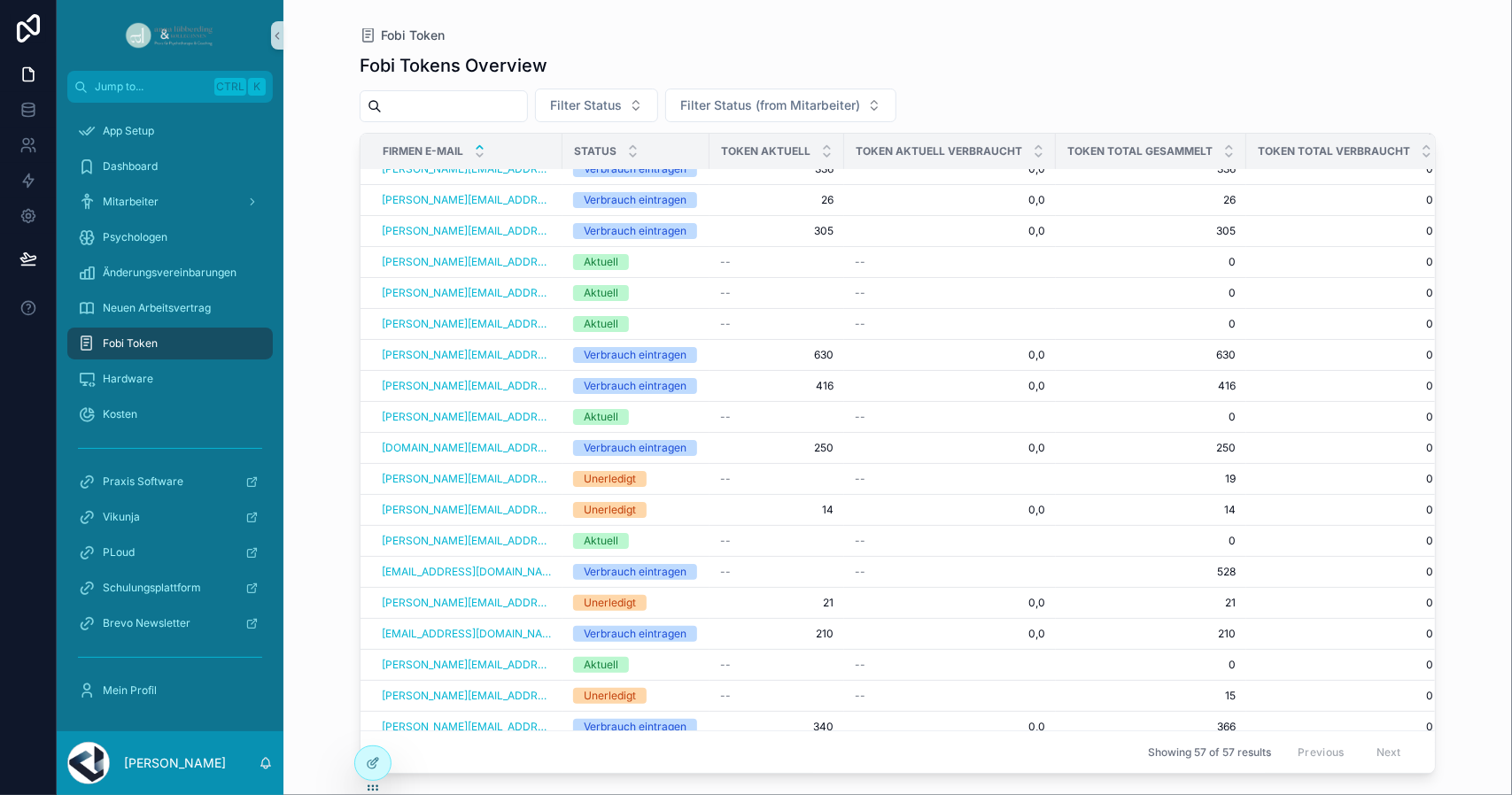
click at [429, 88] on div "Fobi Tokens Overview Filter Status Filter Status (from Mitarbeiter) Firmen E-Ma…" at bounding box center [898, 407] width 1076 height 731
click at [445, 107] on input "scrollable content" at bounding box center [454, 106] width 146 height 24
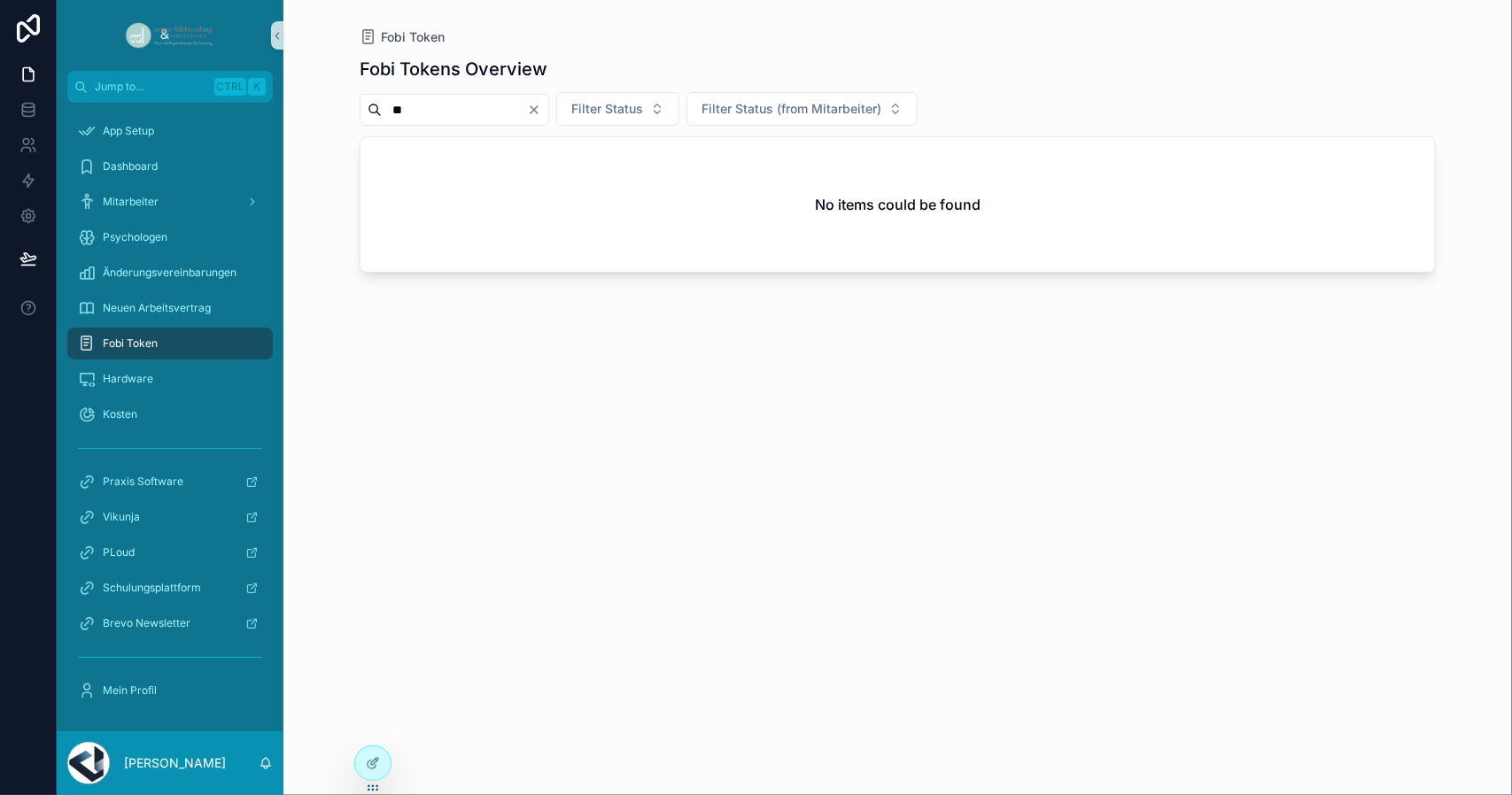
type input "*"
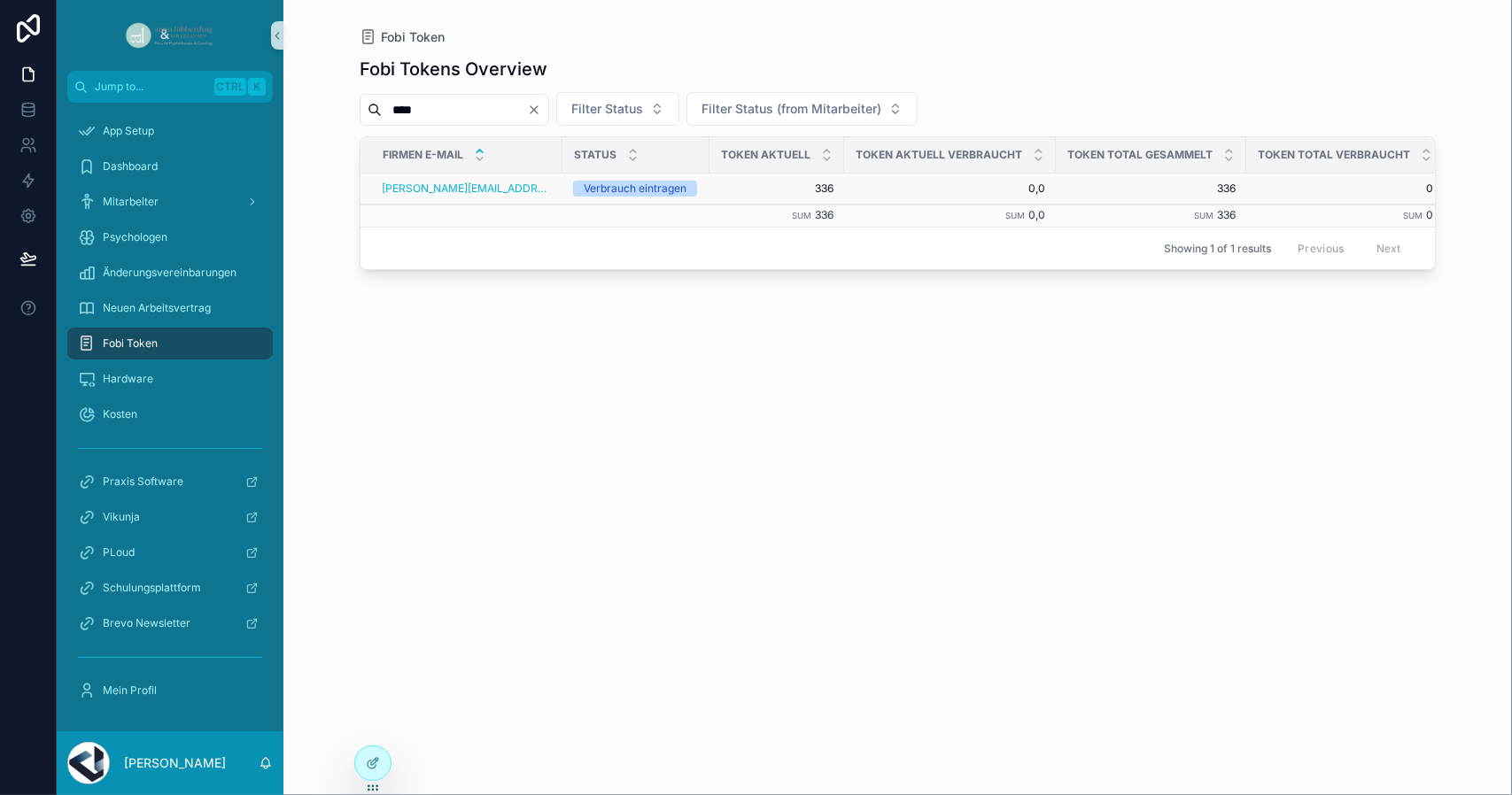
type input "****"
click at [674, 182] on div "Verbrauch eintragen" at bounding box center [635, 188] width 102 height 16
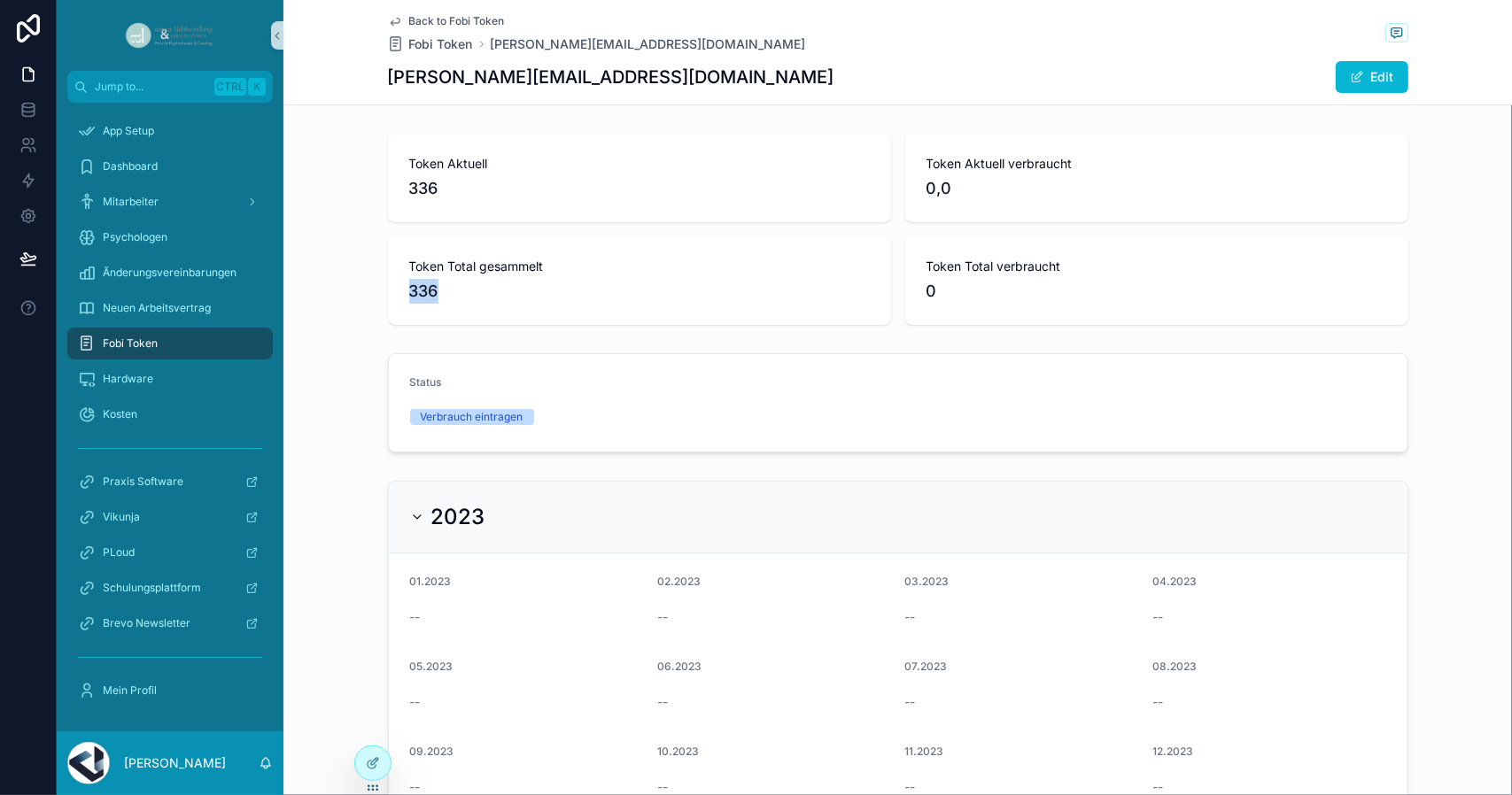
drag, startPoint x: 444, startPoint y: 288, endPoint x: 390, endPoint y: 281, distance: 54.5
click at [390, 281] on div "Token Total gesammelt 336" at bounding box center [640, 281] width 503 height 88
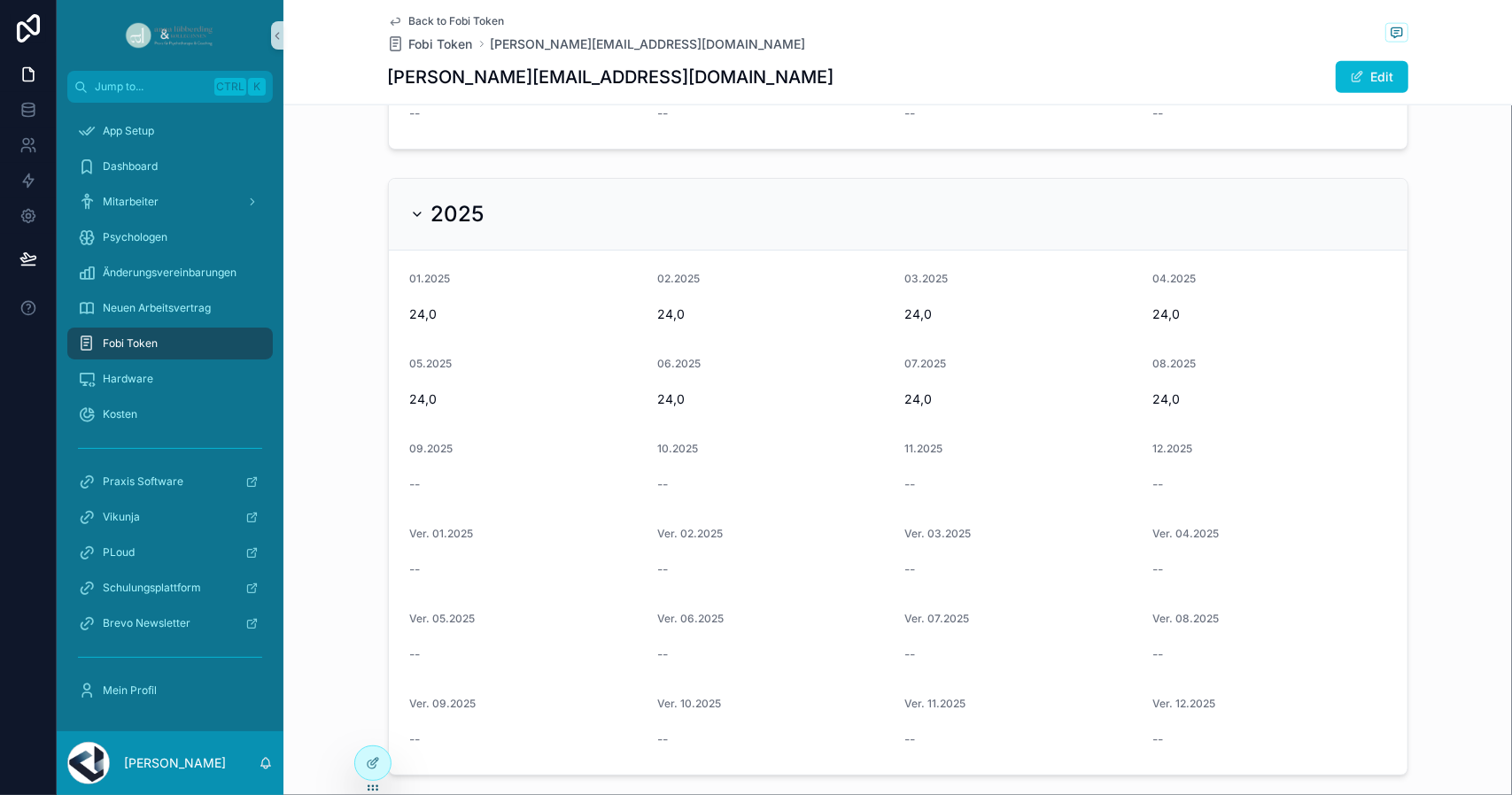
scroll to position [1594, 0]
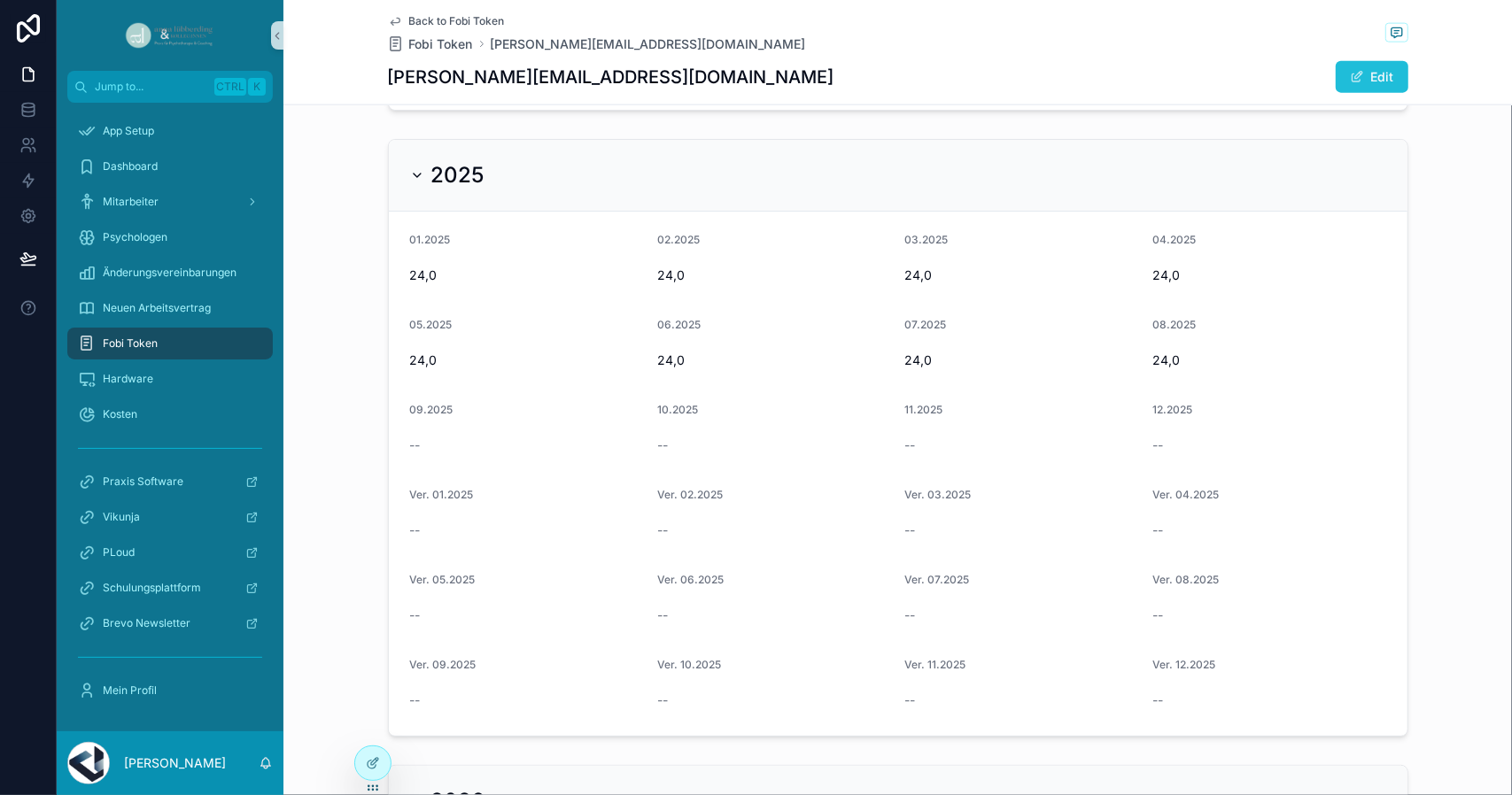
click at [1373, 70] on button "Edit" at bounding box center [1371, 77] width 72 height 32
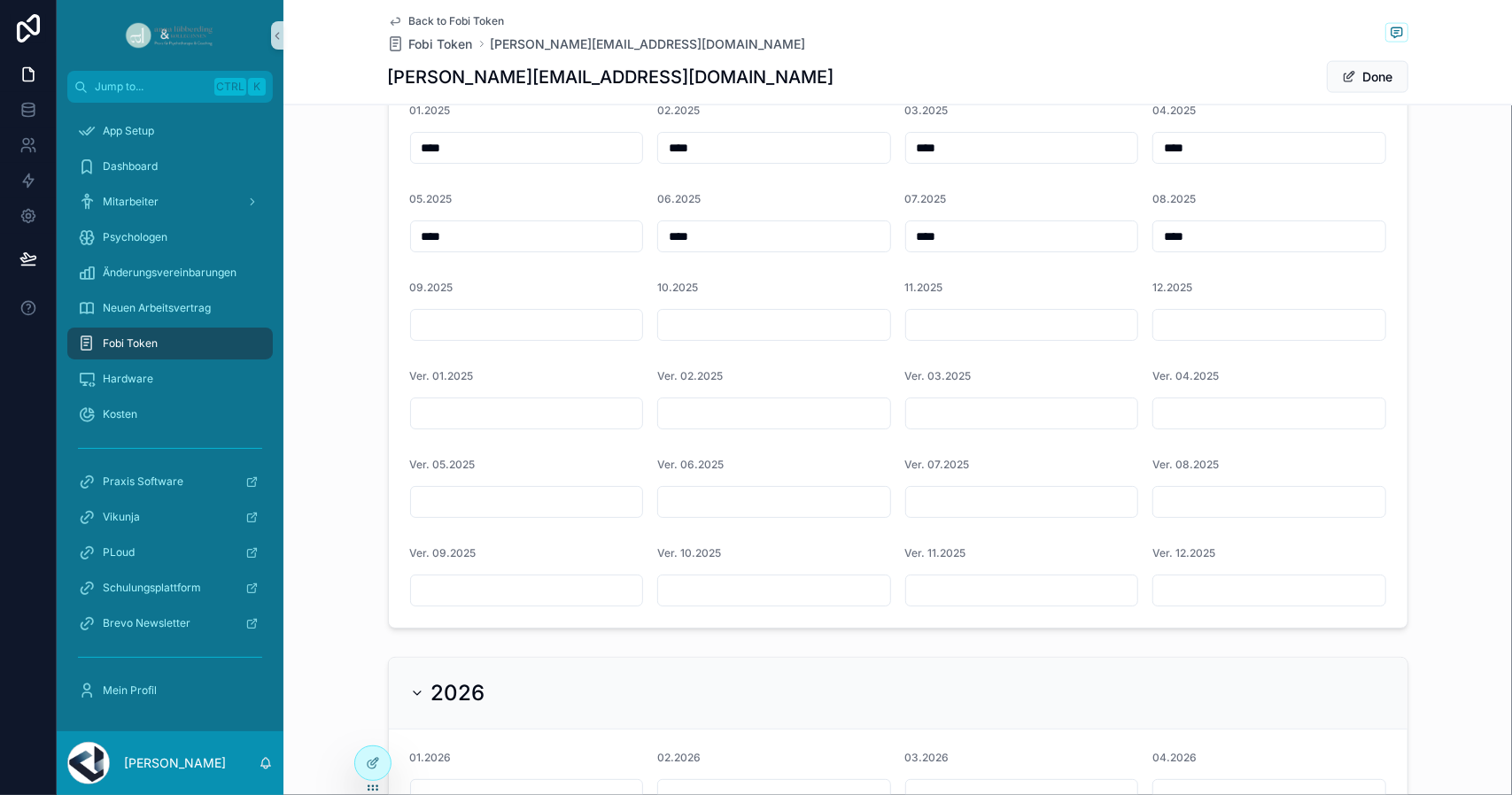
scroll to position [1812, 0]
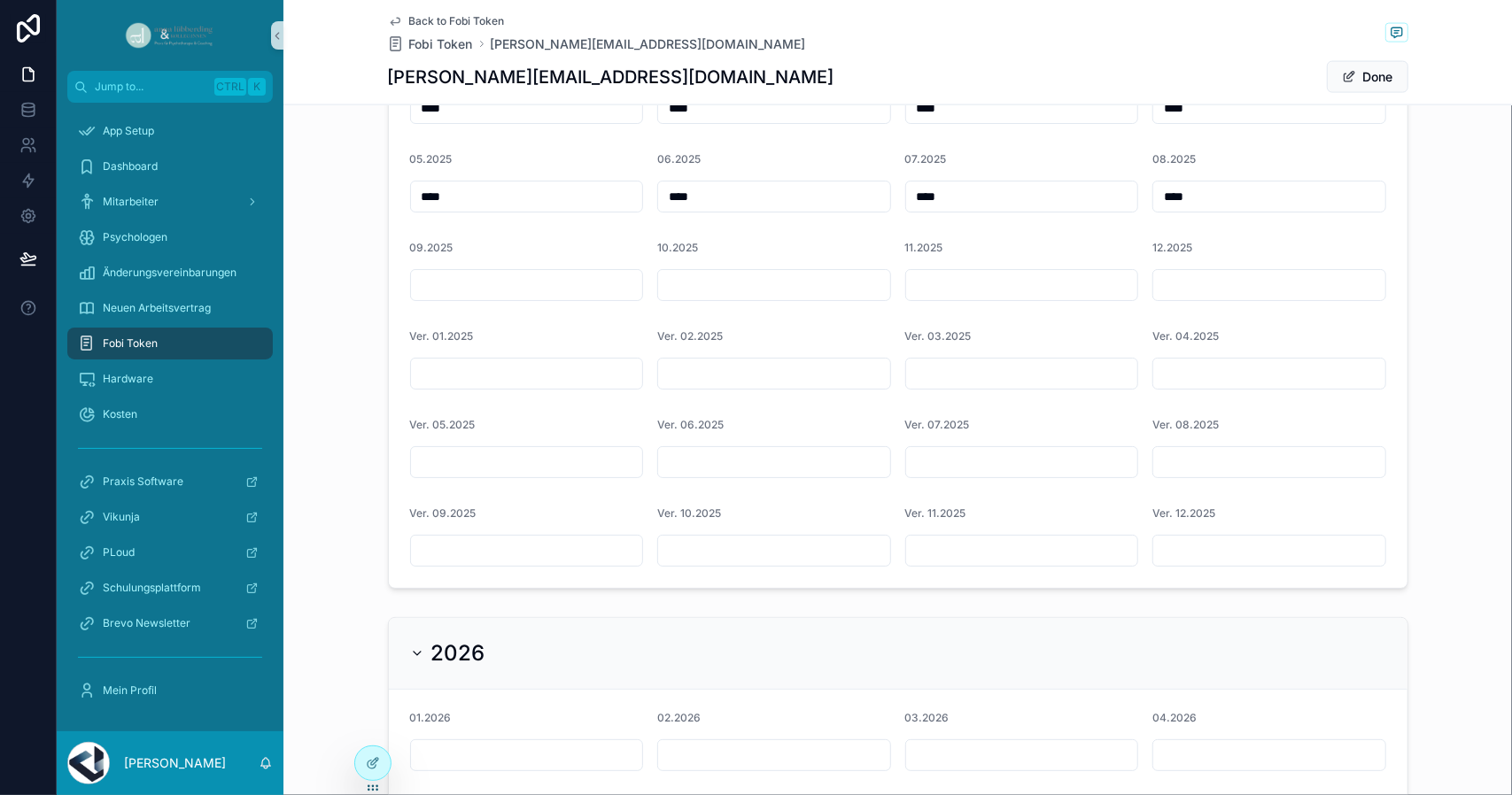
click at [1214, 458] on input "scrollable content" at bounding box center [1269, 462] width 232 height 24
type input "*****"
click at [1387, 77] on span "Done" at bounding box center [1367, 77] width 82 height 32
click at [1403, 276] on div "2025 01.2025 **** 02.2025 **** 03.2025 **** 04.2025 **** 05.2025 **** 06.2025 *…" at bounding box center [898, 279] width 1228 height 633
click at [1367, 70] on button "Done" at bounding box center [1367, 77] width 82 height 32
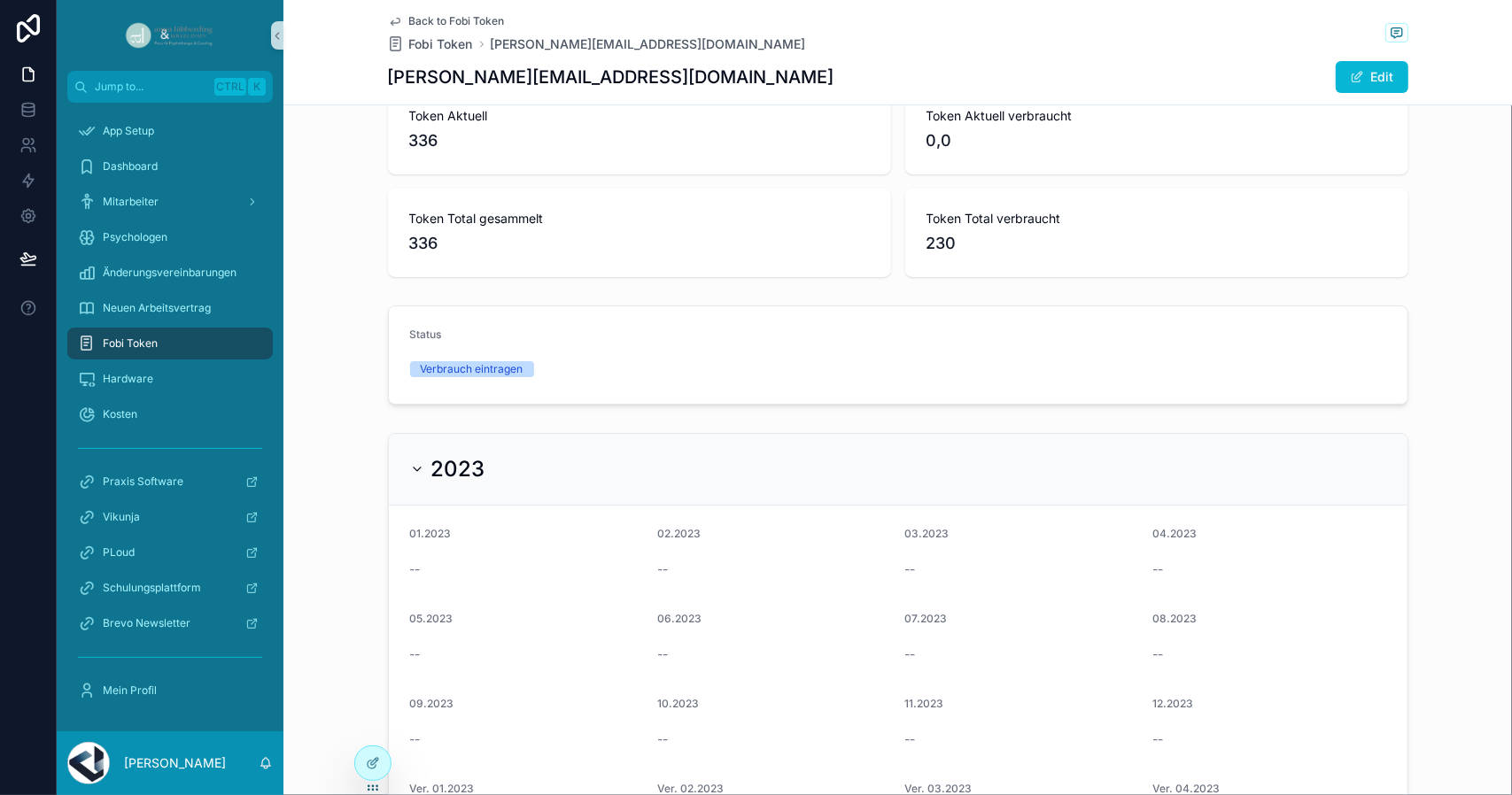
scroll to position [0, 0]
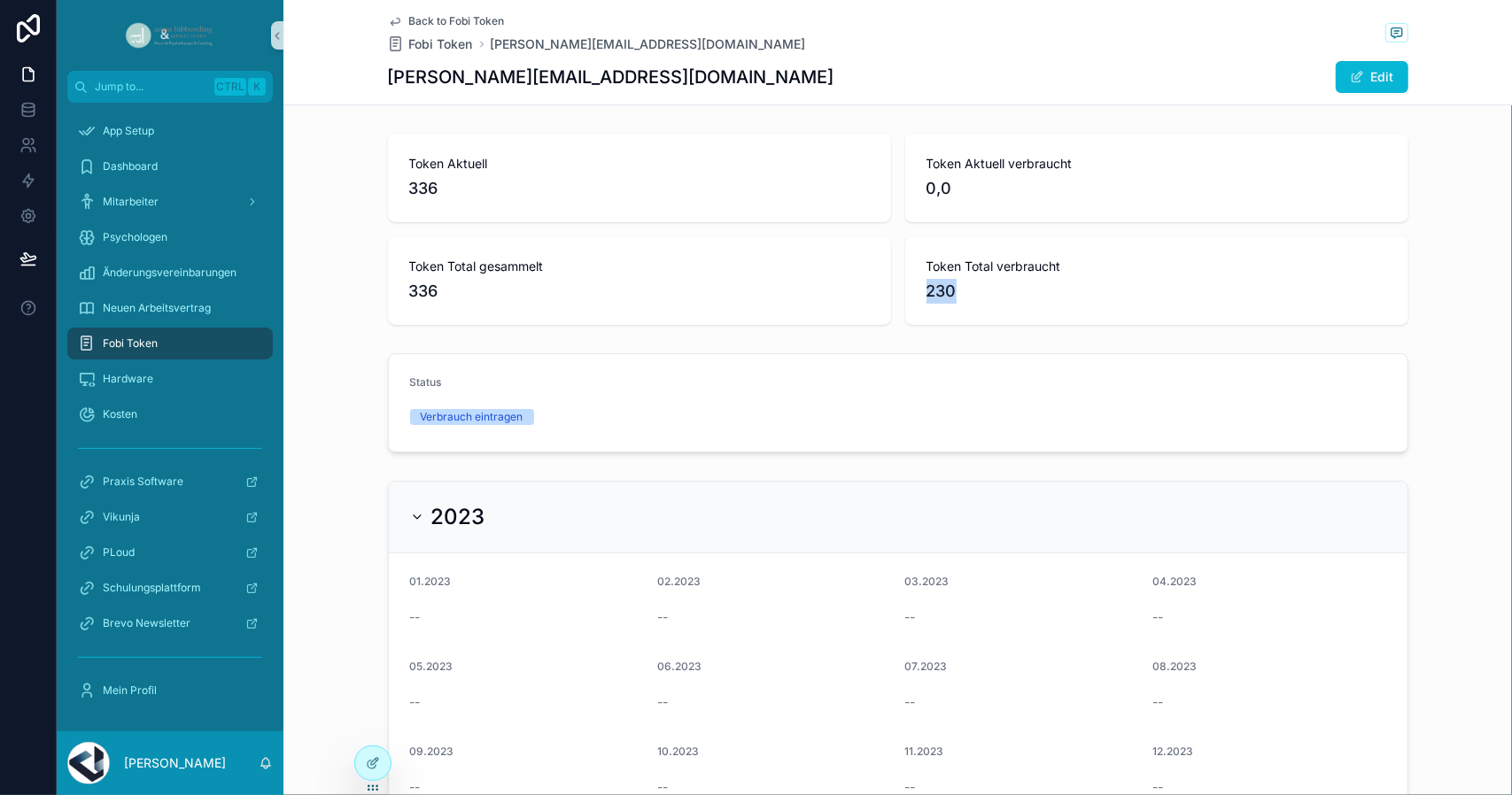
drag, startPoint x: 952, startPoint y: 290, endPoint x: 909, endPoint y: 277, distance: 44.9
click at [909, 277] on div "Token Total verbraucht 230" at bounding box center [1157, 281] width 503 height 88
drag, startPoint x: 446, startPoint y: 186, endPoint x: 407, endPoint y: 180, distance: 39.5
click at [409, 180] on span "336" at bounding box center [640, 189] width 460 height 24
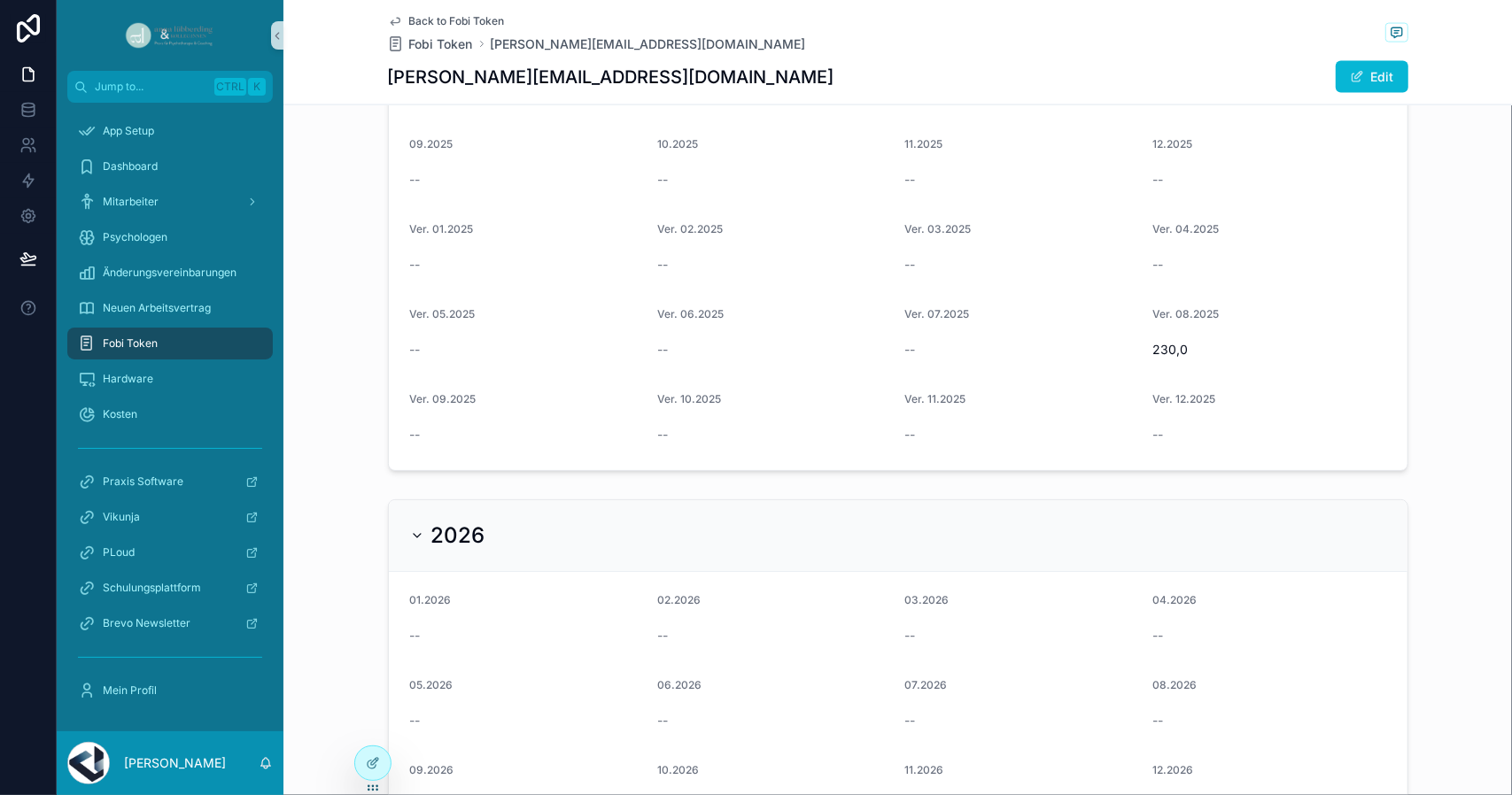
scroll to position [1770, 0]
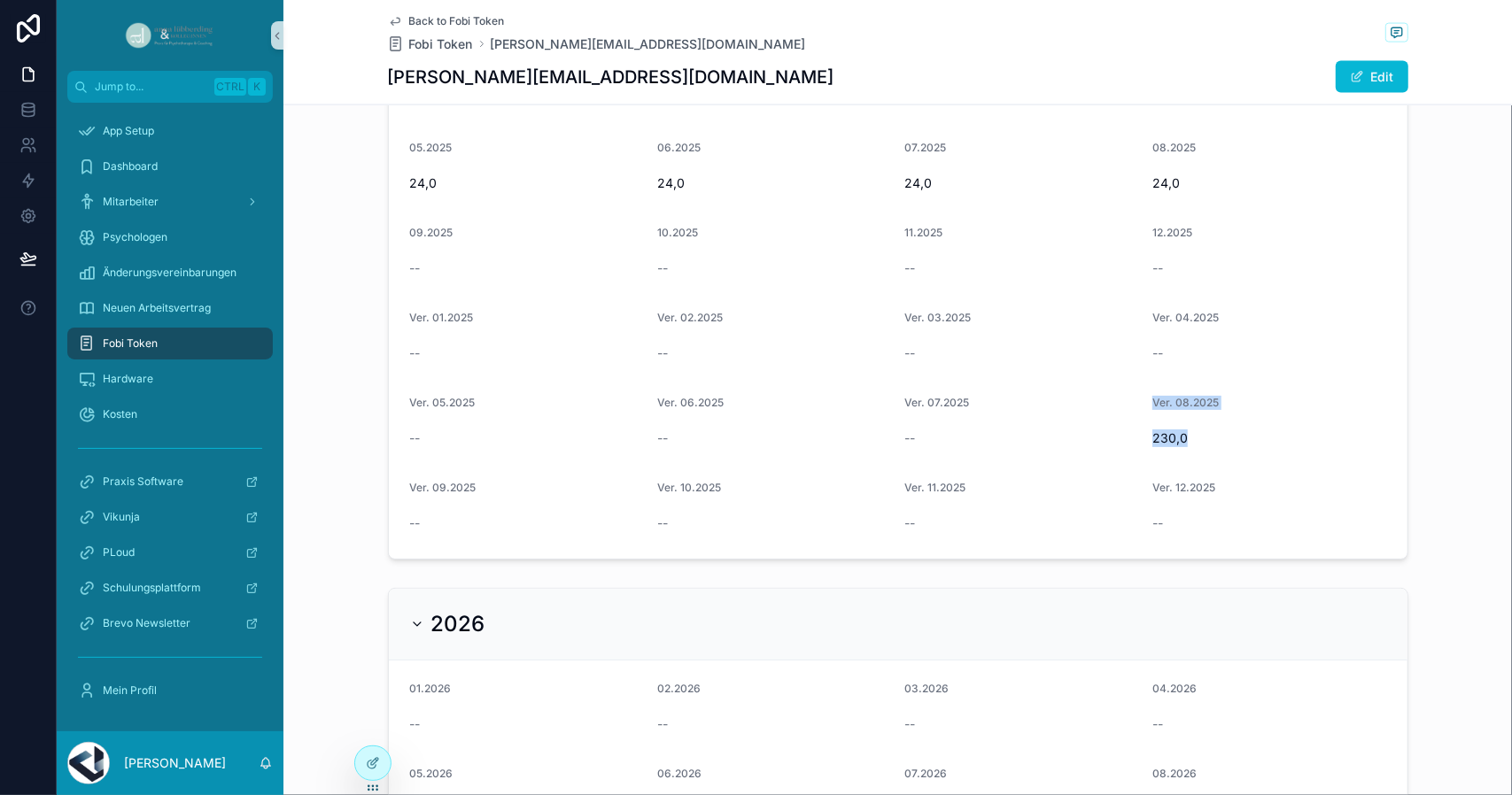
drag, startPoint x: 1183, startPoint y: 436, endPoint x: 1134, endPoint y: 426, distance: 50.0
click at [1134, 426] on form "01.2025 24,0 02.2025 24,0 03.2025 24,0 04.2025 24,0 05.2025 24,0 06.2025 24,0 0…" at bounding box center [898, 297] width 1019 height 524
click at [662, 429] on div "--" at bounding box center [774, 437] width 234 height 18
drag, startPoint x: 657, startPoint y: 430, endPoint x: 692, endPoint y: 436, distance: 35.5
click at [692, 436] on div "--" at bounding box center [774, 437] width 234 height 18
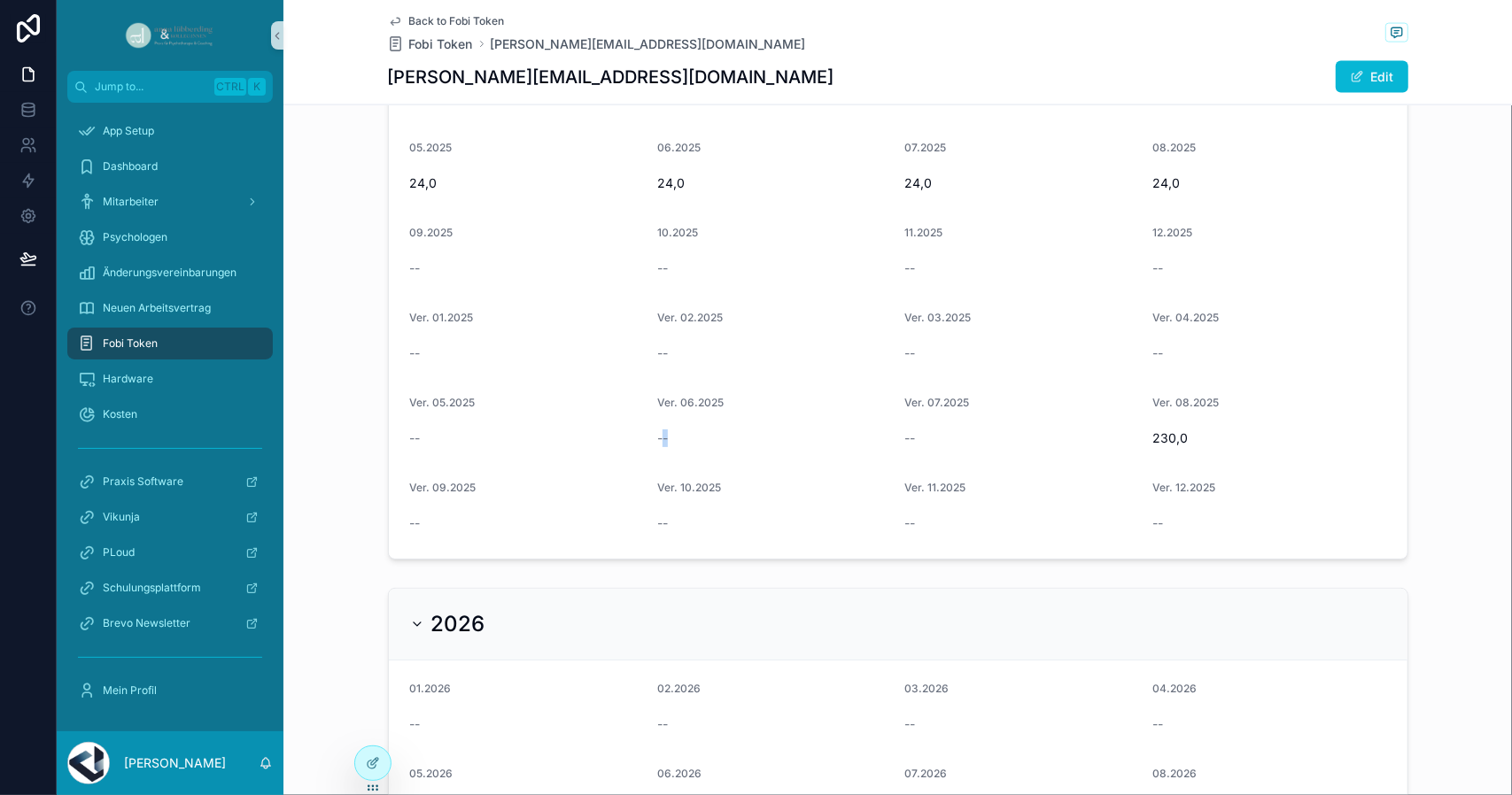
click at [703, 429] on div "--" at bounding box center [774, 437] width 234 height 18
click at [684, 441] on div "--" at bounding box center [774, 437] width 234 height 18
click at [668, 433] on div "--" at bounding box center [774, 437] width 234 height 18
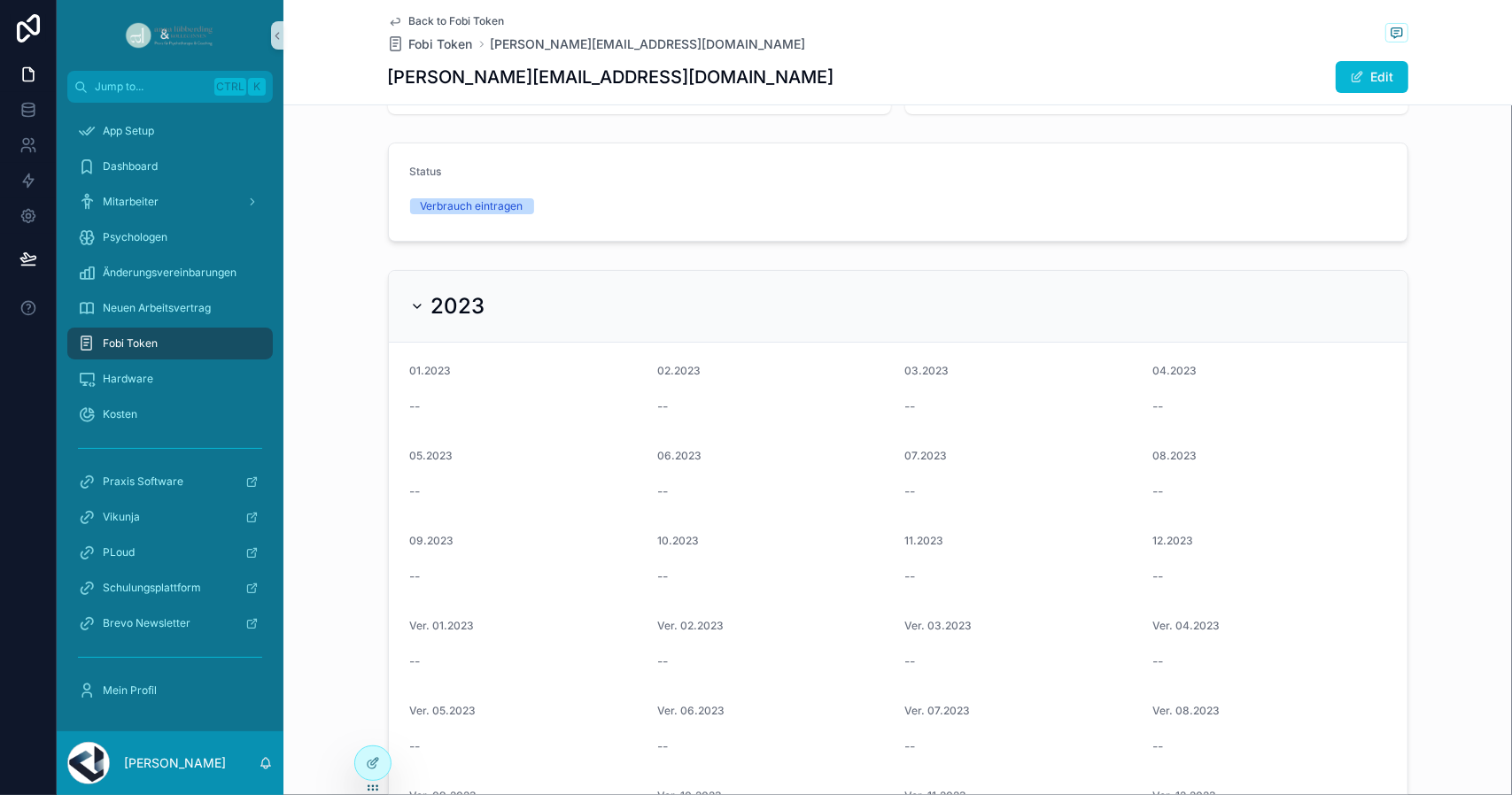
scroll to position [88, 0]
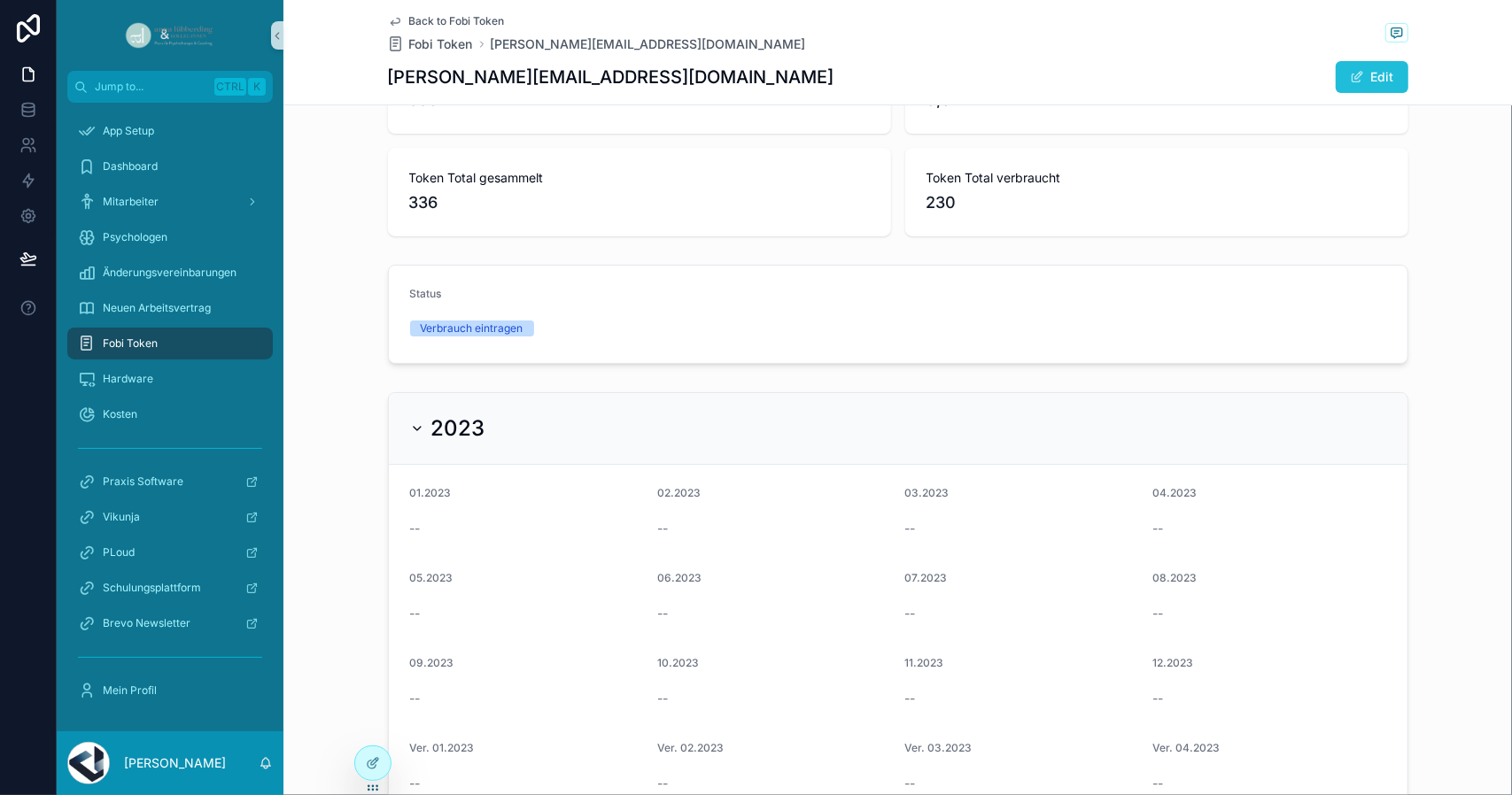
click at [1383, 71] on button "Edit" at bounding box center [1371, 77] width 72 height 32
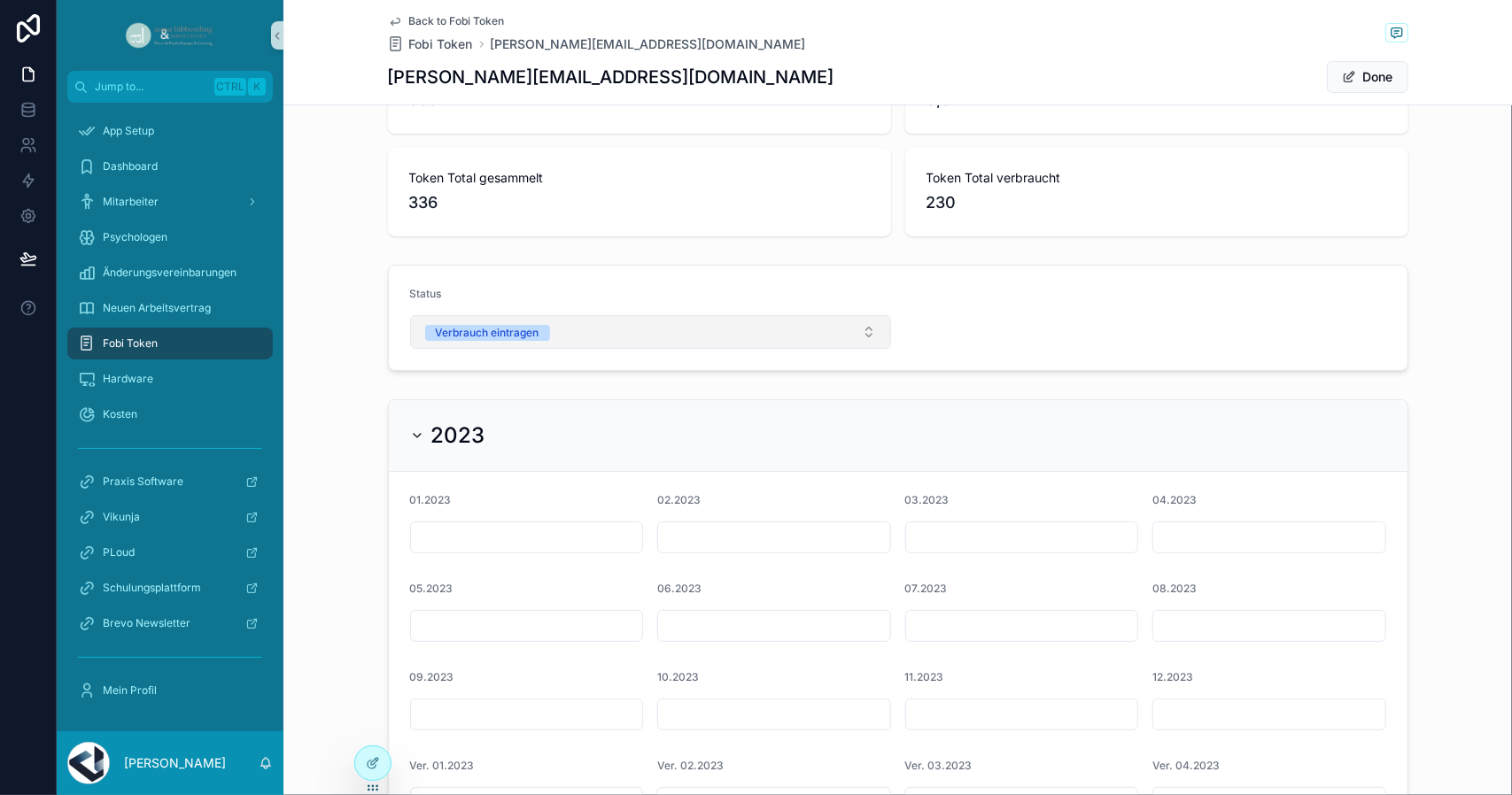
click at [562, 319] on button "Verbrauch eintragen" at bounding box center [651, 332] width 481 height 34
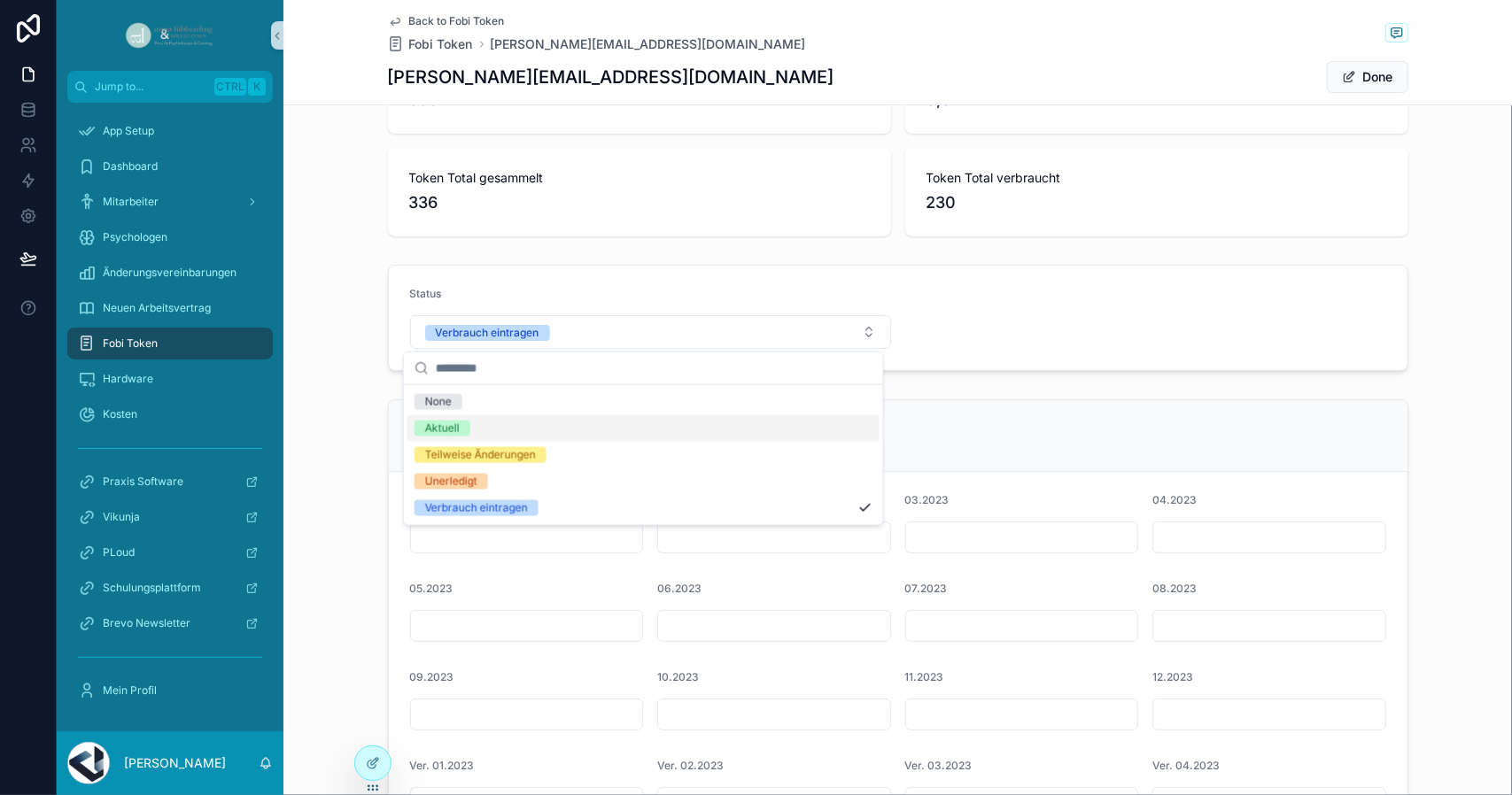
click at [470, 428] on span "Aktuell" at bounding box center [441, 428] width 55 height 16
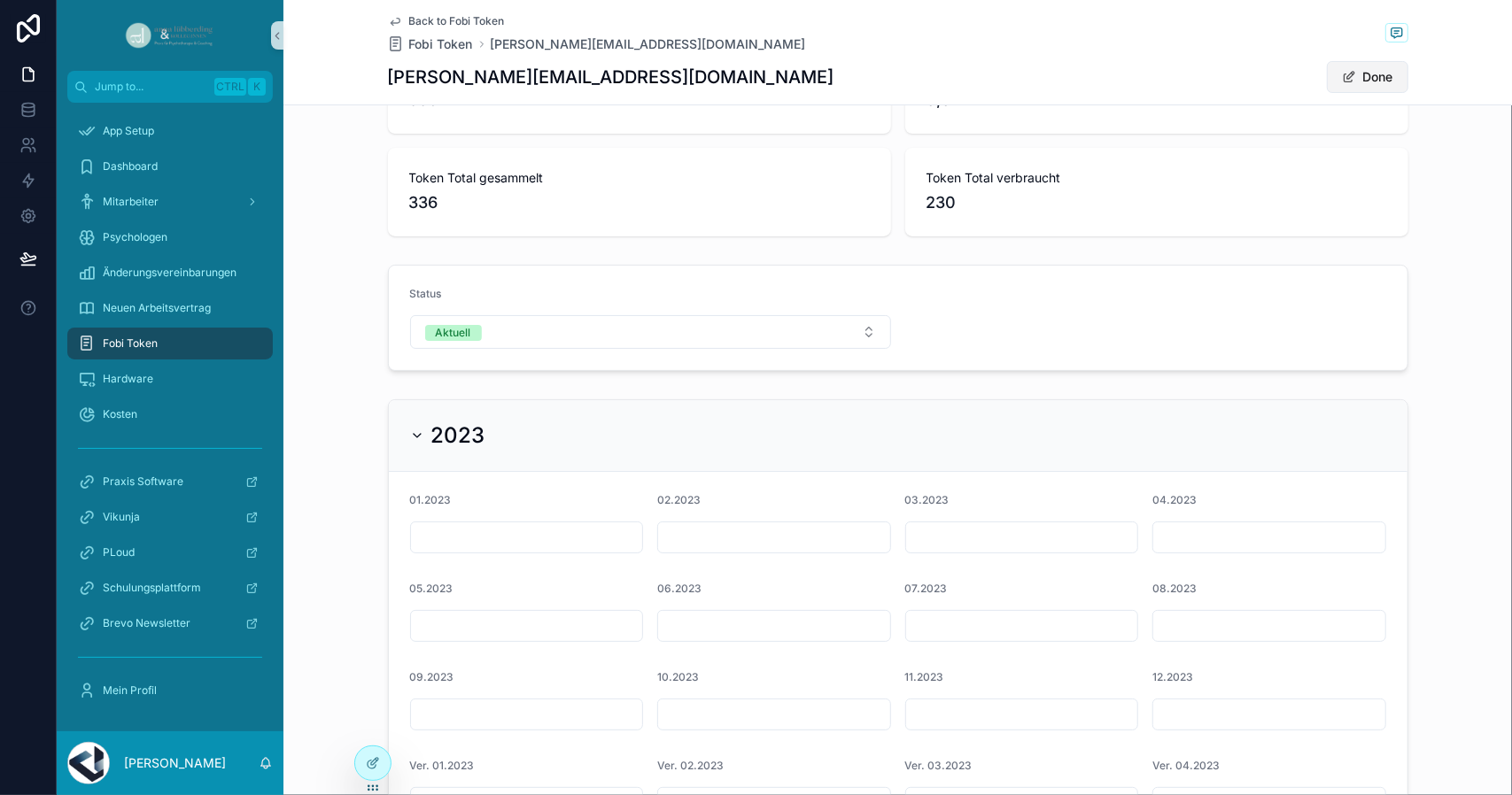
click at [1342, 81] on span "scrollable content" at bounding box center [1349, 77] width 14 height 14
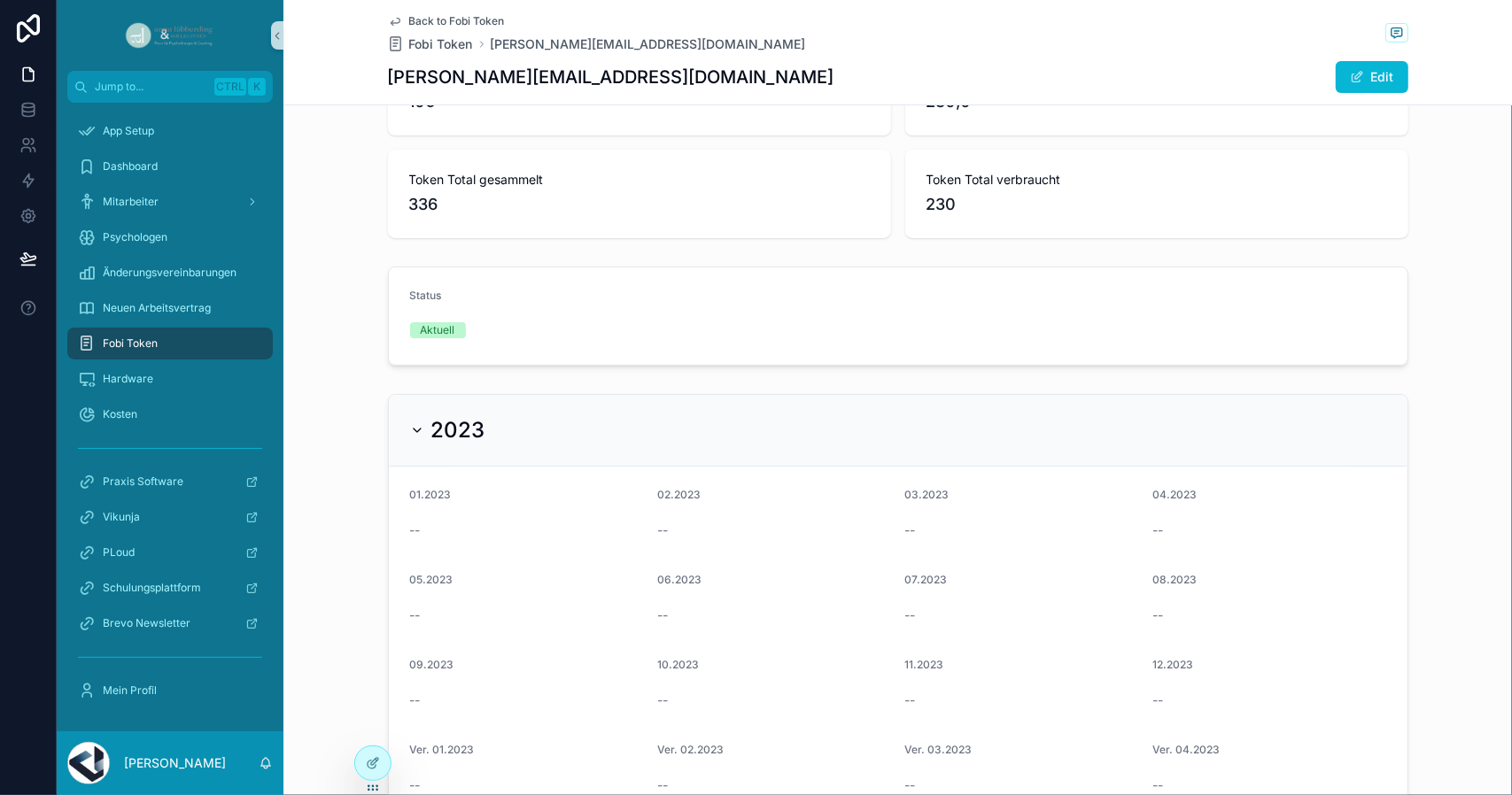
scroll to position [0, 0]
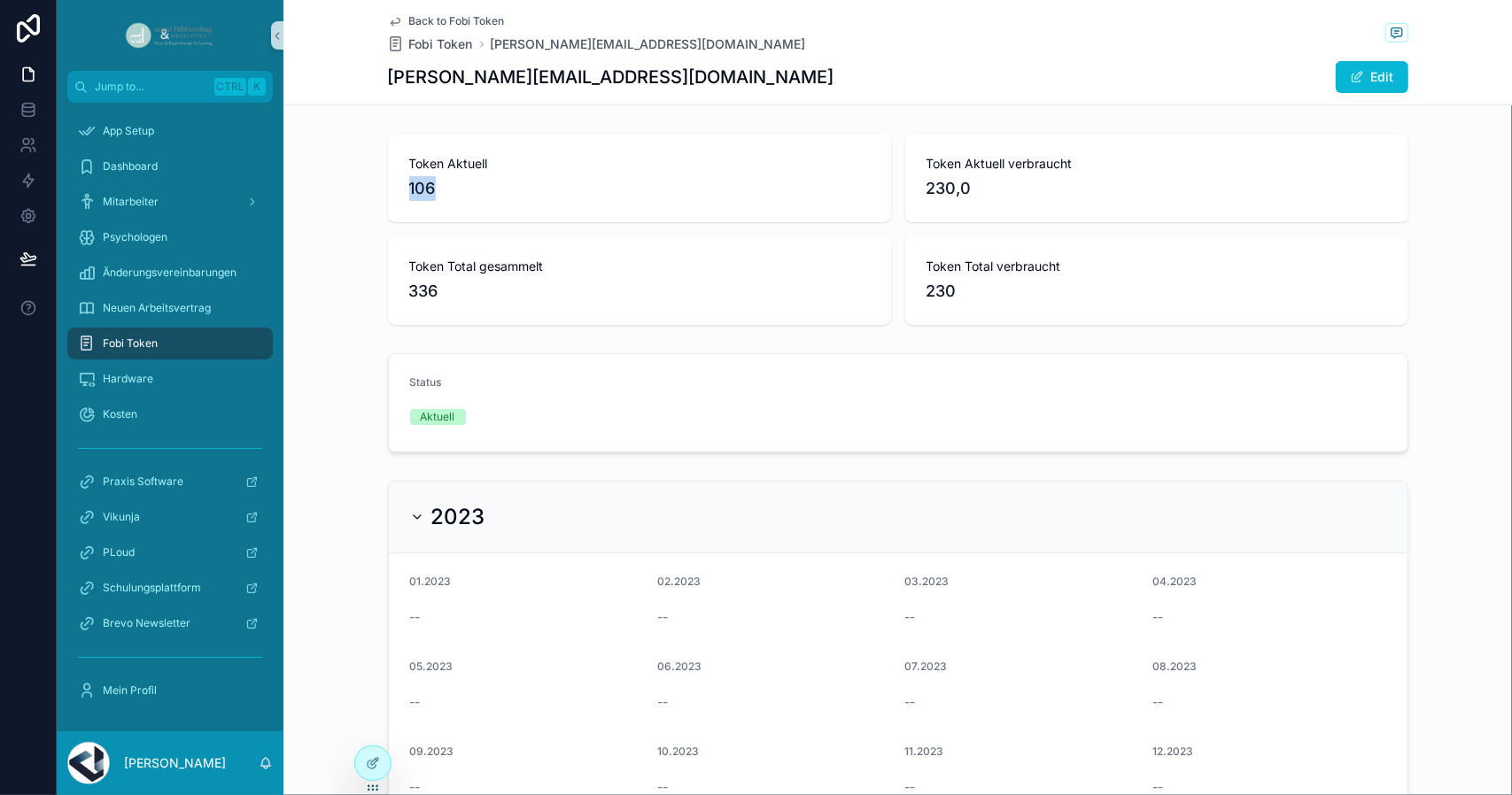
drag, startPoint x: 450, startPoint y: 191, endPoint x: 386, endPoint y: 179, distance: 65.1
click at [388, 179] on div "Token Aktuell 106" at bounding box center [640, 177] width 503 height 88
drag, startPoint x: 953, startPoint y: 195, endPoint x: 967, endPoint y: 195, distance: 14.0
click at [967, 195] on span "230,0" at bounding box center [1156, 189] width 460 height 24
click at [1072, 244] on div "Token Total verbraucht 230" at bounding box center [1157, 281] width 503 height 88
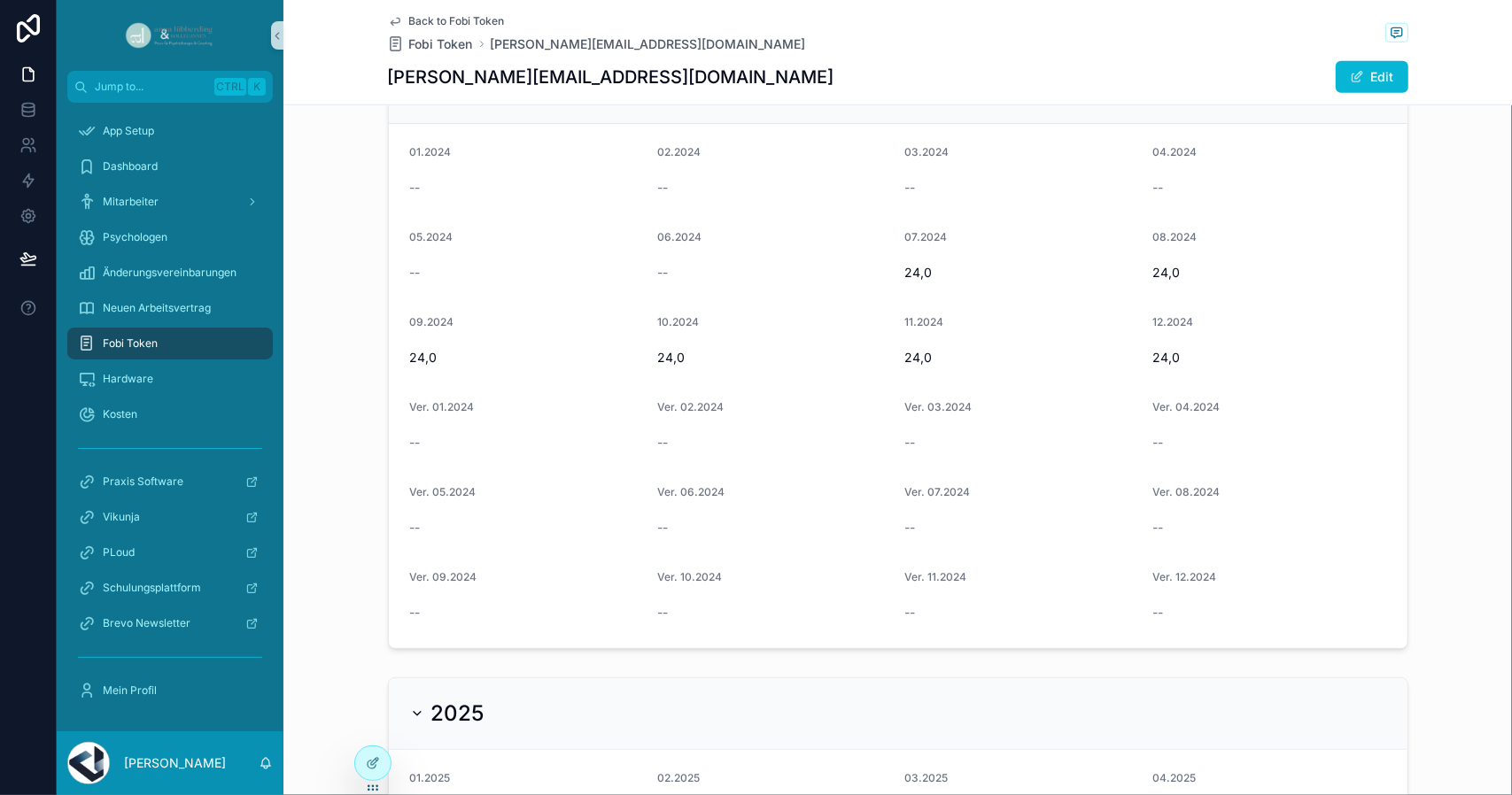
scroll to position [1063, 0]
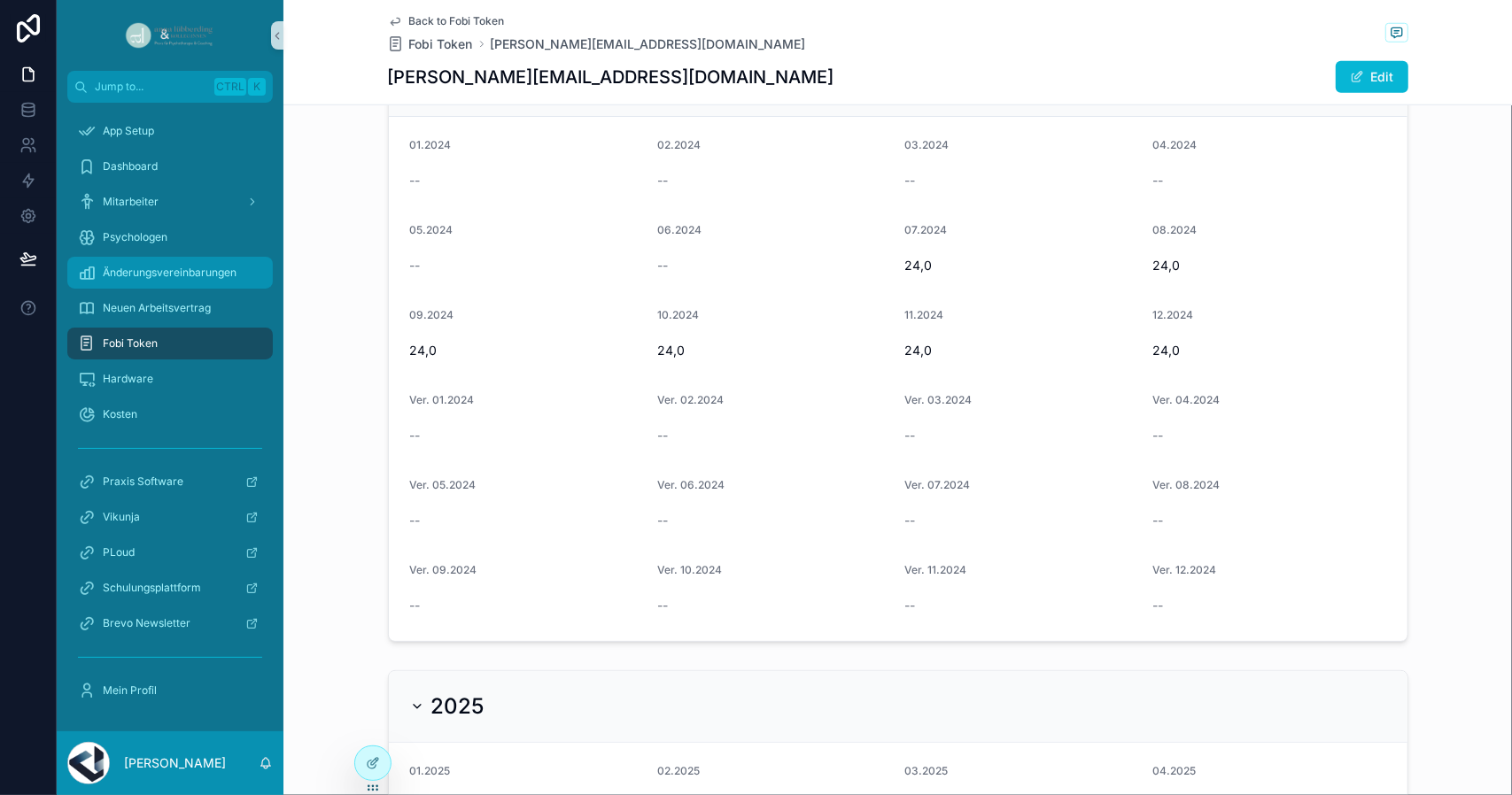
click at [158, 275] on span "Änderungsvereinbarungen" at bounding box center [169, 272] width 133 height 14
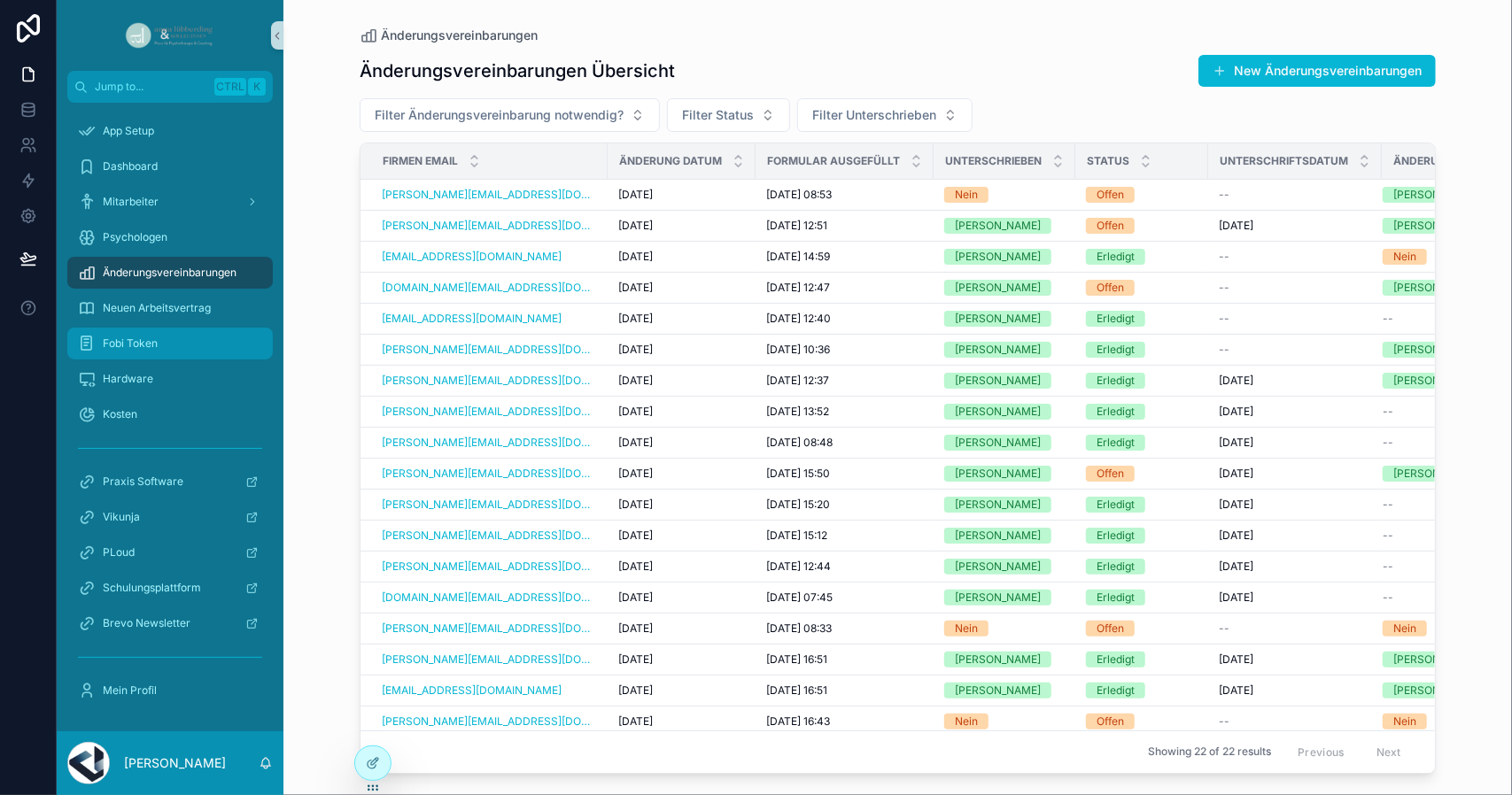
click at [217, 345] on div "Fobi Token" at bounding box center [170, 344] width 184 height 28
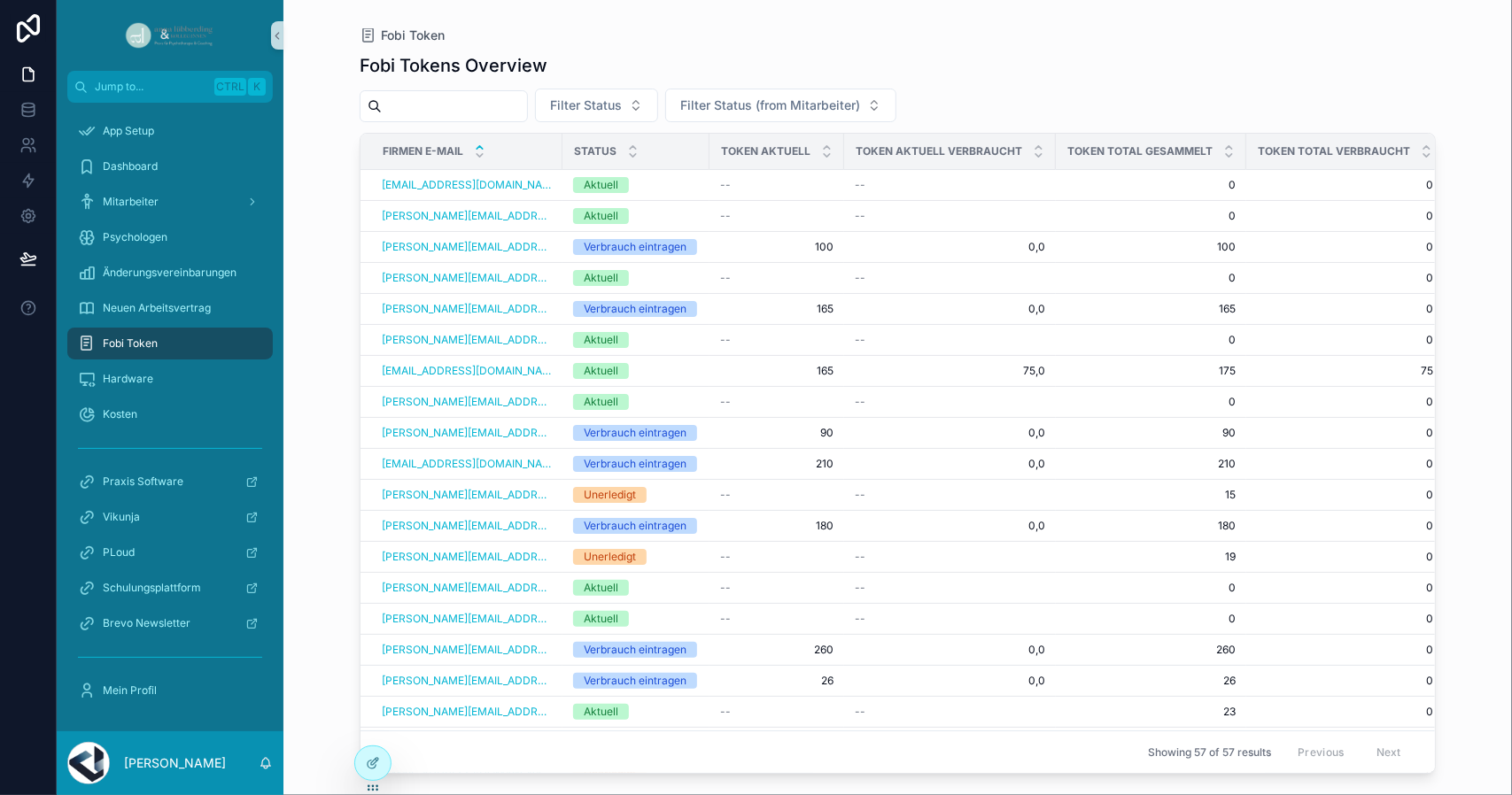
click at [476, 146] on icon "scrollable content" at bounding box center [480, 147] width 11 height 11
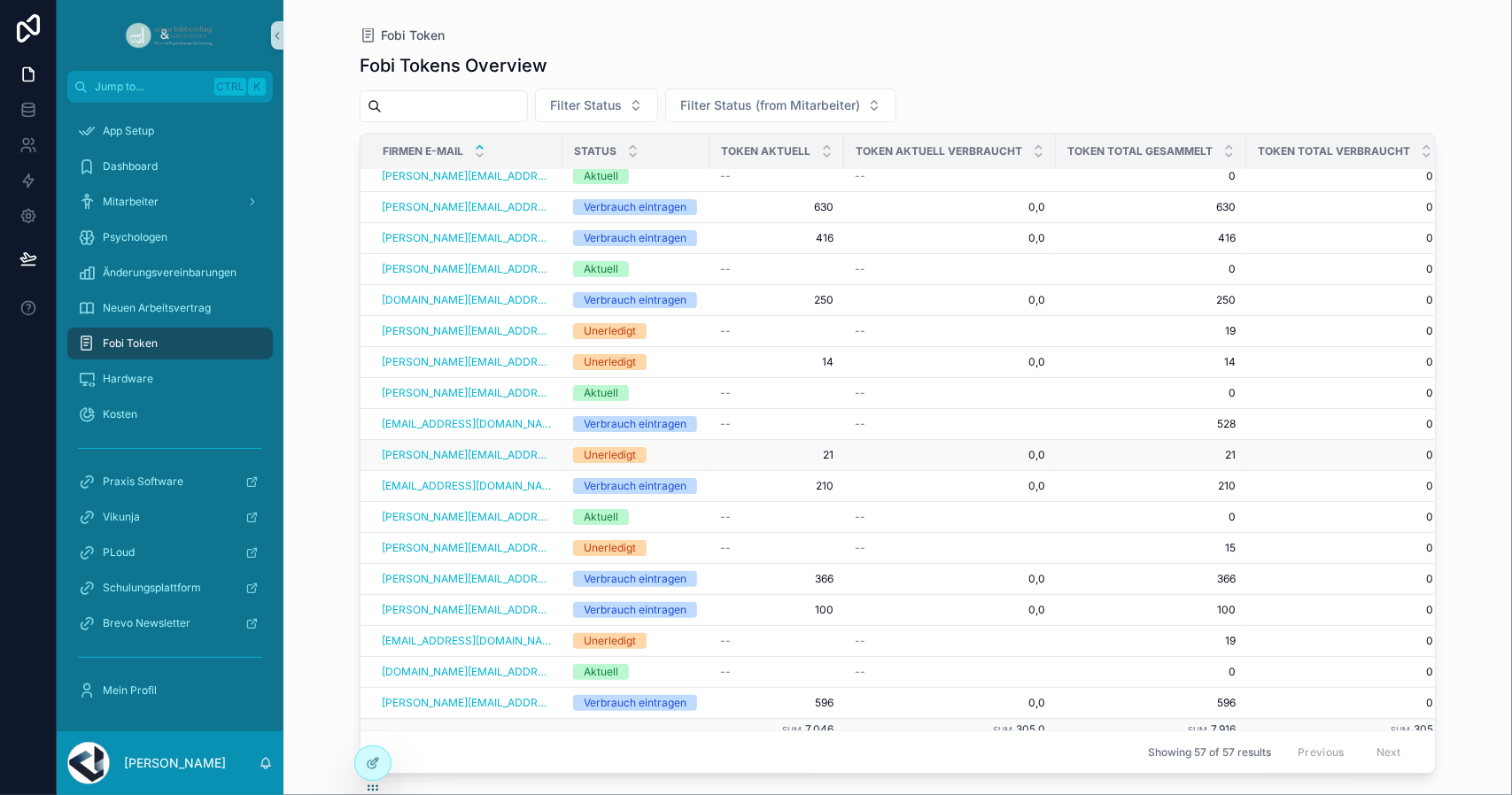
scroll to position [1231, 0]
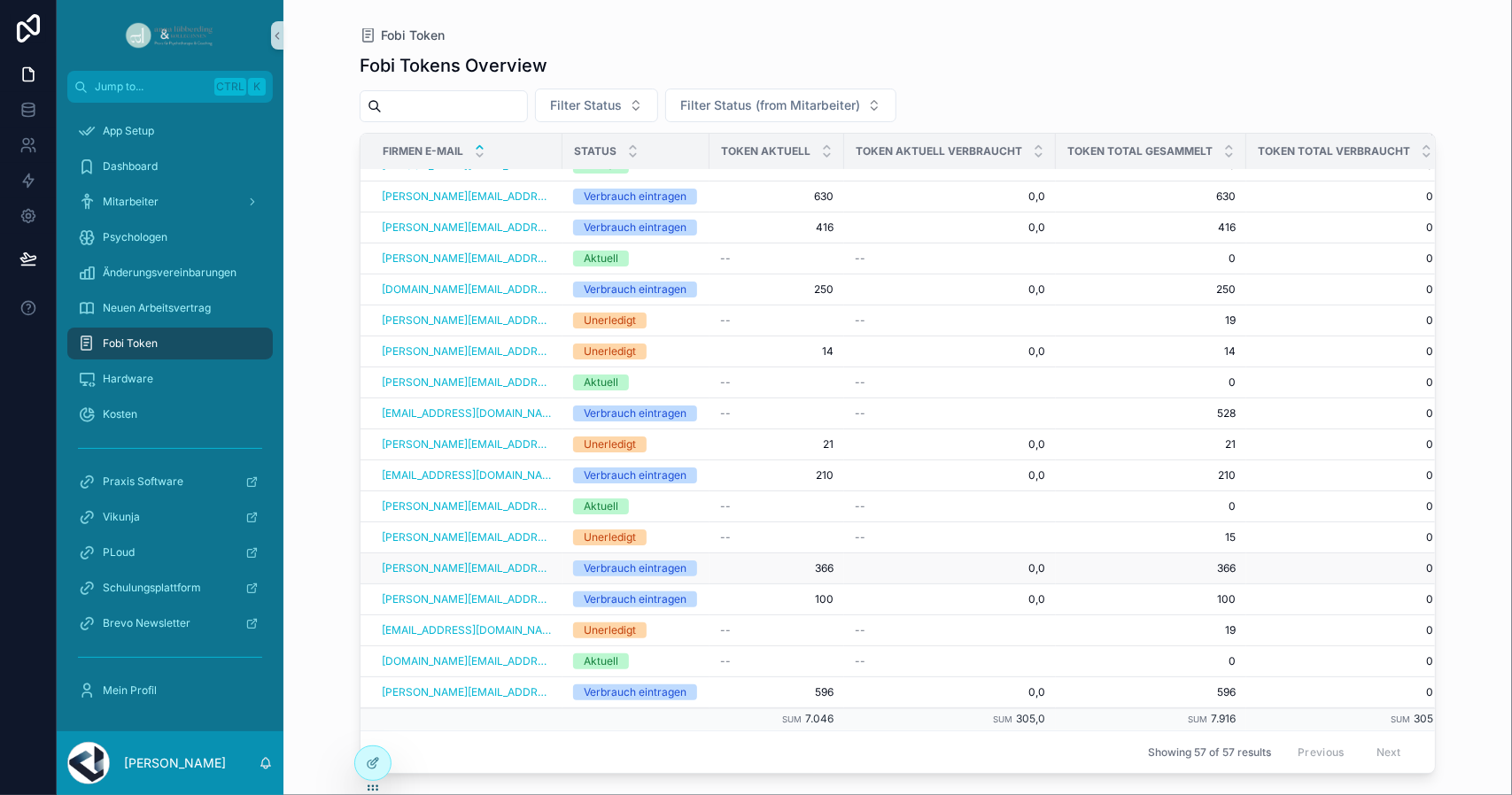
click at [786, 561] on span "366" at bounding box center [777, 568] width 114 height 14
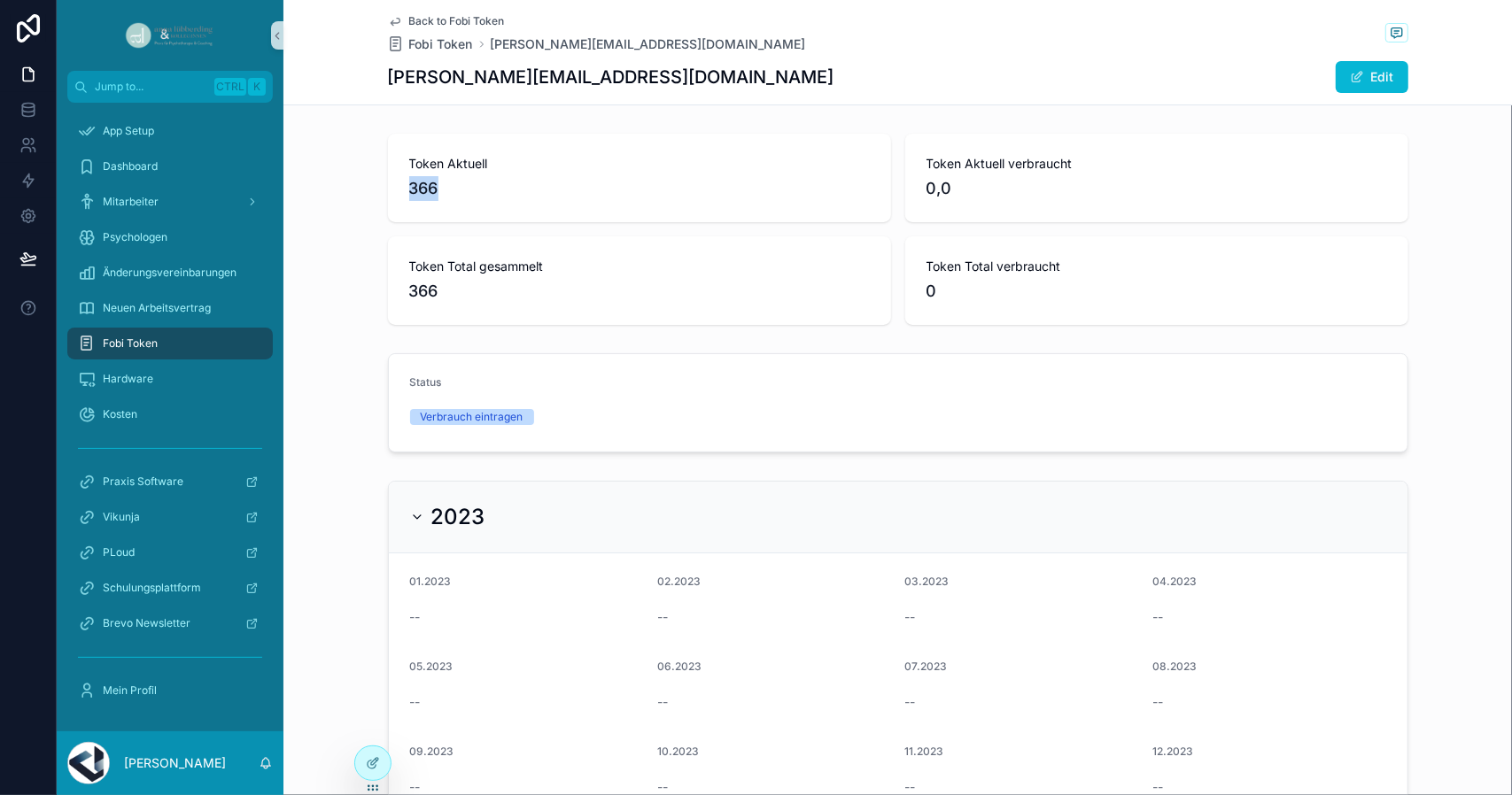
drag, startPoint x: 438, startPoint y: 185, endPoint x: 394, endPoint y: 186, distance: 44.0
click at [394, 186] on div "Token Aktuell 366" at bounding box center [640, 177] width 503 height 88
click at [427, 193] on span "366" at bounding box center [640, 189] width 460 height 24
drag, startPoint x: 430, startPoint y: 194, endPoint x: 398, endPoint y: 190, distance: 32.2
click at [398, 190] on div "Token Aktuell 366" at bounding box center [640, 177] width 503 height 88
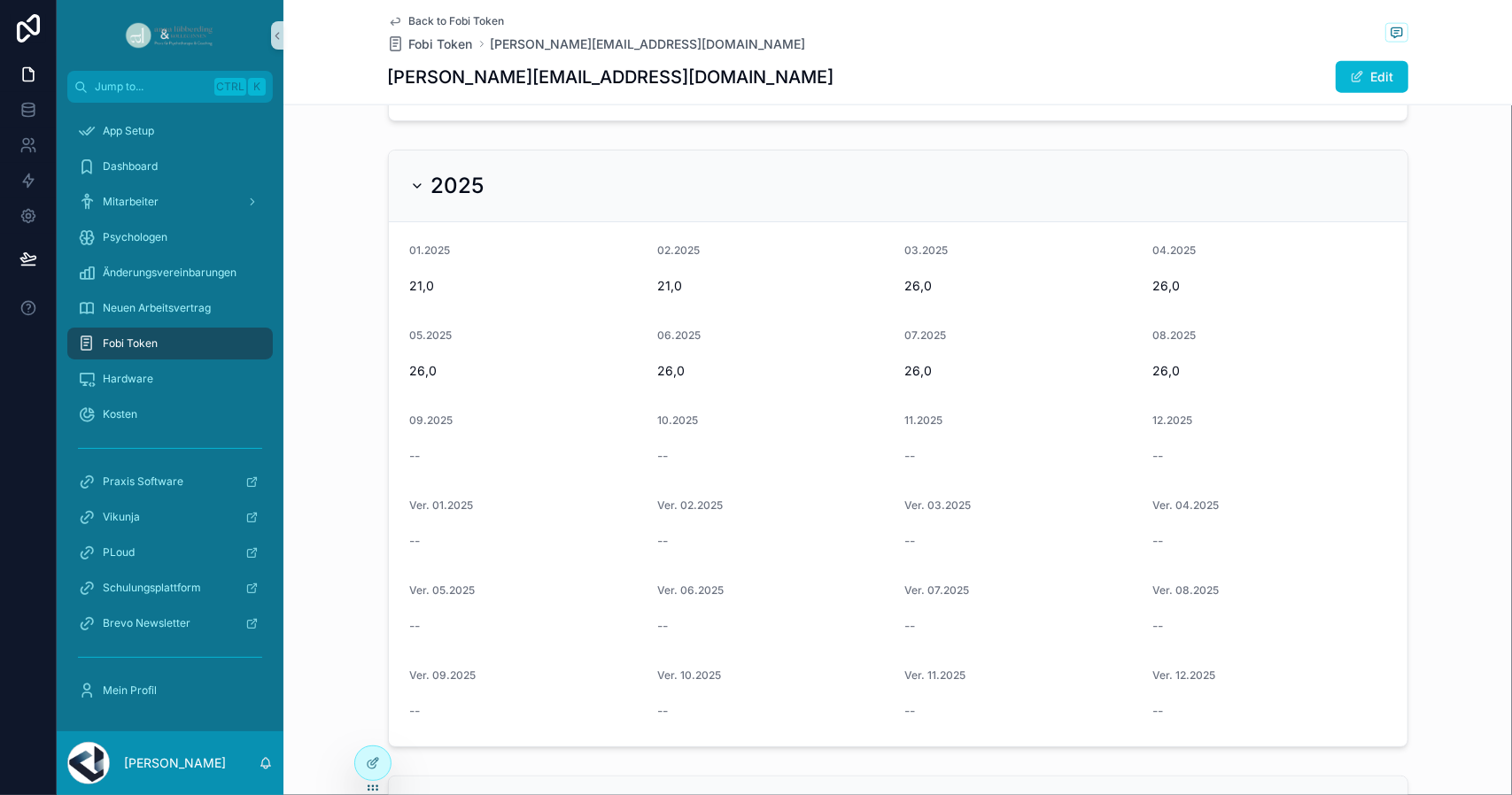
scroll to position [1505, 0]
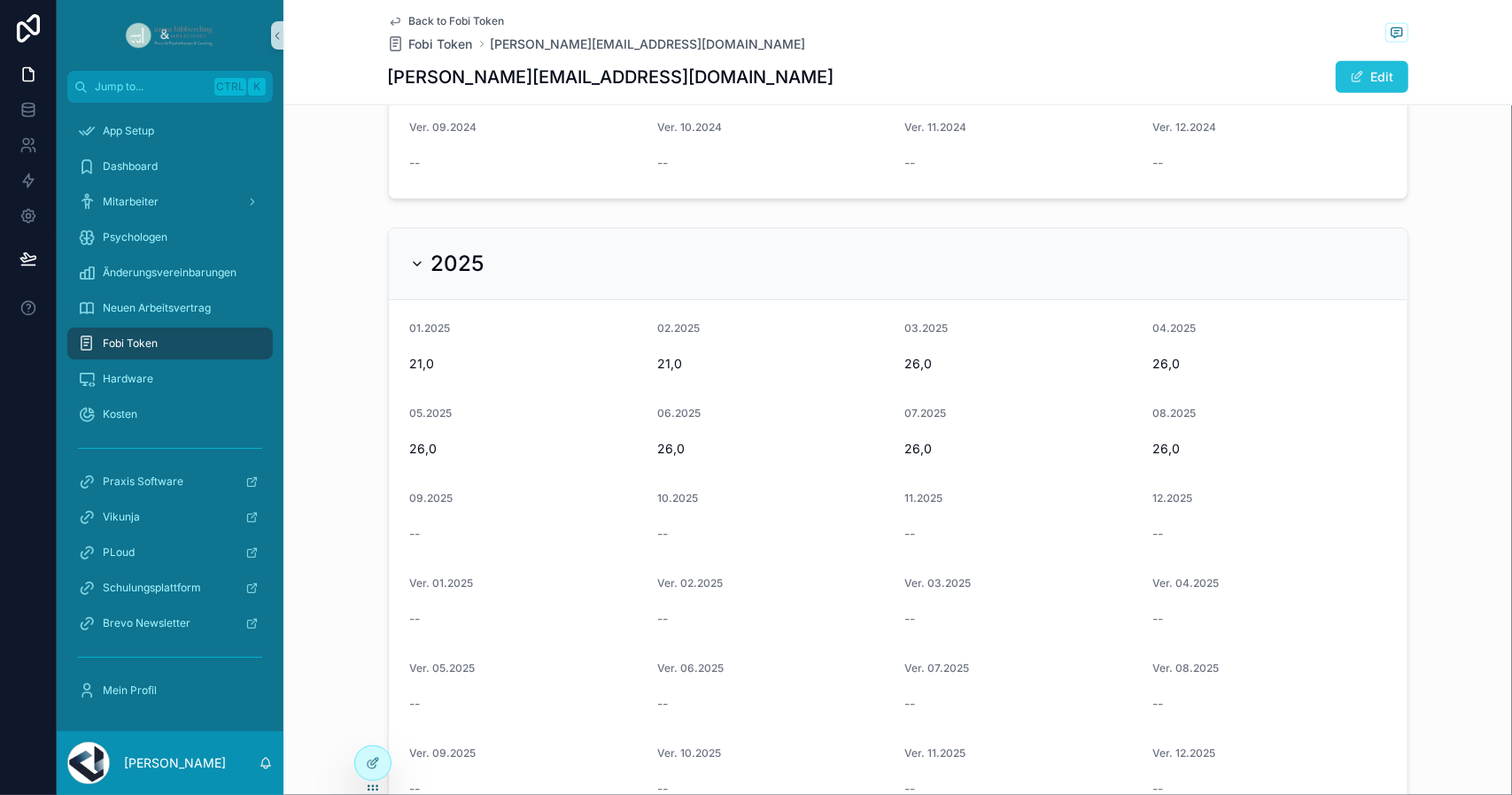
click at [1367, 88] on button "Edit" at bounding box center [1371, 77] width 72 height 32
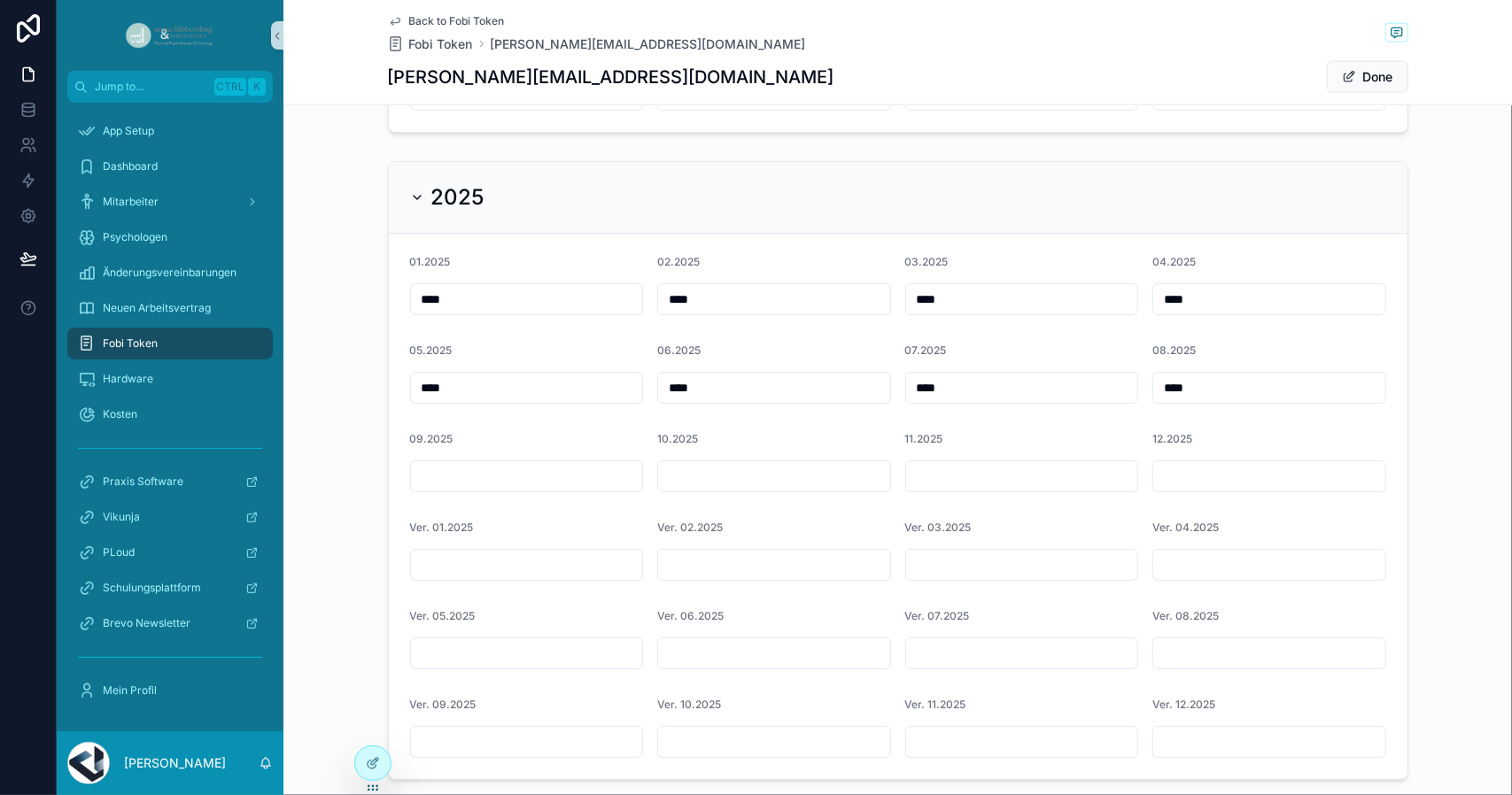
scroll to position [1720, 0]
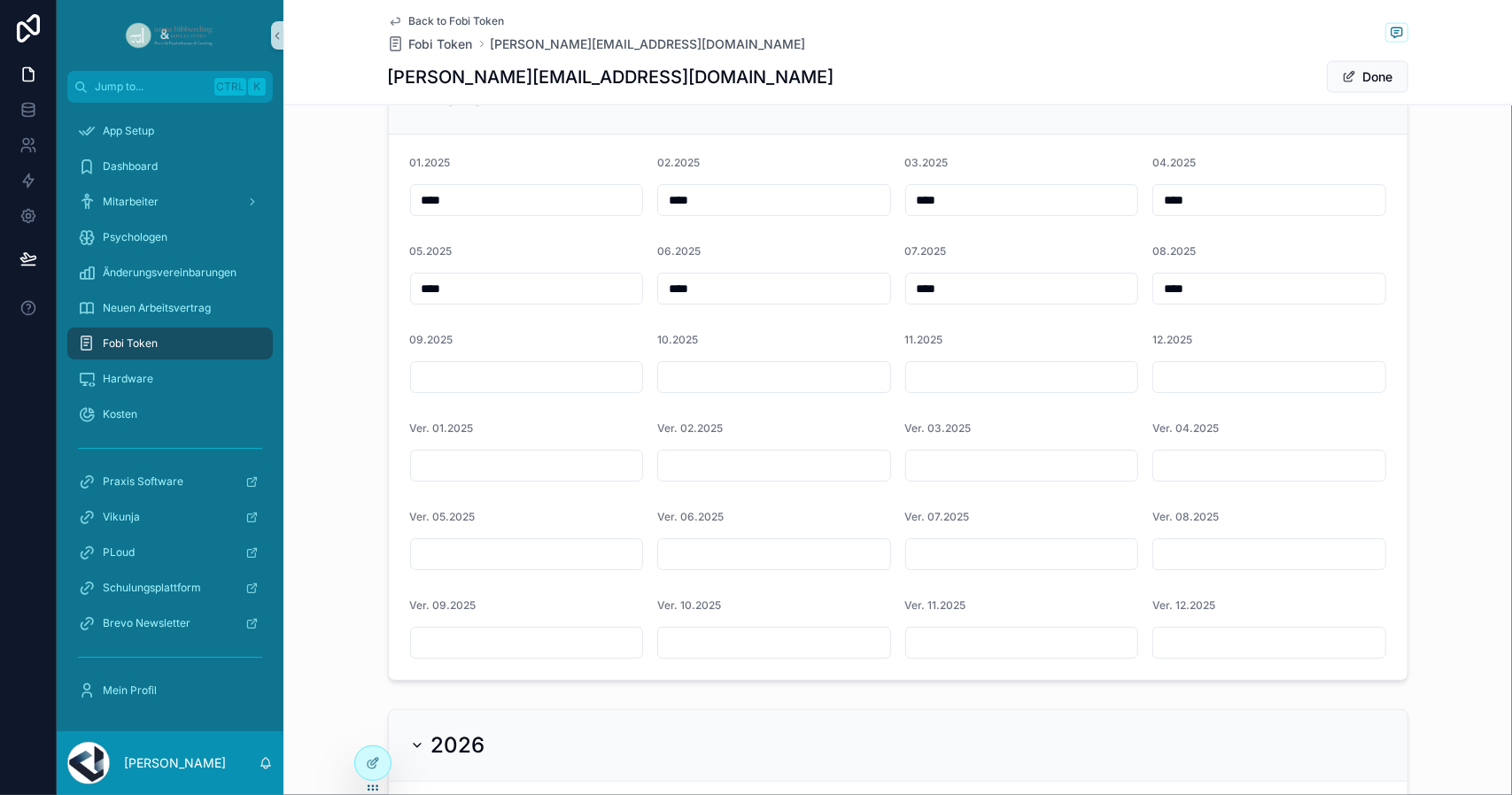
click at [1198, 465] on input "scrollable content" at bounding box center [1269, 466] width 232 height 24
click at [1173, 454] on input "*****" at bounding box center [1269, 466] width 232 height 24
drag, startPoint x: 1205, startPoint y: 463, endPoint x: 1024, endPoint y: 463, distance: 181.0
click at [1024, 463] on form "01.2025 **** 02.2025 **** 03.2025 **** 04.2025 **** 05.2025 **** 06.2025 **** 0…" at bounding box center [898, 406] width 1019 height 545
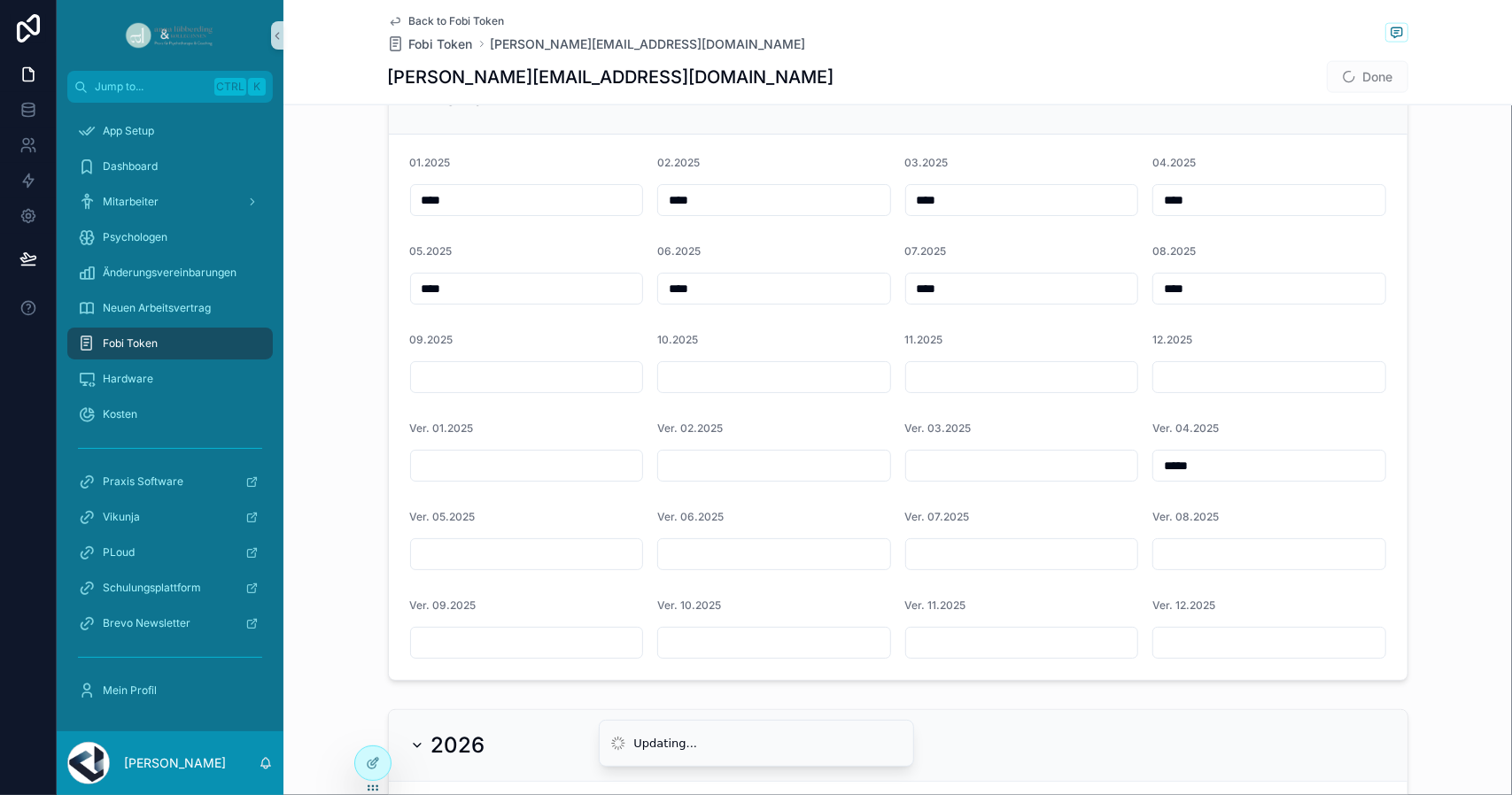
type input "*****"
click at [1465, 263] on div "2025 01.2025 **** 02.2025 **** 03.2025 **** 04.2025 **** 05.2025 **** 06.2025 *…" at bounding box center [898, 371] width 1228 height 633
click at [1367, 75] on button "Done" at bounding box center [1367, 77] width 82 height 32
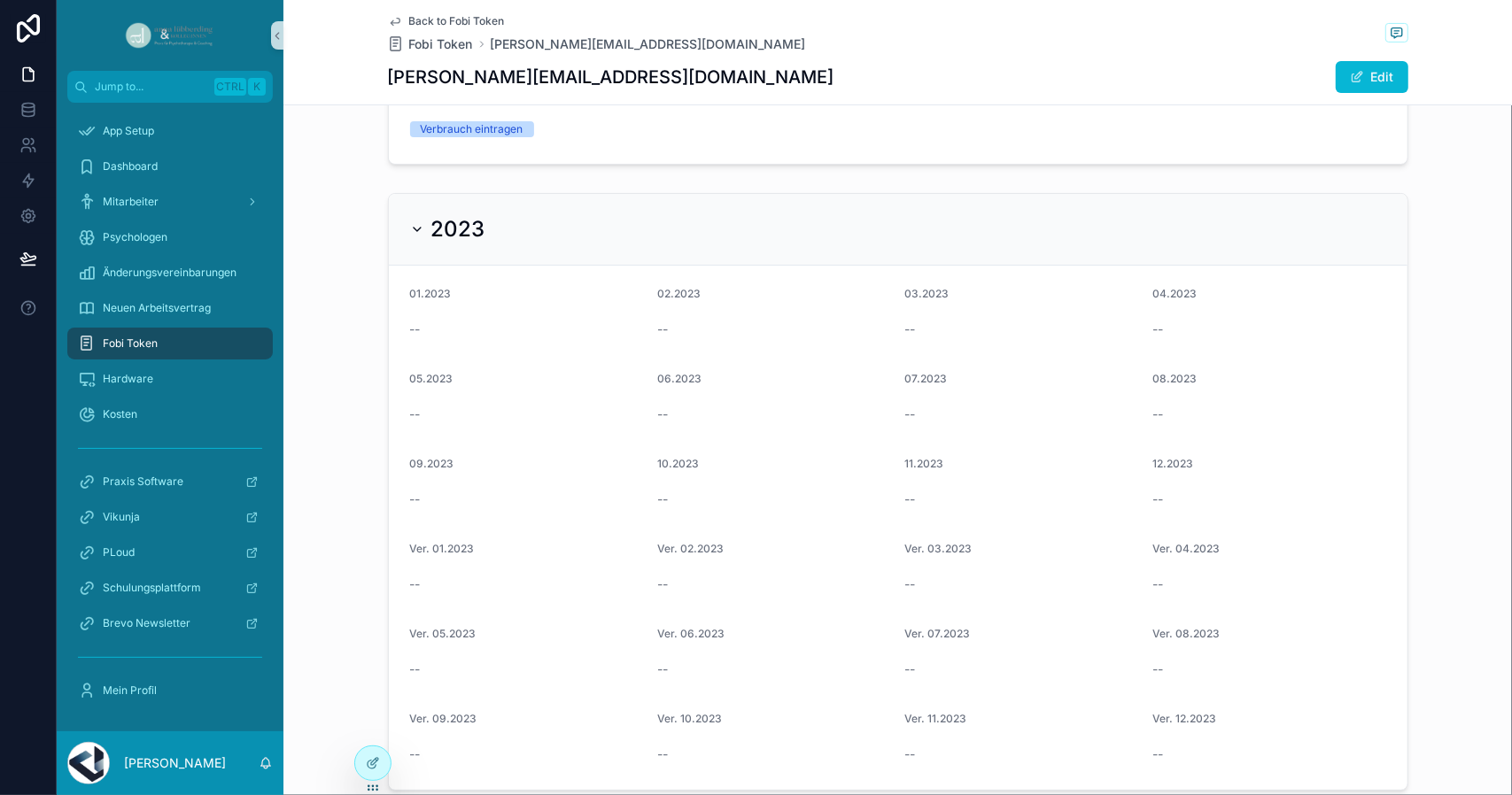
scroll to position [88, 0]
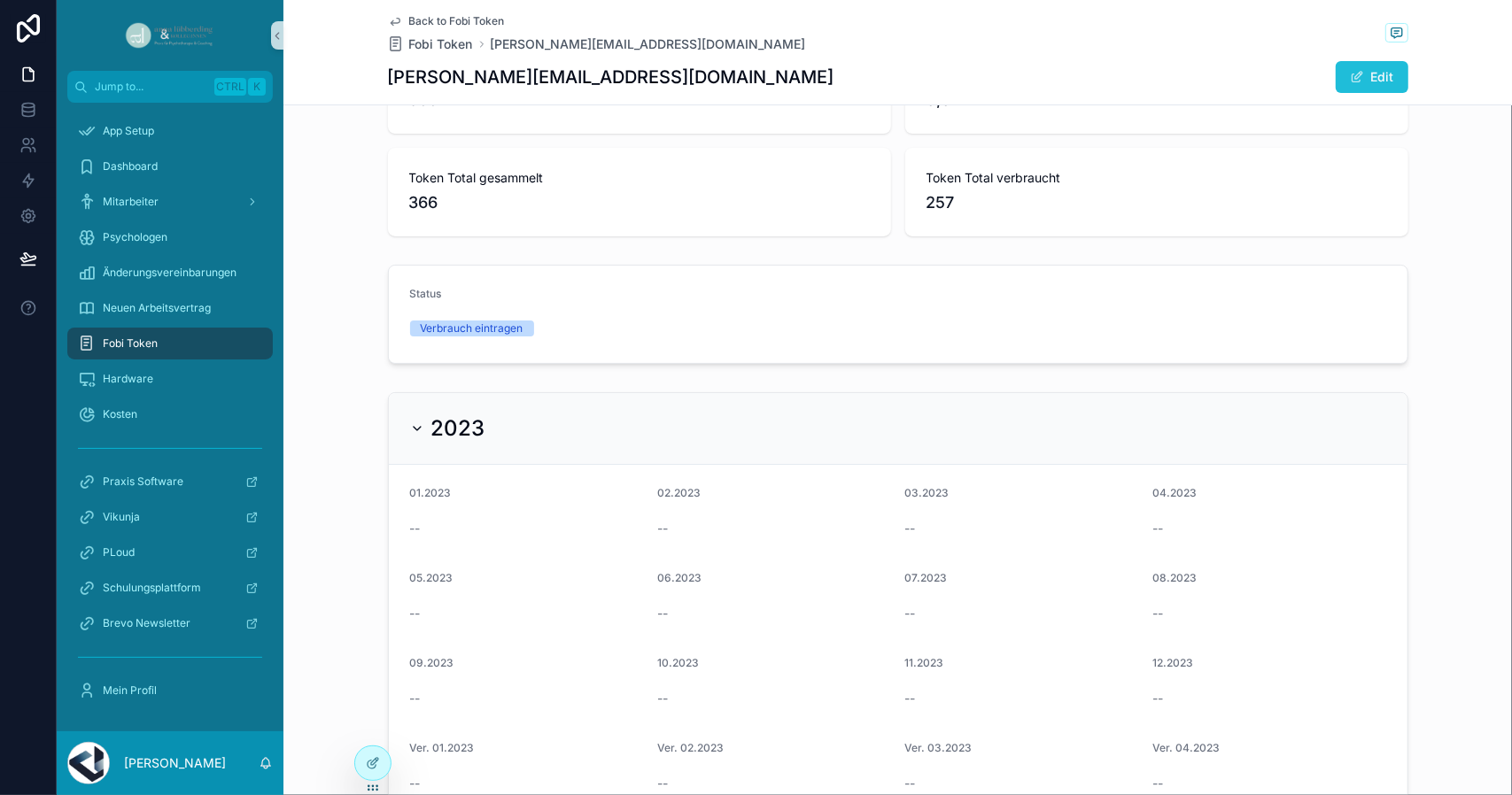
click at [1377, 79] on button "Edit" at bounding box center [1371, 77] width 72 height 32
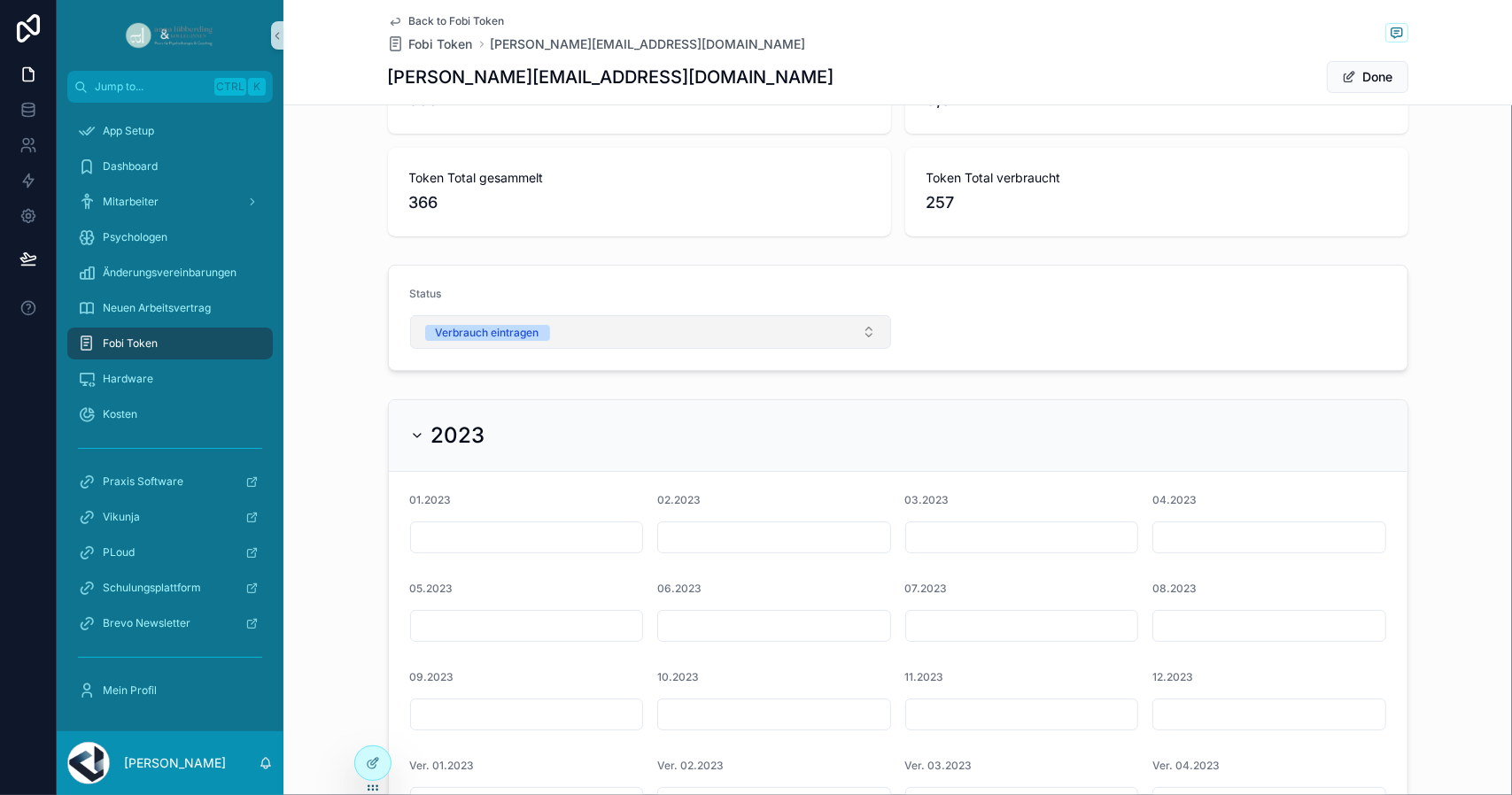
click at [476, 329] on div "Verbrauch eintragen" at bounding box center [487, 332] width 103 height 16
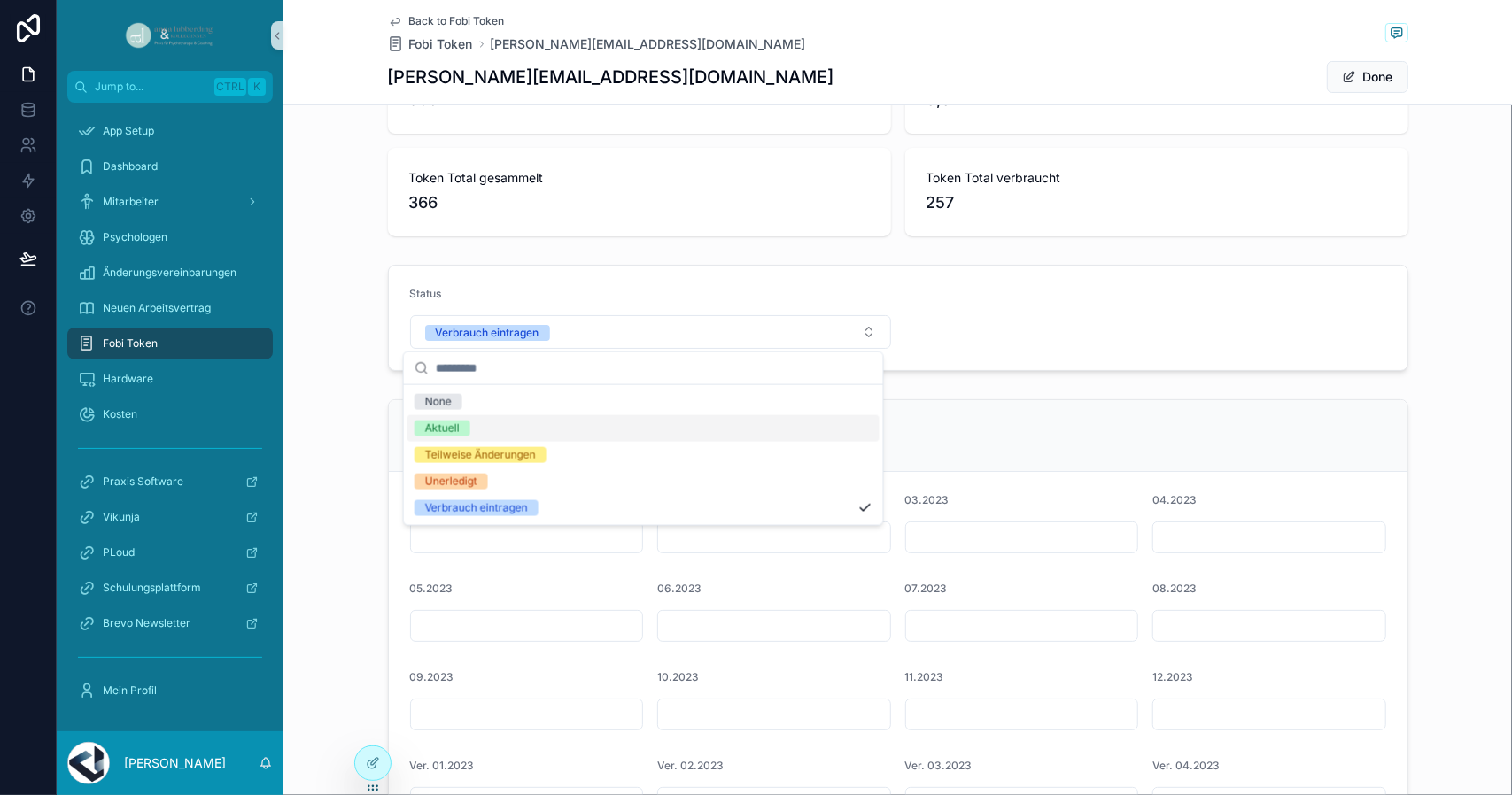
click at [456, 430] on div "Aktuell" at bounding box center [442, 428] width 35 height 16
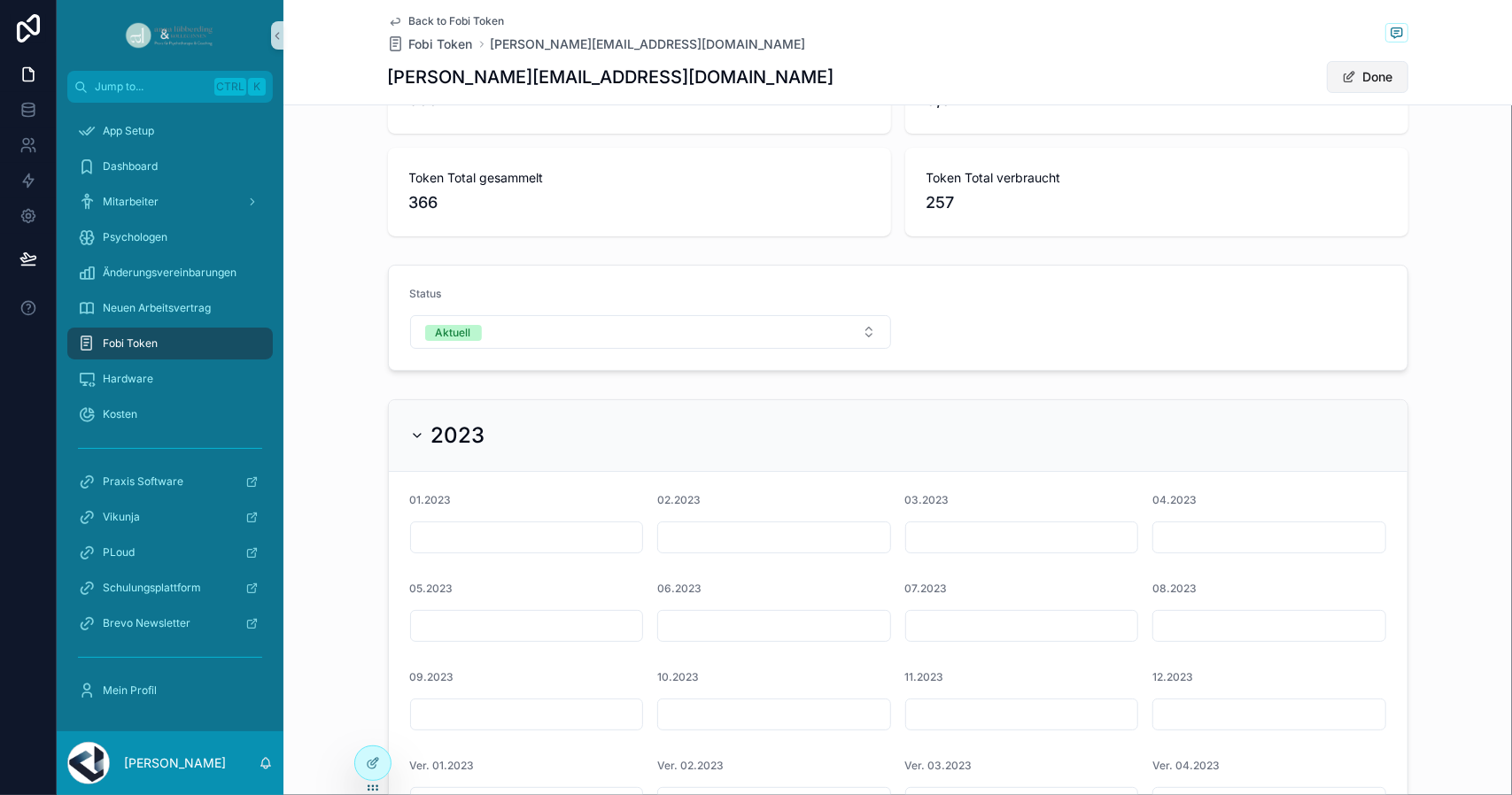
click at [1368, 77] on button "Done" at bounding box center [1367, 77] width 82 height 32
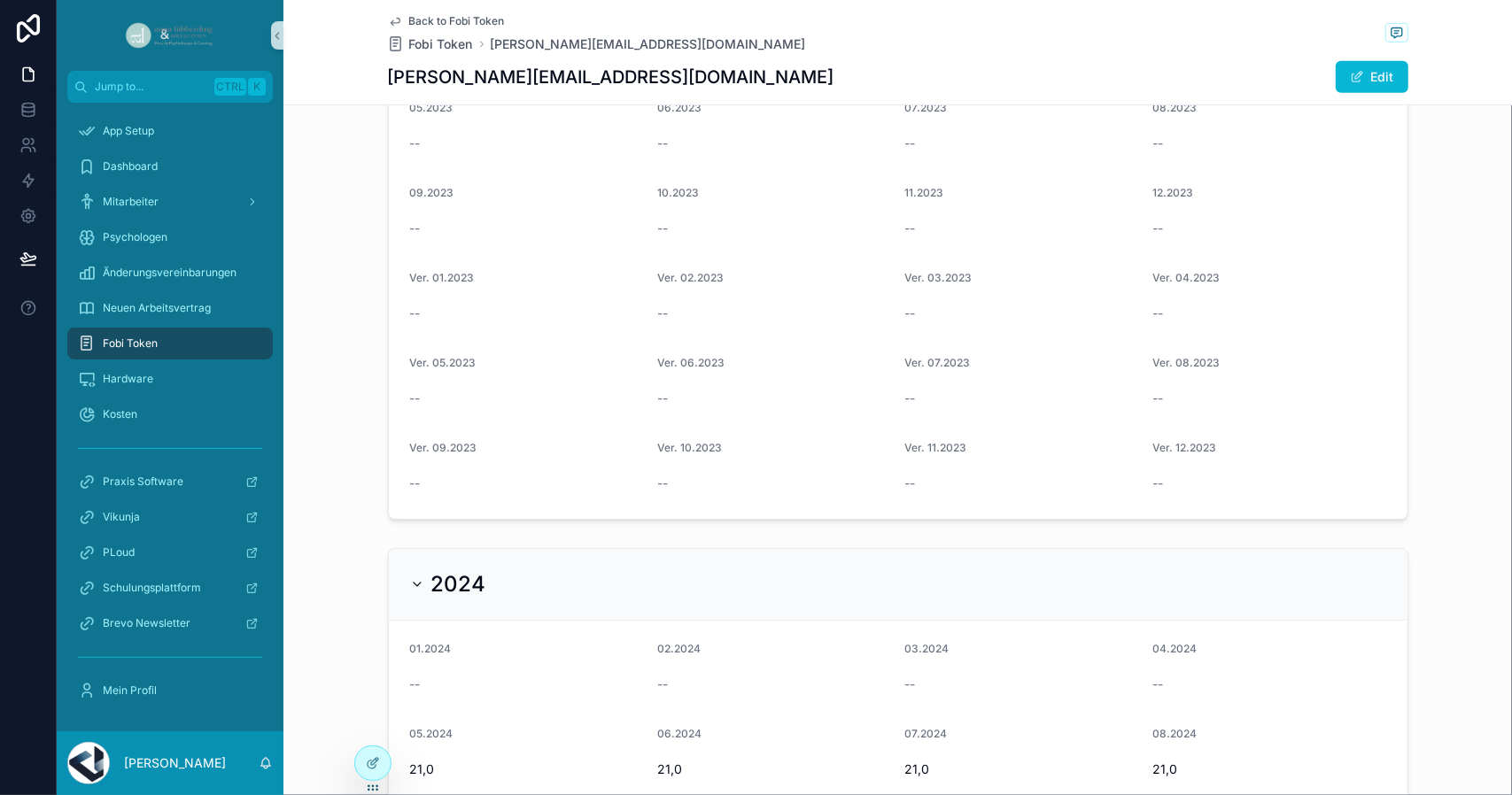
scroll to position [531, 0]
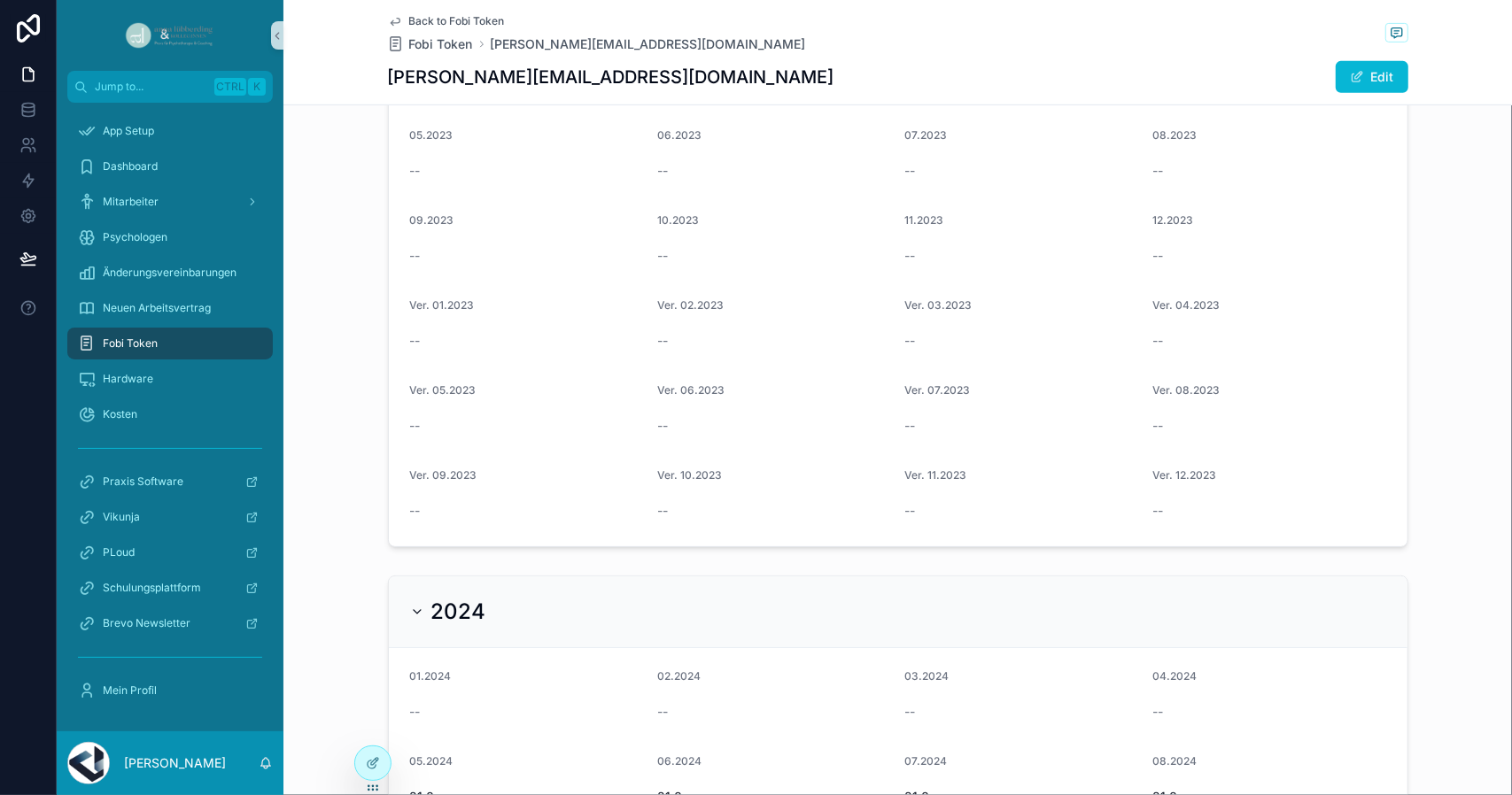
click at [470, 428] on div "--" at bounding box center [527, 425] width 234 height 18
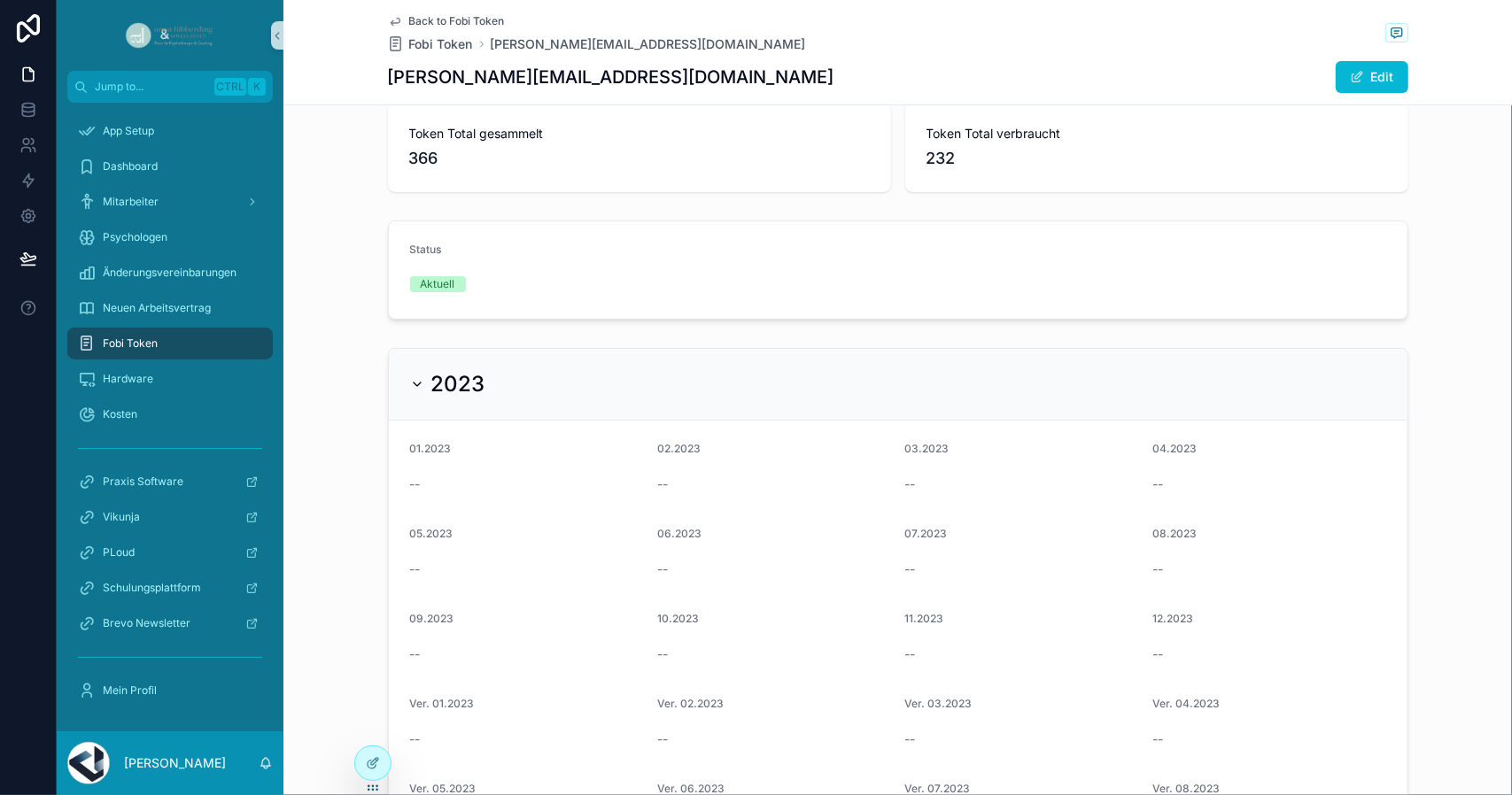
scroll to position [354, 0]
